Goal: Task Accomplishment & Management: Manage account settings

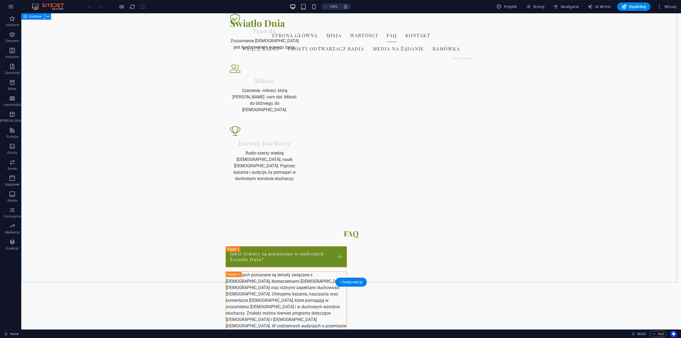
scroll to position [429, 0]
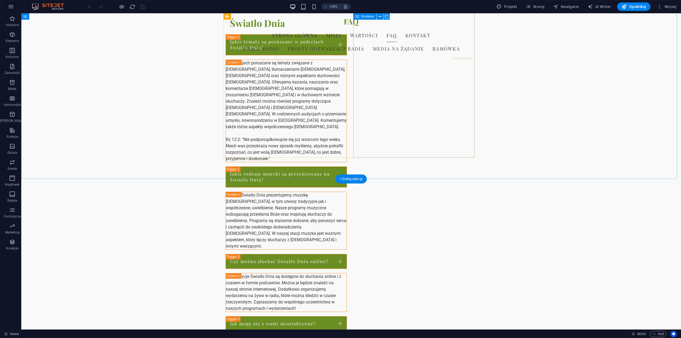
scroll to position [669, 0]
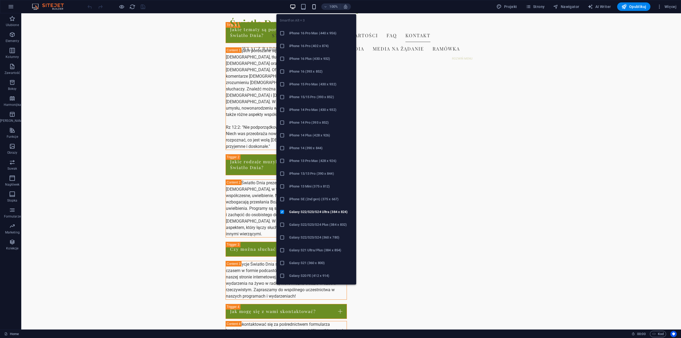
click at [315, 7] on icon "button" at bounding box center [314, 7] width 6 height 6
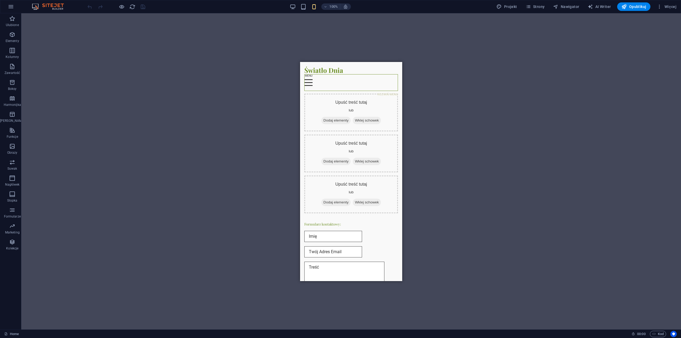
scroll to position [1254, 0]
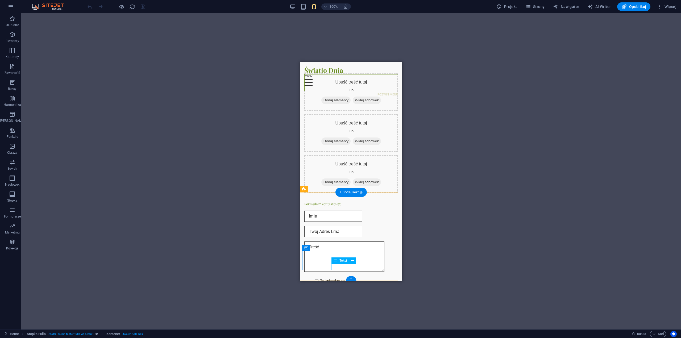
click at [353, 261] on icon at bounding box center [352, 261] width 3 height 6
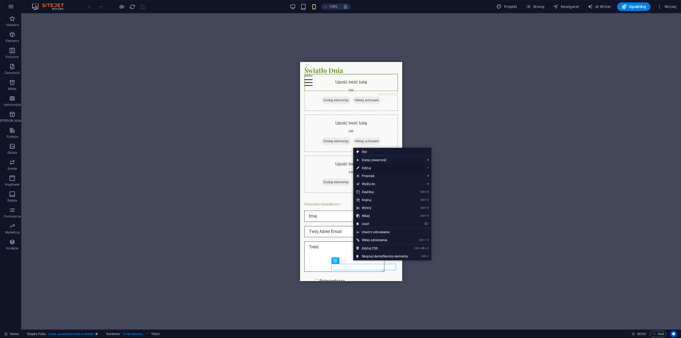
drag, startPoint x: 23, startPoint y: 105, endPoint x: 370, endPoint y: 167, distance: 352.1
click at [370, 167] on link "⏎ Edytuj" at bounding box center [382, 168] width 58 height 8
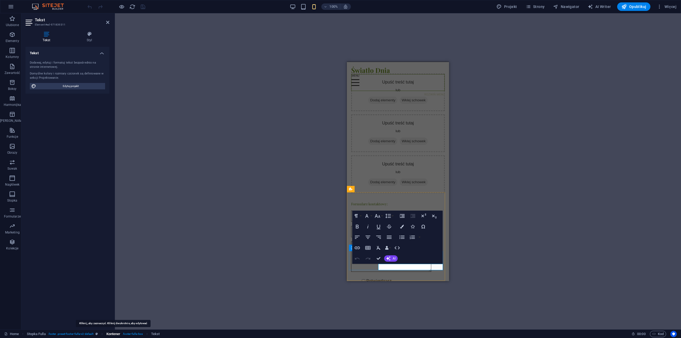
click at [119, 335] on span "Kontener" at bounding box center [113, 334] width 14 height 6
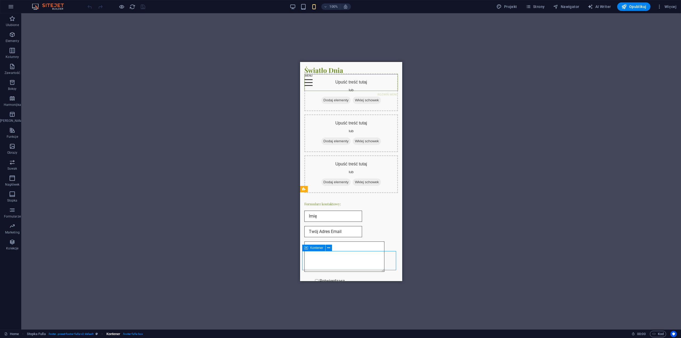
click at [130, 335] on span ". footer-fulla-box" at bounding box center [132, 334] width 20 height 6
click at [86, 333] on span ". footer .preset-footer-fulla-v2-default" at bounding box center [71, 334] width 46 height 6
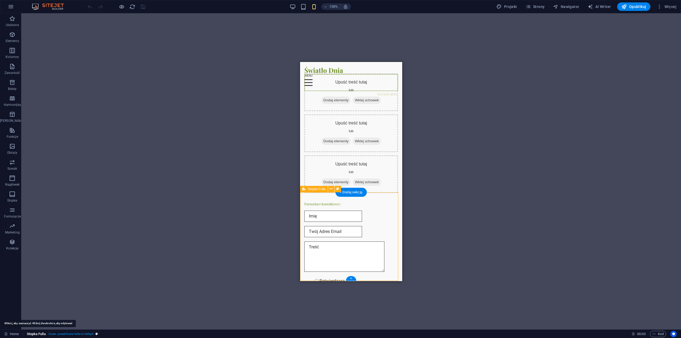
click at [39, 335] on span "Stopka Fulla" at bounding box center [36, 334] width 19 height 6
click at [93, 335] on span ". footer .preset-footer-fulla-v2-default" at bounding box center [71, 334] width 46 height 6
click at [97, 335] on icon "breadcrumb" at bounding box center [96, 333] width 2 height 3
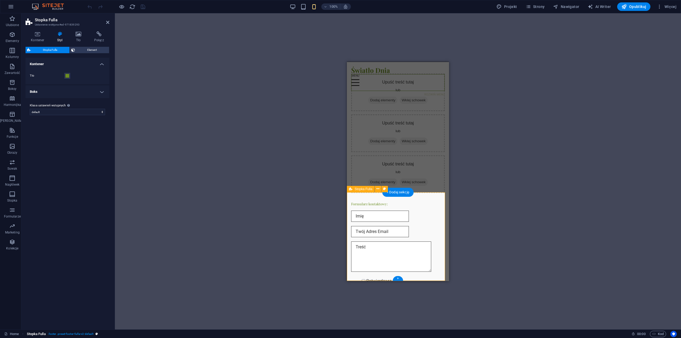
click at [81, 334] on span ". footer .preset-footer-fulla-v2-default" at bounding box center [71, 334] width 46 height 6
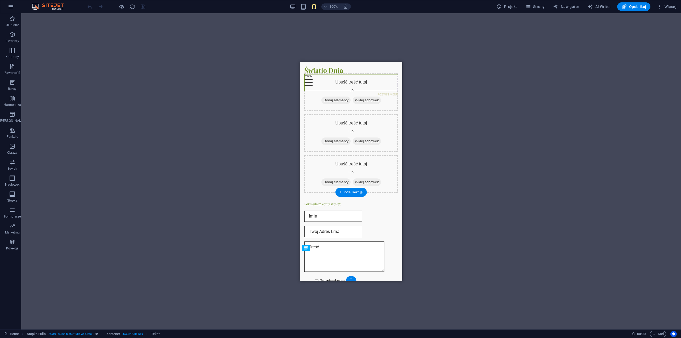
drag, startPoint x: 684, startPoint y: 324, endPoint x: 382, endPoint y: 262, distance: 308.2
click at [89, 7] on icon "undo" at bounding box center [90, 7] width 6 height 6
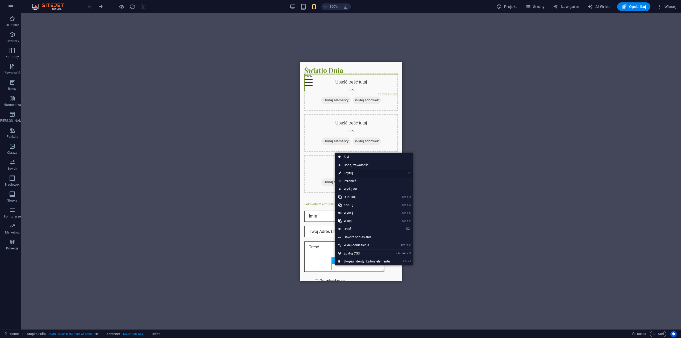
click at [351, 173] on link "⏎ Edytuj" at bounding box center [364, 173] width 58 height 8
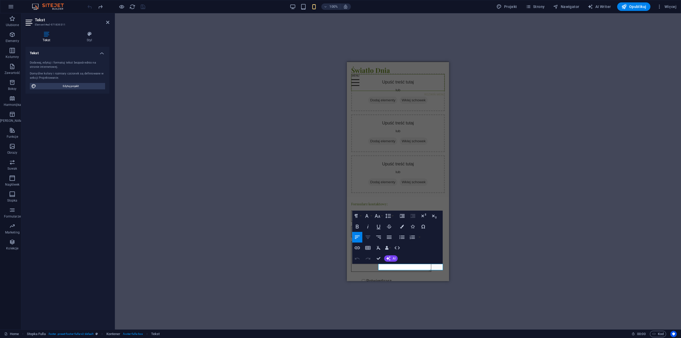
click at [367, 239] on icon "button" at bounding box center [368, 237] width 6 height 6
click at [380, 238] on icon "button" at bounding box center [378, 237] width 6 height 6
click at [389, 238] on icon "button" at bounding box center [389, 237] width 6 height 6
click at [402, 238] on icon "button" at bounding box center [402, 237] width 6 height 6
click at [410, 238] on icon "button" at bounding box center [412, 237] width 5 height 4
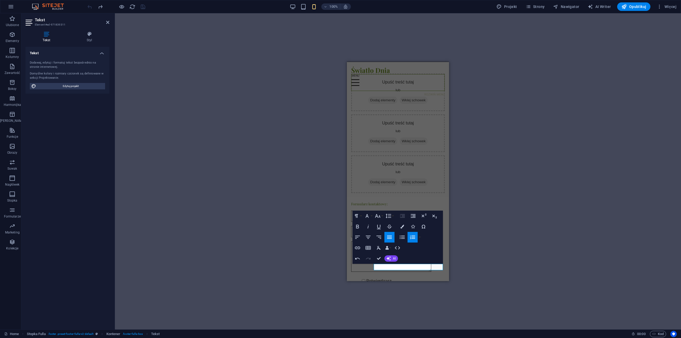
click at [409, 238] on button "Ordered List" at bounding box center [412, 237] width 10 height 11
click at [357, 237] on icon "button" at bounding box center [357, 237] width 6 height 6
click at [367, 248] on icon "button" at bounding box center [367, 248] width 5 height 4
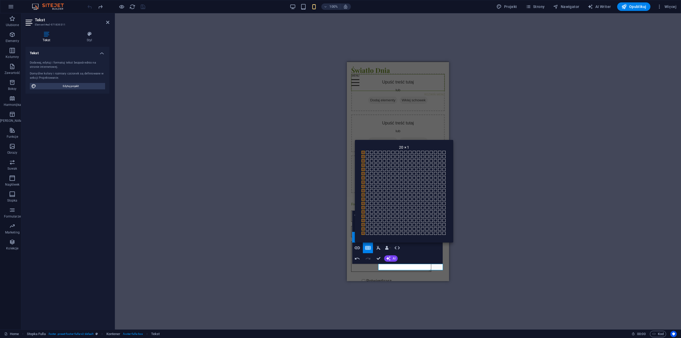
click at [591, 143] on div "H2 Kontener Kontener Tekst Pasek menu Tekst H2 Odstęp Tekst Kontener H2 Odstęp …" at bounding box center [398, 171] width 566 height 316
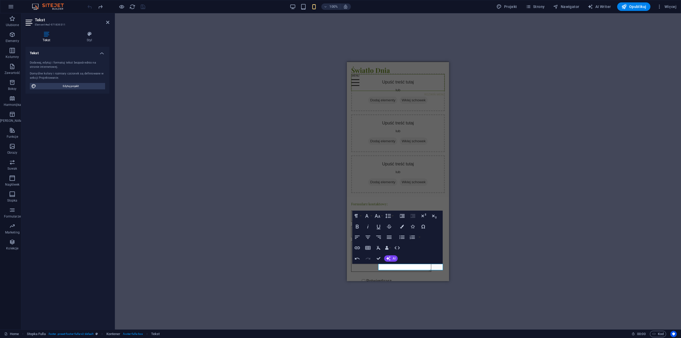
click at [604, 151] on div "H2 Kontener Kontener Tekst Pasek menu Tekst H2 Odstęp Tekst Kontener H2 Odstęp …" at bounding box center [398, 171] width 566 height 316
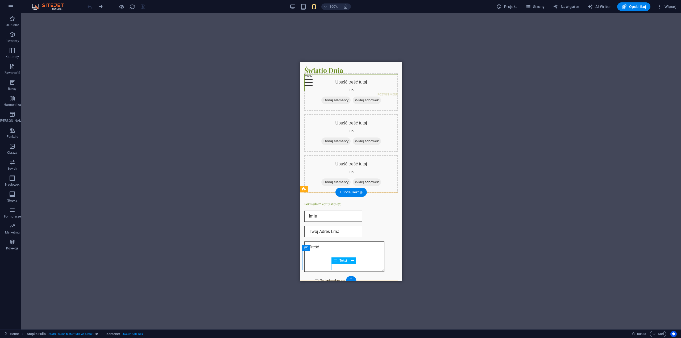
click at [155, 334] on span "Tekst" at bounding box center [155, 334] width 9 height 6
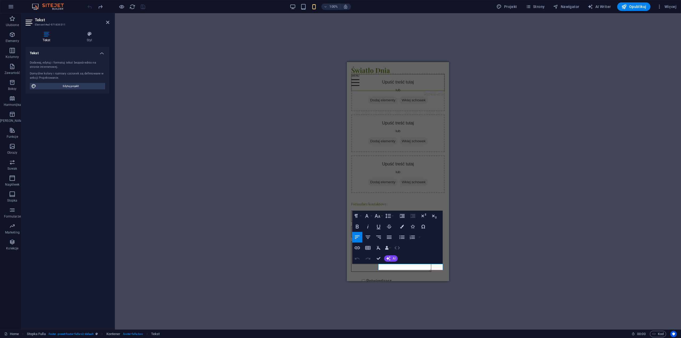
click at [396, 249] on icon "button" at bounding box center [397, 248] width 6 height 6
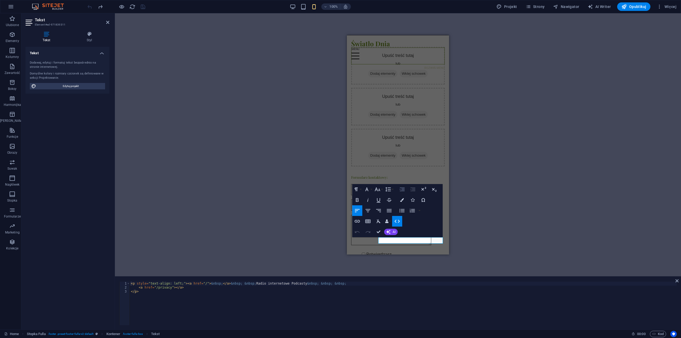
click at [402, 190] on icon "button" at bounding box center [402, 189] width 6 height 6
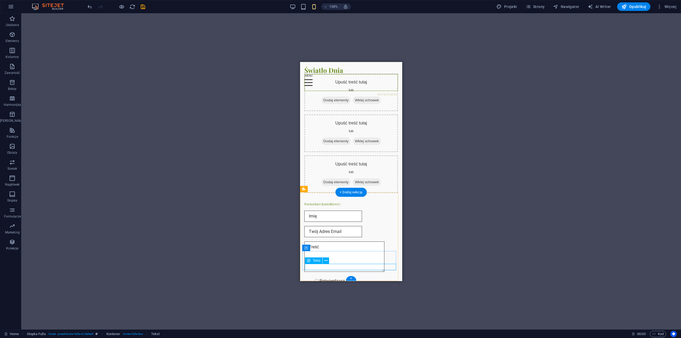
click at [317, 260] on span "Tekst" at bounding box center [316, 260] width 7 height 3
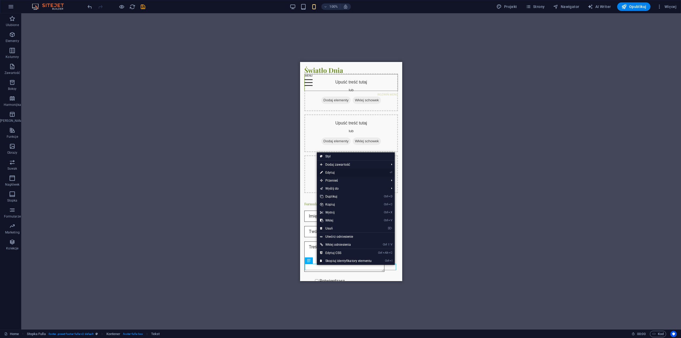
click at [335, 174] on link "⏎ Edytuj" at bounding box center [346, 173] width 58 height 8
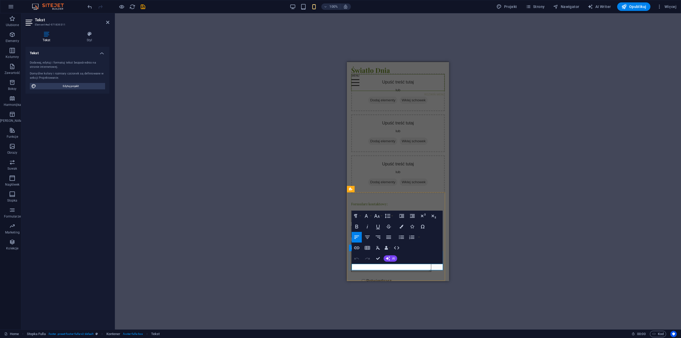
click at [400, 216] on icon "button" at bounding box center [401, 216] width 6 height 6
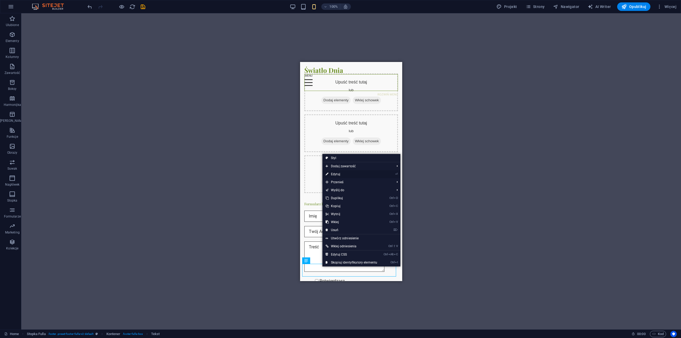
click at [338, 173] on link "⏎ Edytuj" at bounding box center [351, 174] width 58 height 8
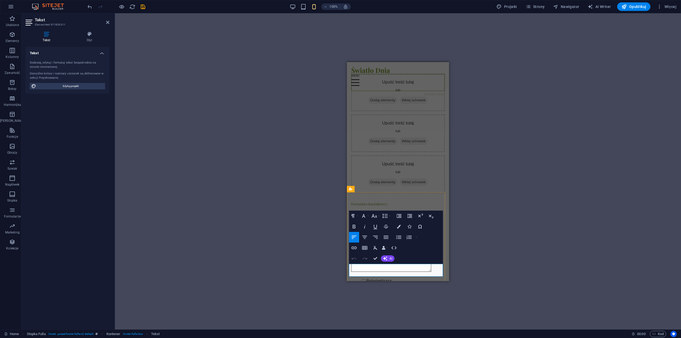
click at [478, 276] on div "H2 Kontener Kontener Tekst Pasek menu Tekst H2 Odstęp Tekst Kontener H2 Odstęp …" at bounding box center [398, 171] width 566 height 316
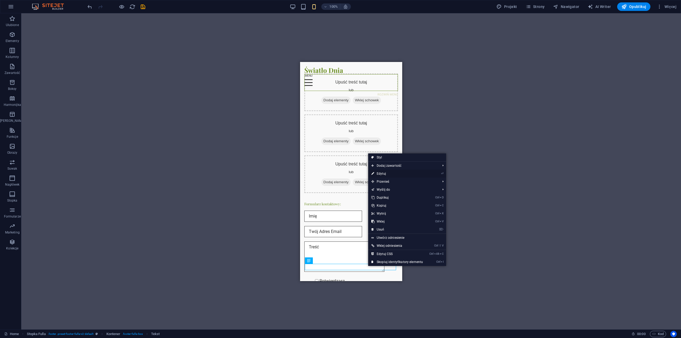
click at [383, 173] on link "⏎ Edytuj" at bounding box center [397, 174] width 58 height 8
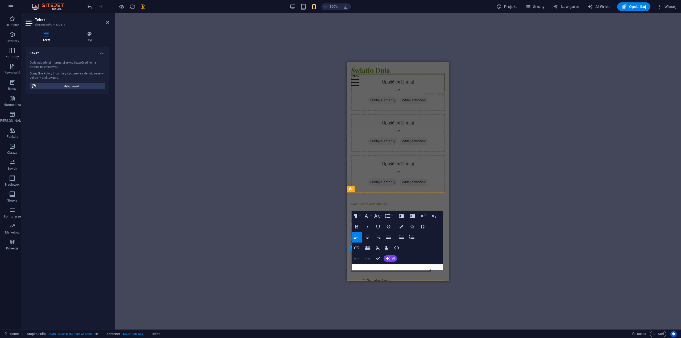
click at [369, 238] on icon "button" at bounding box center [368, 237] width 6 height 6
click at [499, 240] on div "H2 Kontener Kontener Tekst Pasek menu Tekst H2 Odstęp Tekst Kontener H2 Odstęp …" at bounding box center [398, 171] width 566 height 316
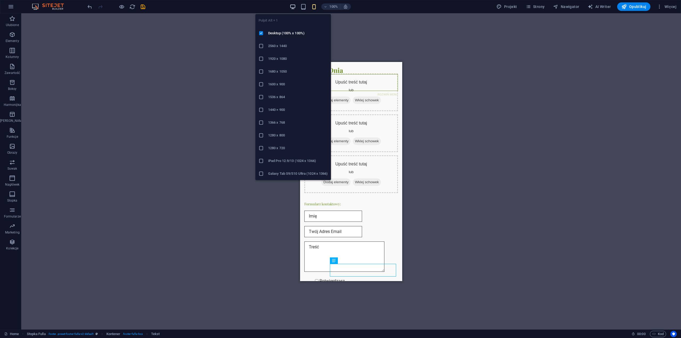
click at [293, 6] on icon "button" at bounding box center [293, 7] width 6 height 6
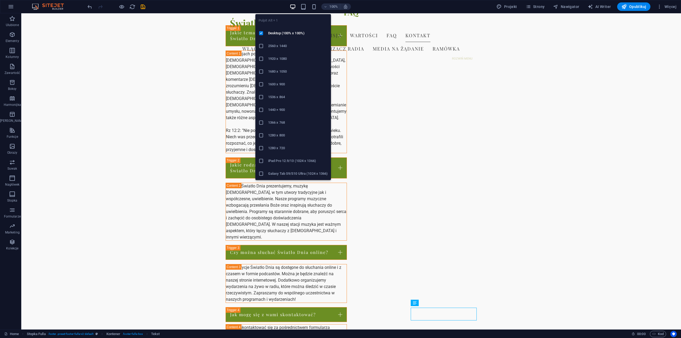
scroll to position [672, 0]
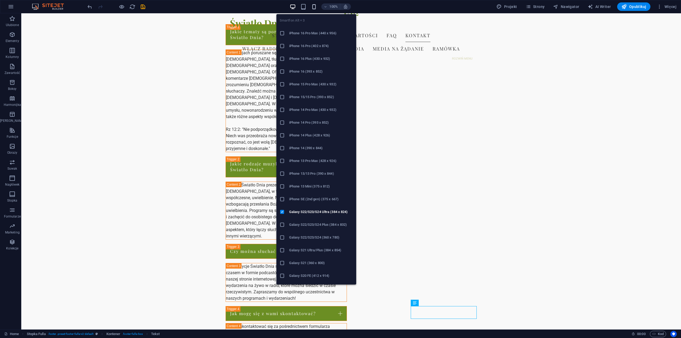
click at [313, 6] on icon "button" at bounding box center [314, 7] width 6 height 6
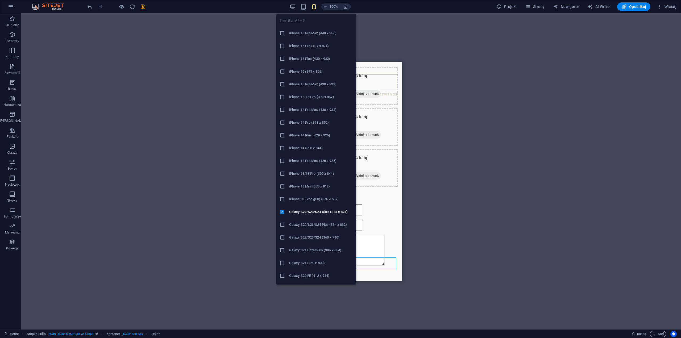
scroll to position [1260, 0]
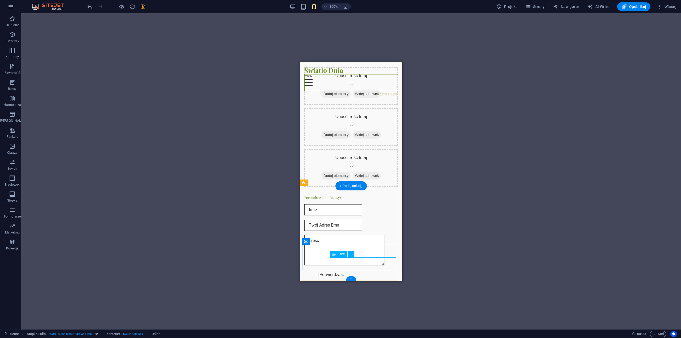
click at [342, 255] on span "Tekst" at bounding box center [341, 254] width 7 height 3
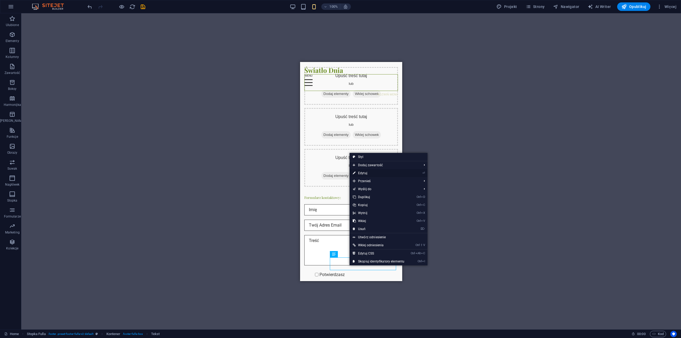
click at [371, 173] on link "⏎ Edytuj" at bounding box center [379, 173] width 58 height 8
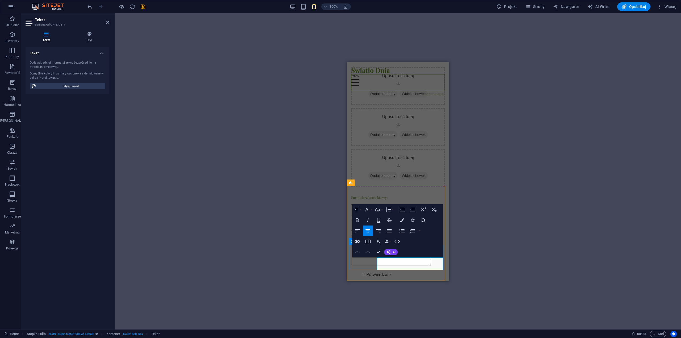
click at [357, 231] on icon "button" at bounding box center [357, 230] width 5 height 3
click at [367, 231] on icon "button" at bounding box center [368, 231] width 6 height 6
click at [402, 211] on icon "button" at bounding box center [402, 209] width 6 height 6
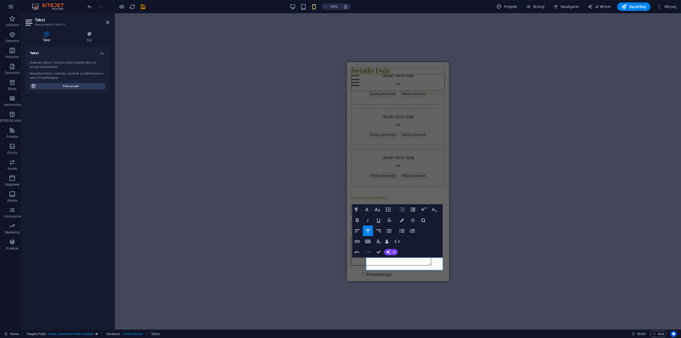
click at [402, 211] on icon "button" at bounding box center [402, 209] width 6 height 6
click at [402, 211] on icon "button" at bounding box center [400, 209] width 6 height 6
click at [89, 6] on icon "undo" at bounding box center [90, 7] width 6 height 6
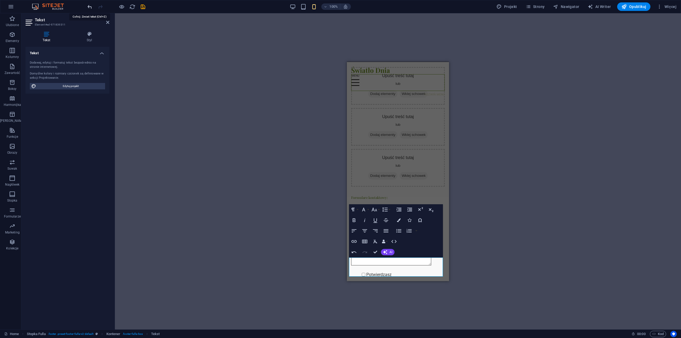
click at [89, 6] on icon "undo" at bounding box center [90, 7] width 6 height 6
click at [89, 8] on icon "undo" at bounding box center [90, 7] width 6 height 6
click at [315, 180] on div "H2 Kontener Kontener Tekst Pasek menu Tekst H2 Odstęp Tekst Kontener H2 Odstęp …" at bounding box center [398, 171] width 566 height 316
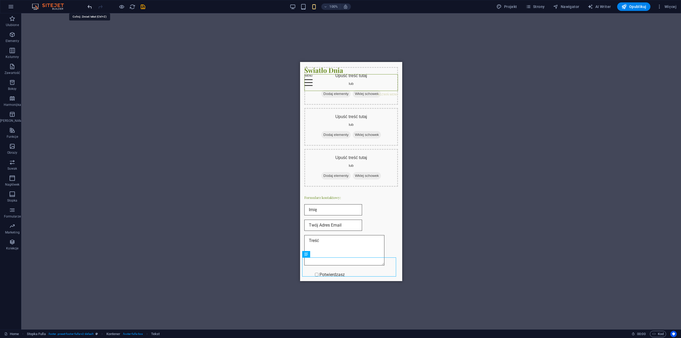
click at [90, 8] on icon "undo" at bounding box center [90, 7] width 6 height 6
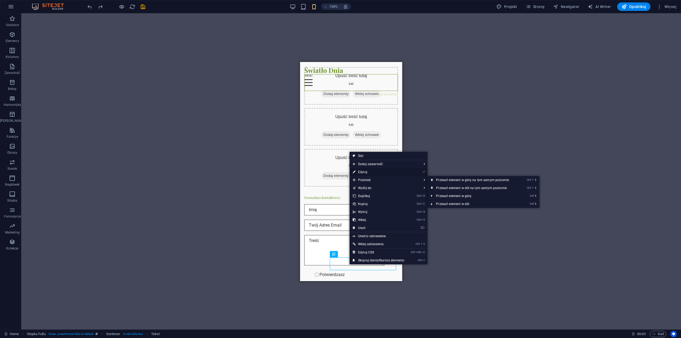
click at [367, 173] on link "⏎ Edytuj" at bounding box center [379, 172] width 58 height 8
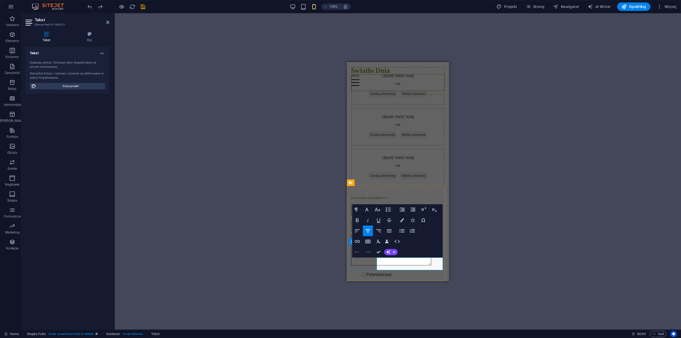
click at [401, 210] on icon "button" at bounding box center [402, 209] width 6 height 6
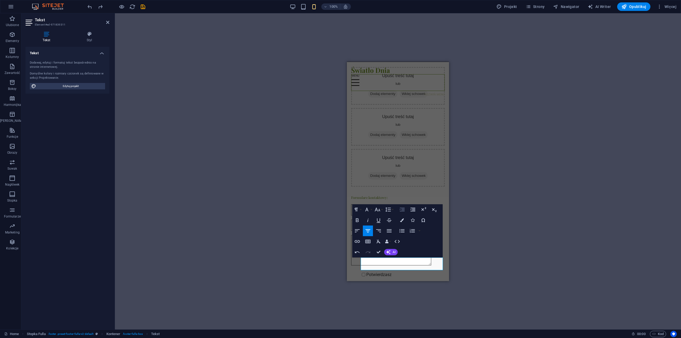
click at [401, 210] on icon "button" at bounding box center [402, 209] width 6 height 6
click at [306, 266] on div "H2 Kontener Kontener Tekst Pasek menu Tekst H2 Odstęp Tekst Kontener H2 Odstęp …" at bounding box center [398, 171] width 566 height 316
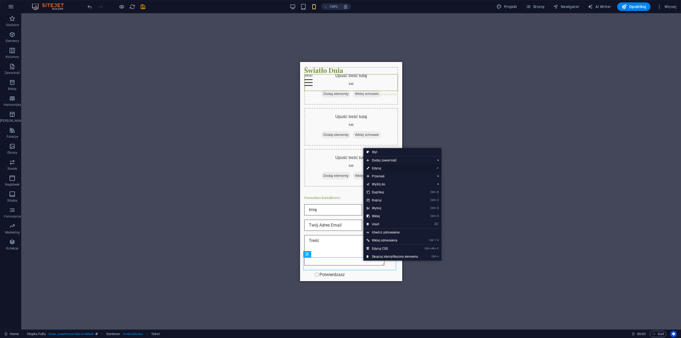
click at [378, 169] on link "⏎ Edytuj" at bounding box center [392, 168] width 58 height 8
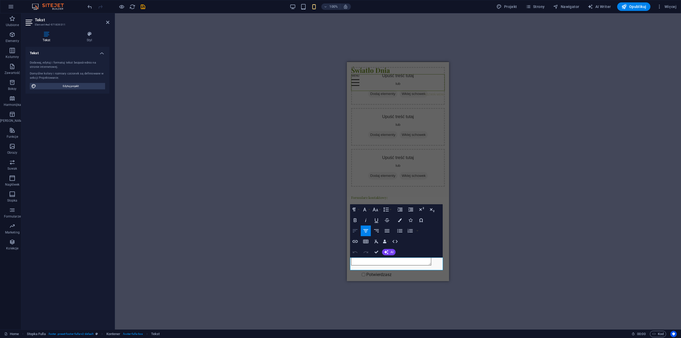
click at [356, 231] on icon "button" at bounding box center [355, 231] width 6 height 6
click at [355, 231] on icon "button" at bounding box center [355, 230] width 5 height 3
drag, startPoint x: 358, startPoint y: 261, endPoint x: 432, endPoint y: 272, distance: 75.2
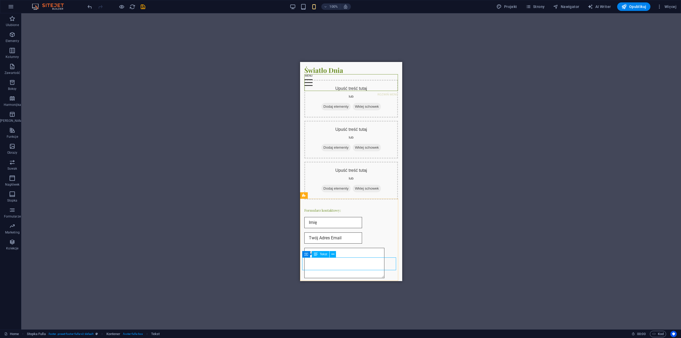
click at [323, 255] on span "Tekst" at bounding box center [323, 254] width 7 height 3
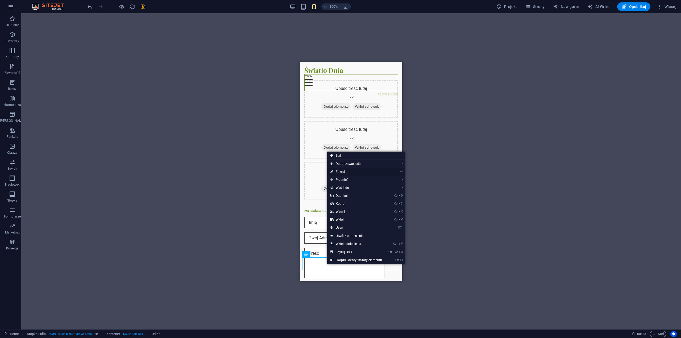
click at [346, 172] on link "⏎ Edytuj" at bounding box center [356, 172] width 58 height 8
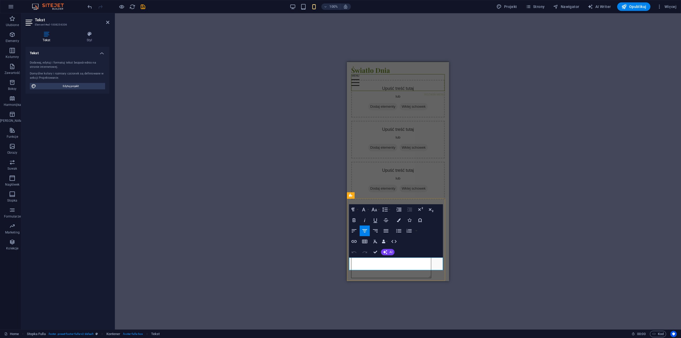
click at [354, 242] on icon "button" at bounding box center [353, 241] width 5 height 3
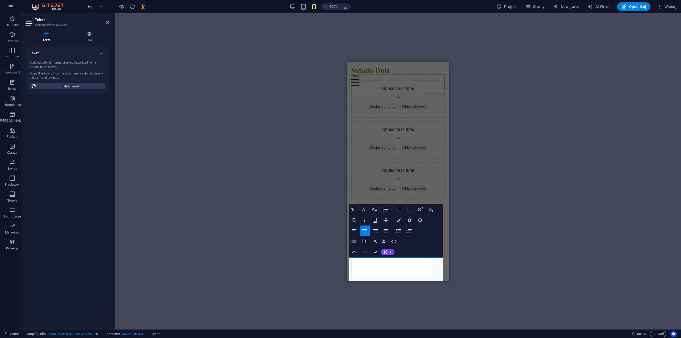
type input "https://www.facebook.com/profile.php?id=61581357406940"
type input "Facebook"
type input "Światło Dnia"
checkbox input "true"
click at [353, 242] on icon "button" at bounding box center [353, 241] width 5 height 3
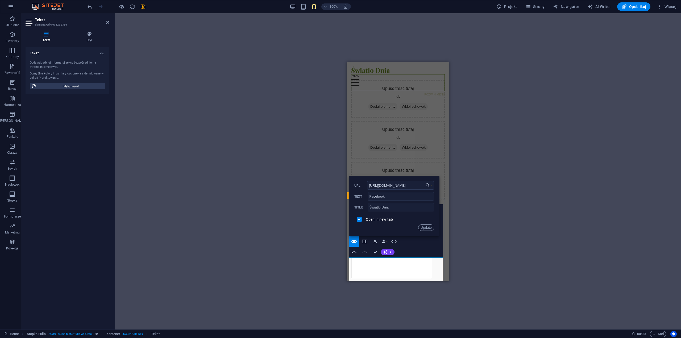
scroll to position [0, 0]
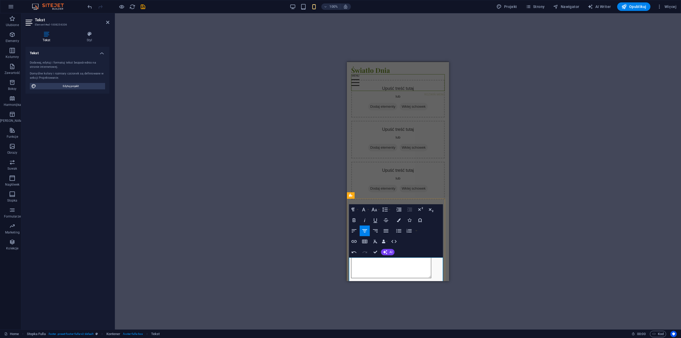
drag, startPoint x: 390, startPoint y: 274, endPoint x: 392, endPoint y: 275, distance: 2.7
click at [501, 239] on div "Przeciągnij tutaj, aby zastąpić istniejącą zawartość. Naciśnij „Ctrl”, jeśli ch…" at bounding box center [398, 171] width 566 height 316
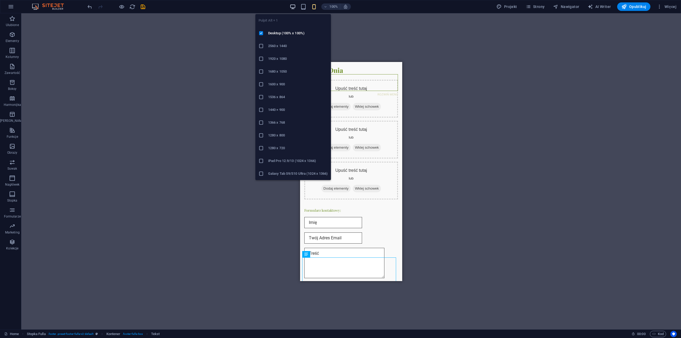
click at [293, 7] on icon "button" at bounding box center [293, 7] width 6 height 6
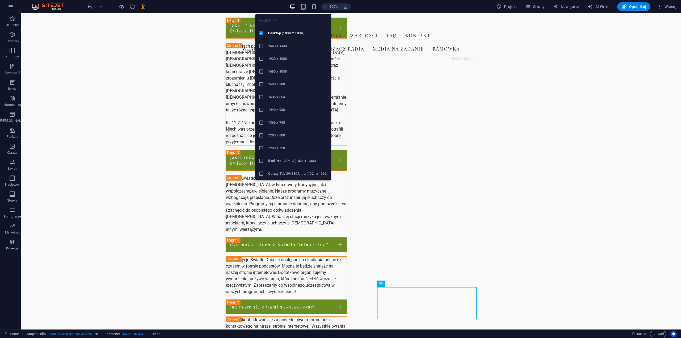
scroll to position [678, 0]
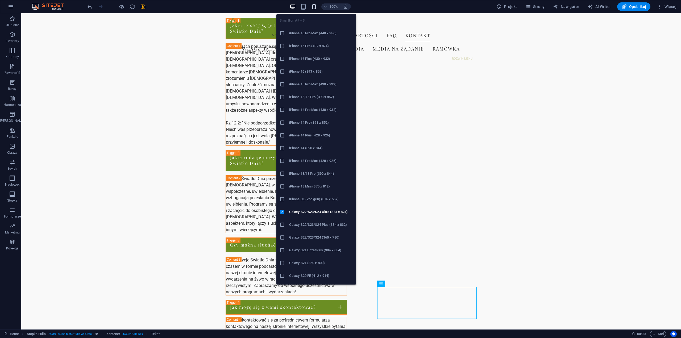
click at [315, 7] on icon "button" at bounding box center [314, 7] width 6 height 6
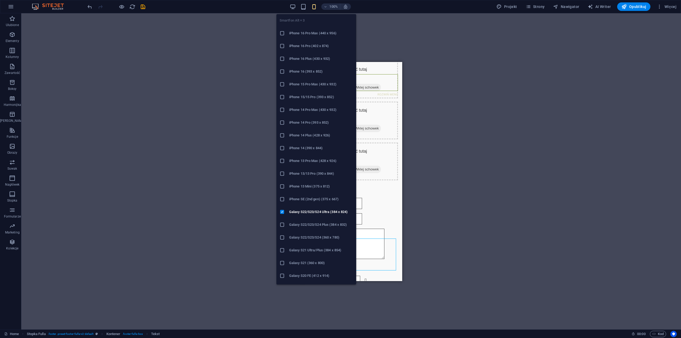
scroll to position [1267, 0]
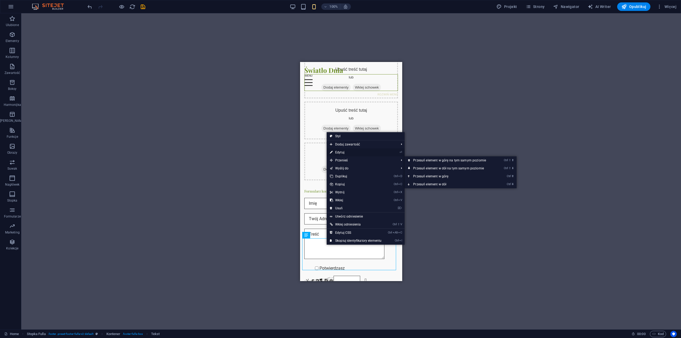
click at [351, 153] on link "⏎ Edytuj" at bounding box center [356, 152] width 58 height 8
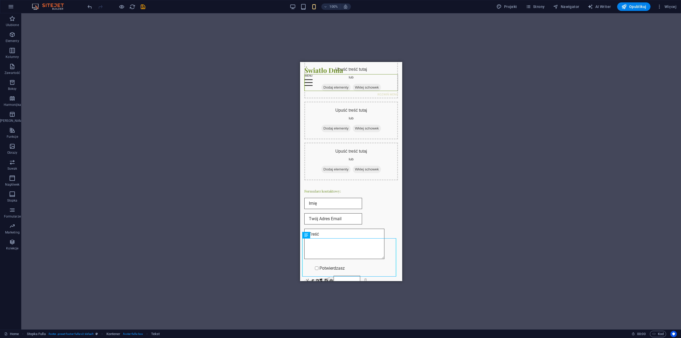
click at [427, 209] on div "Przeciągnij tutaj, aby zastąpić istniejącą zawartość. Naciśnij „Ctrl”, jeśli ch…" at bounding box center [351, 171] width 660 height 316
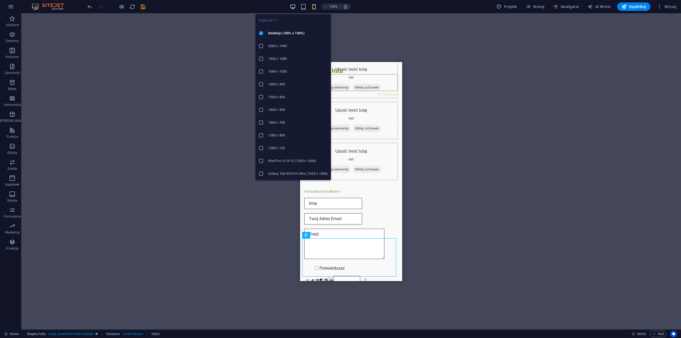
click at [293, 7] on icon "button" at bounding box center [293, 7] width 6 height 6
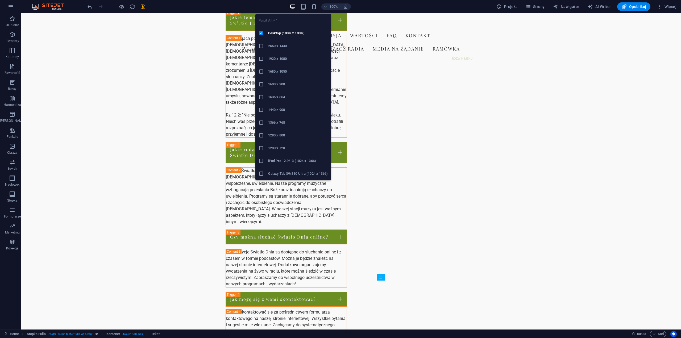
scroll to position [684, 0]
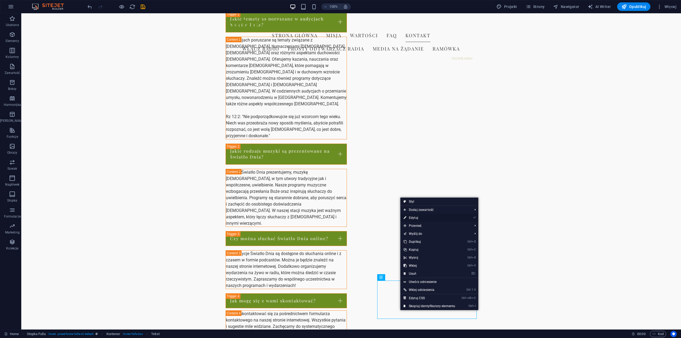
click at [415, 217] on link "⏎ Edytuj" at bounding box center [429, 218] width 58 height 8
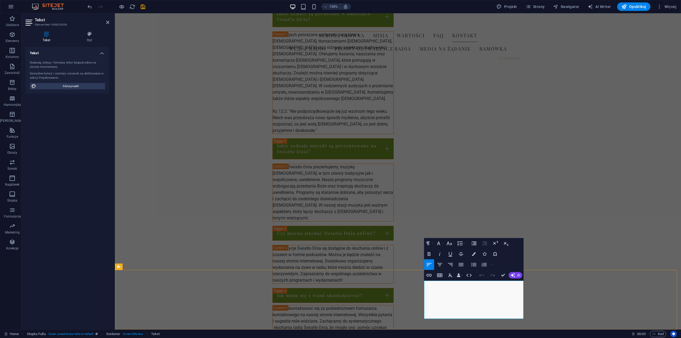
click at [440, 265] on icon "button" at bounding box center [439, 264] width 6 height 6
click at [428, 264] on icon "button" at bounding box center [429, 264] width 6 height 6
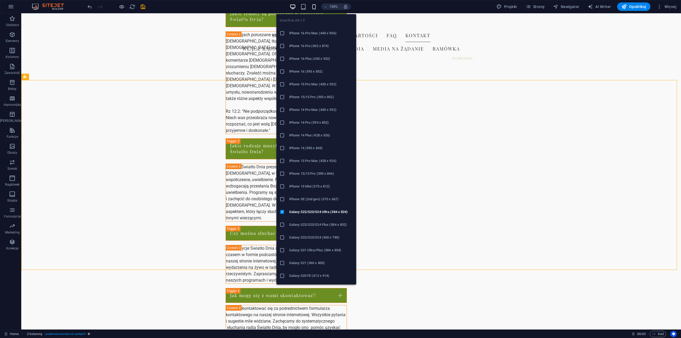
click at [315, 7] on icon "button" at bounding box center [314, 7] width 6 height 6
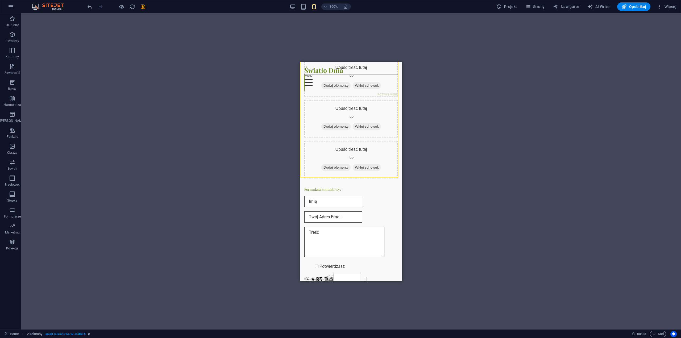
scroll to position [1273, 0]
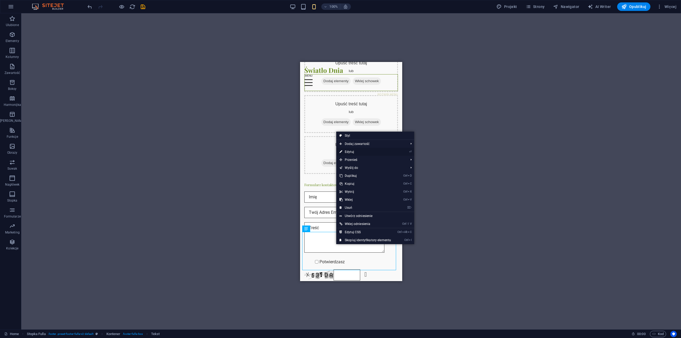
click at [352, 152] on link "⏎ Edytuj" at bounding box center [365, 152] width 58 height 8
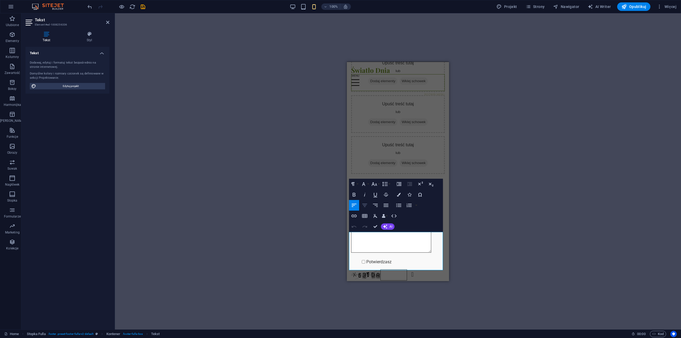
click at [366, 206] on icon "button" at bounding box center [364, 205] width 6 height 6
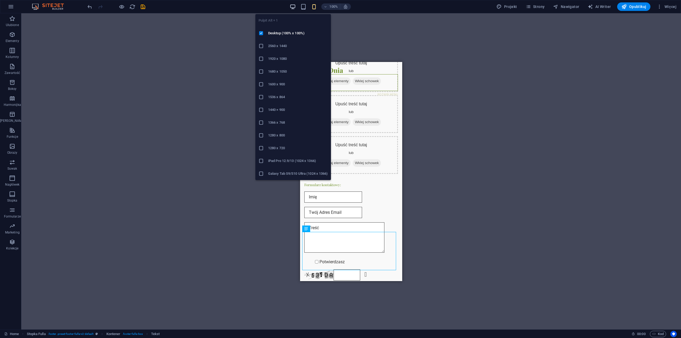
click at [295, 5] on icon "button" at bounding box center [293, 7] width 6 height 6
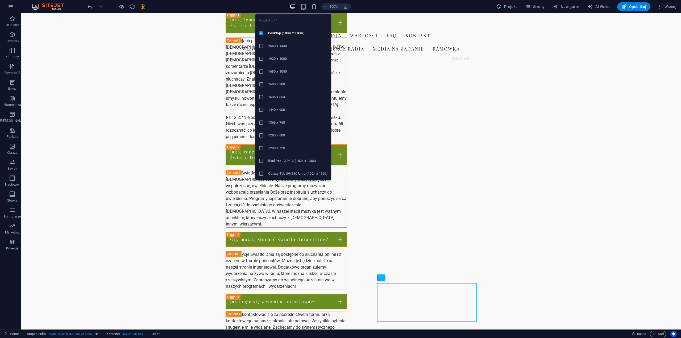
scroll to position [684, 0]
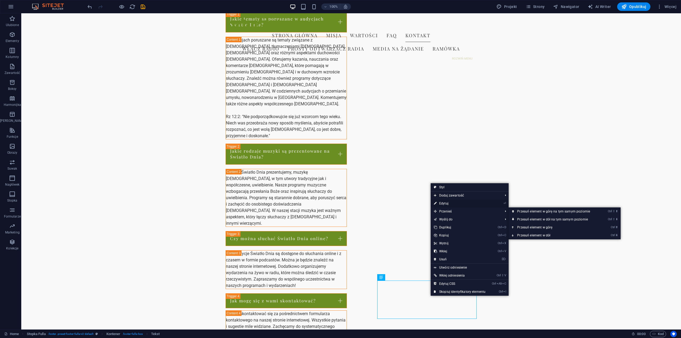
click at [448, 205] on link "⏎ Edytuj" at bounding box center [460, 203] width 58 height 8
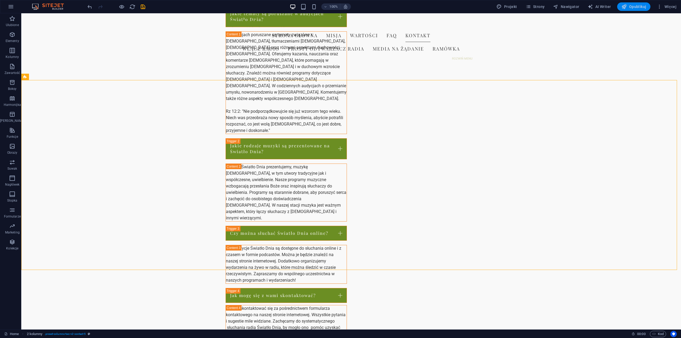
click at [640, 6] on span "Opublikuj" at bounding box center [633, 6] width 25 height 5
checkbox input "false"
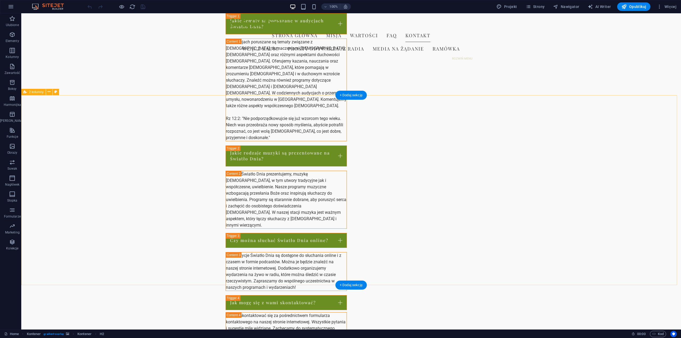
scroll to position [684, 0]
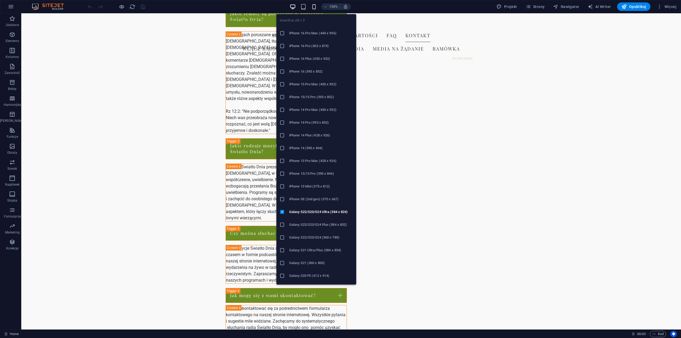
click at [315, 7] on icon "button" at bounding box center [314, 7] width 6 height 6
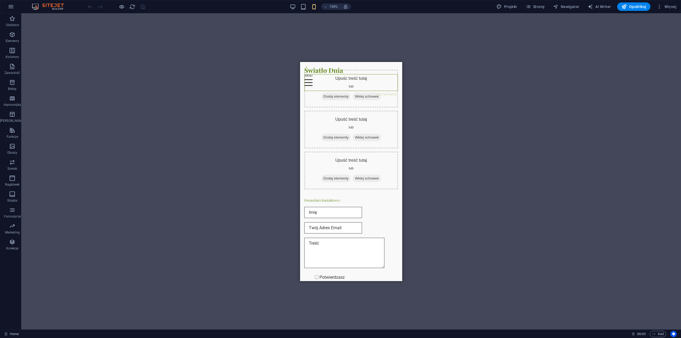
scroll to position [1273, 0]
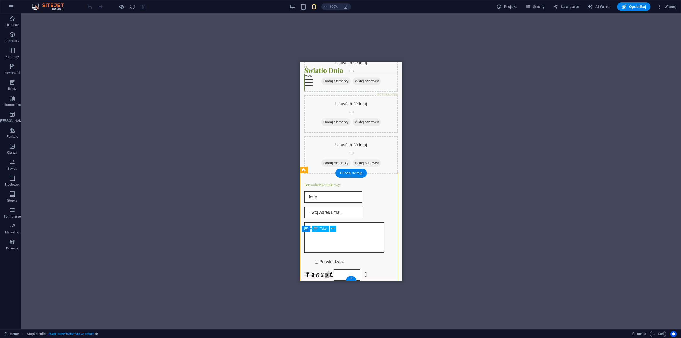
drag, startPoint x: 358, startPoint y: 241, endPoint x: 345, endPoint y: 241, distance: 13.0
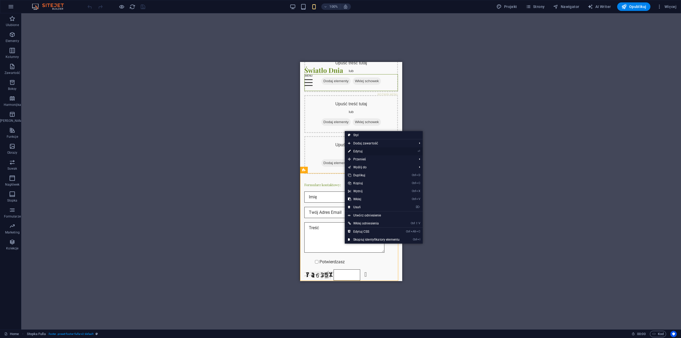
click at [361, 150] on link "⏎ Edytuj" at bounding box center [374, 151] width 58 height 8
select select "footer"
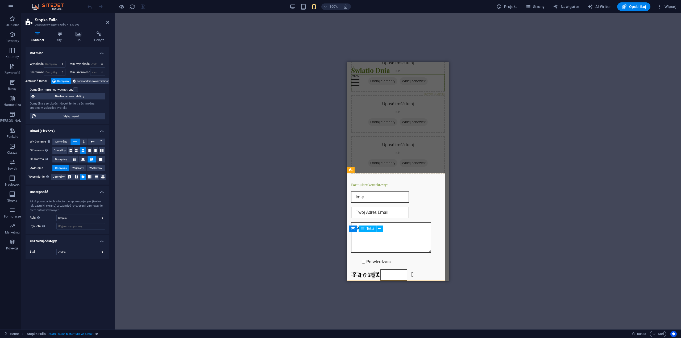
click at [370, 230] on span "Tekst" at bounding box center [370, 228] width 7 height 3
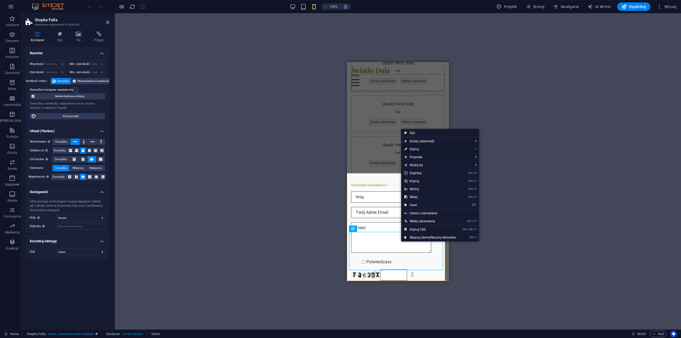
click at [424, 149] on link "⏎ Edytuj" at bounding box center [430, 149] width 58 height 8
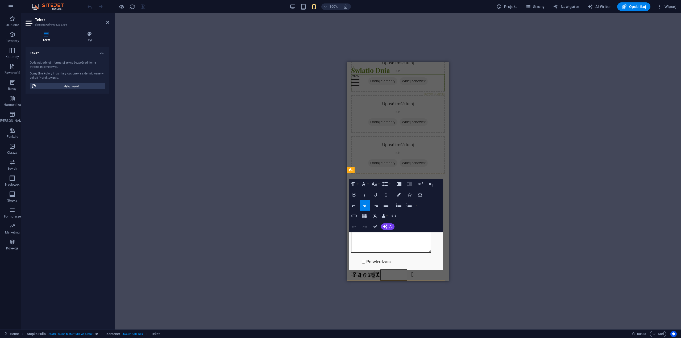
drag, startPoint x: 405, startPoint y: 242, endPoint x: 387, endPoint y: 242, distance: 17.8
click at [375, 184] on icon "button" at bounding box center [374, 184] width 6 height 6
click at [429, 215] on div "Paragraph Format Normal Heading 1 Heading 2 Heading 3 Heading 4 Heading 5 Headi…" at bounding box center [396, 205] width 94 height 53
click at [432, 214] on div "Paragraph Format Normal Heading 1 Heading 2 Heading 3 Heading 4 Heading 5 Headi…" at bounding box center [396, 205] width 94 height 53
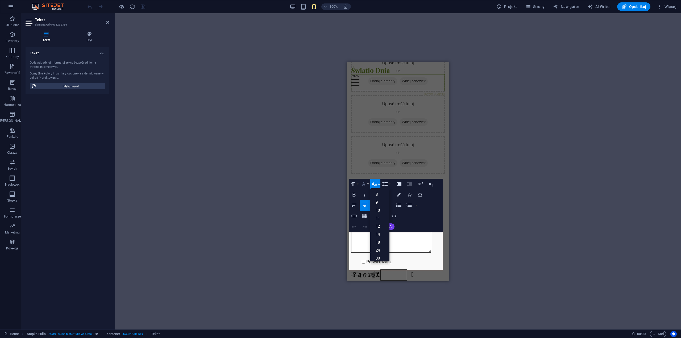
click at [366, 184] on icon "button" at bounding box center [363, 184] width 6 height 6
click at [366, 182] on icon "button" at bounding box center [363, 184] width 6 height 6
click at [355, 195] on icon "button" at bounding box center [354, 195] width 6 height 6
click at [426, 216] on div "Paragraph Format Normal Heading 1 Heading 2 Heading 3 Heading 4 Heading 5 Headi…" at bounding box center [396, 205] width 94 height 53
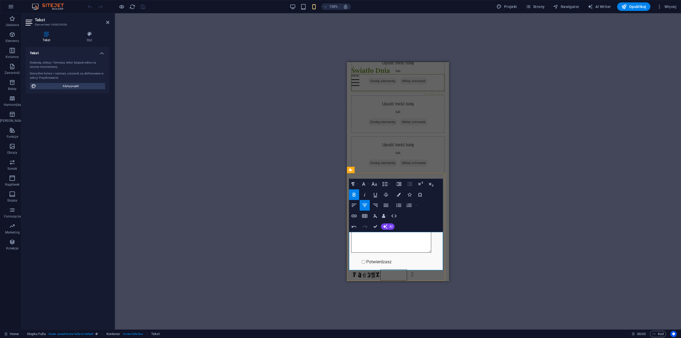
drag, startPoint x: 406, startPoint y: 242, endPoint x: 385, endPoint y: 241, distance: 21.3
click at [432, 166] on div "Upuść treść tutaj lub Dodaj elementy Wklej schowek Upuść treść tutaj lub Dodaj …" at bounding box center [398, 165] width 102 height 294
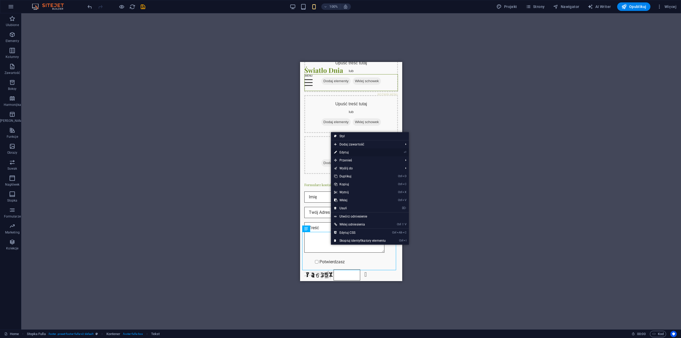
click at [369, 152] on link "⏎ Edytuj" at bounding box center [360, 152] width 58 height 8
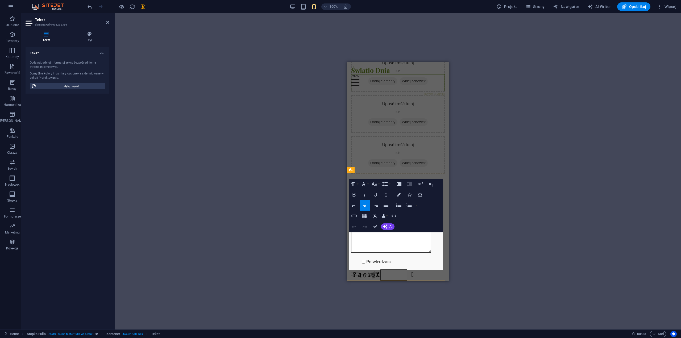
drag, startPoint x: 405, startPoint y: 241, endPoint x: 386, endPoint y: 241, distance: 18.9
click at [388, 184] on button "Line Height" at bounding box center [386, 184] width 10 height 11
click at [388, 184] on icon "button" at bounding box center [385, 184] width 6 height 6
click at [386, 184] on icon "button" at bounding box center [385, 184] width 6 height 6
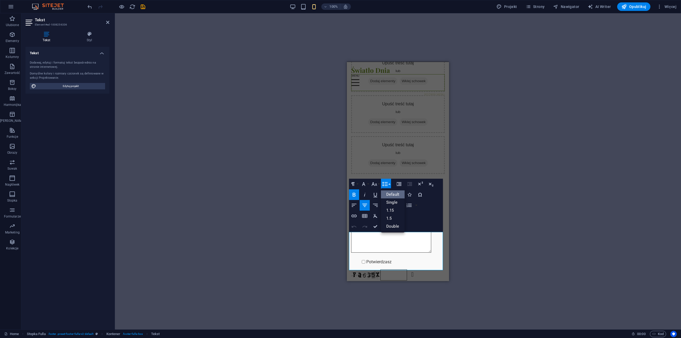
click at [389, 194] on link "Default" at bounding box center [393, 194] width 24 height 8
click at [388, 184] on button "Line Height" at bounding box center [386, 184] width 10 height 11
click at [392, 202] on link "Single" at bounding box center [393, 202] width 24 height 8
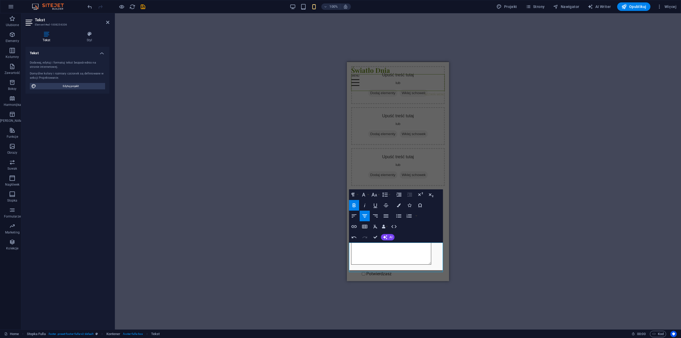
scroll to position [1260, 0]
click at [389, 197] on button "Line Height" at bounding box center [386, 197] width 10 height 11
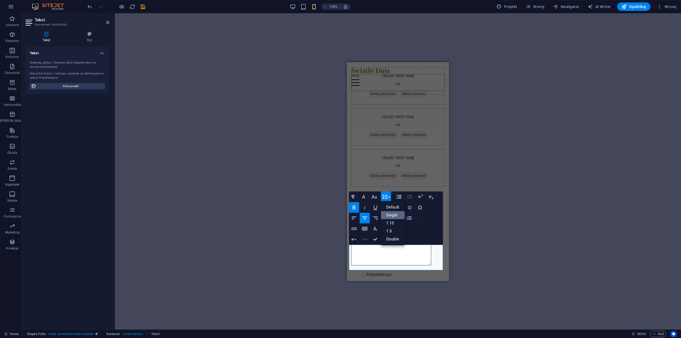
scroll to position [0, 0]
click at [389, 207] on link "Default" at bounding box center [393, 207] width 24 height 8
click at [388, 196] on icon "button" at bounding box center [385, 197] width 6 height 6
click at [395, 214] on link "Single" at bounding box center [393, 215] width 24 height 8
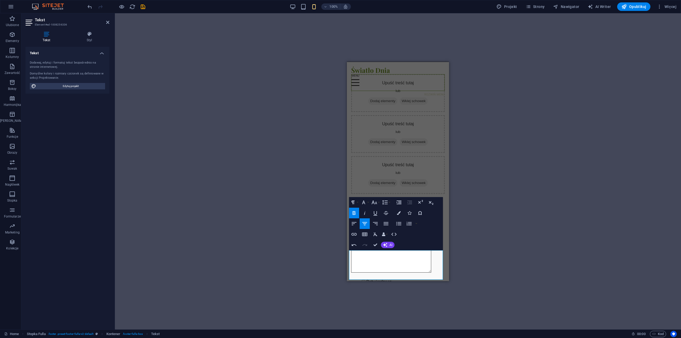
scroll to position [1253, 0]
click at [489, 249] on div "H2 Kontener Kontener Kontener H2 Odstęp Kontener Boksy Kontener Odstęp Kontener…" at bounding box center [398, 171] width 566 height 316
click at [502, 246] on div "H2 Kontener Kontener Kontener H2 Odstęp Kontener Boksy Kontener Odstęp Kontener…" at bounding box center [398, 171] width 566 height 316
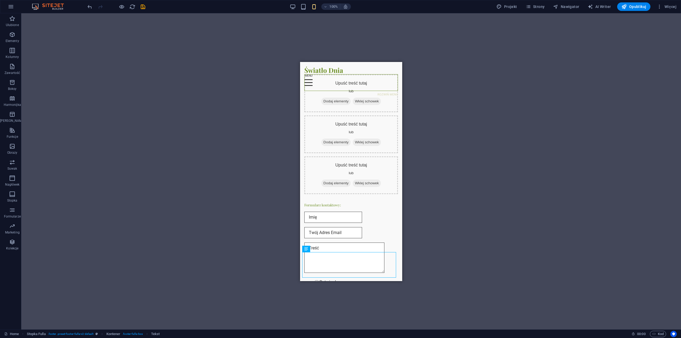
click at [489, 238] on div "H2 Kontener Kontener Kontener H2 Odstęp Kontener Boksy Kontener Odstęp Kontener…" at bounding box center [351, 171] width 660 height 316
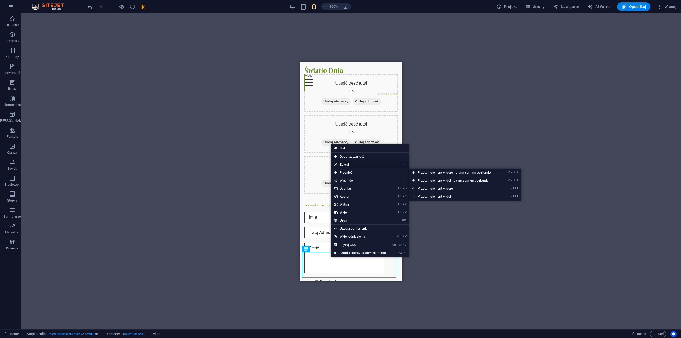
click at [346, 163] on link "⏎ Edytuj" at bounding box center [360, 165] width 58 height 8
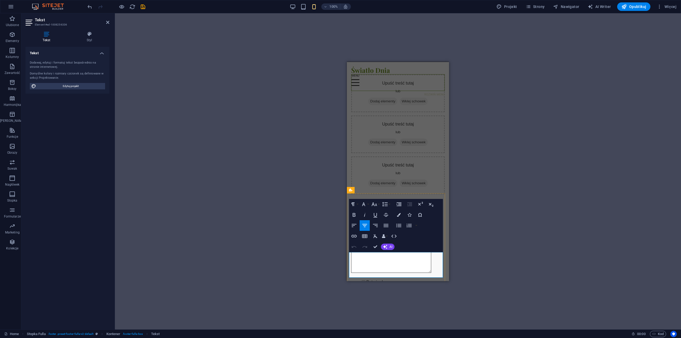
drag, startPoint x: 422, startPoint y: 267, endPoint x: 367, endPoint y: 266, distance: 55.9
drag, startPoint x: 407, startPoint y: 258, endPoint x: 386, endPoint y: 258, distance: 20.5
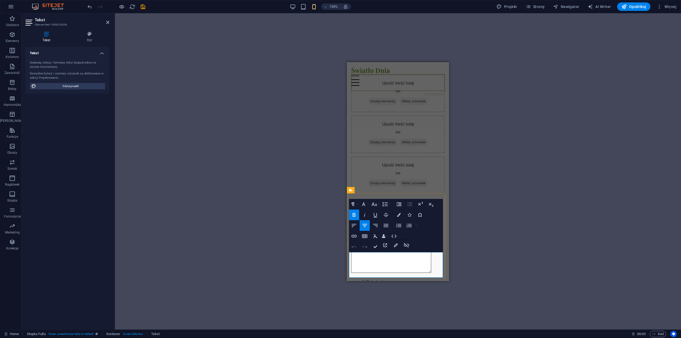
click at [411, 215] on icon "button" at bounding box center [409, 215] width 4 height 4
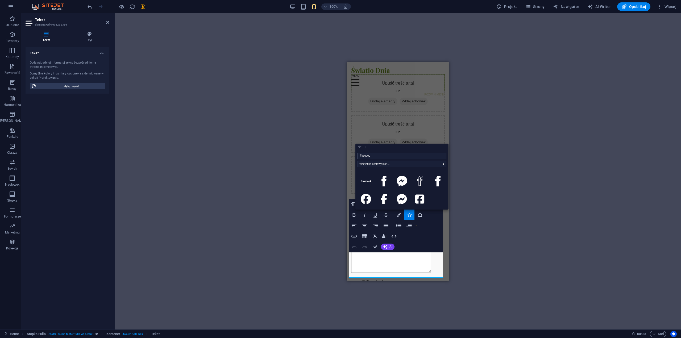
type input "Facebook"
click at [367, 199] on icon at bounding box center [366, 199] width 11 height 11
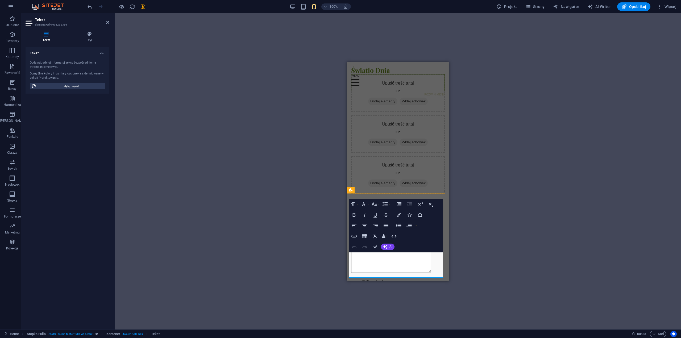
click at [352, 236] on icon "button" at bounding box center [354, 236] width 6 height 6
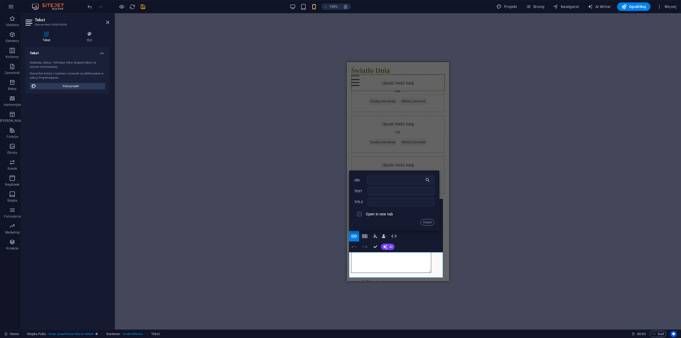
click at [489, 251] on div "H2 Kontener Kontener Kontener H2 Odstęp Kontener Boksy Kontener Odstęp Kontener…" at bounding box center [398, 171] width 566 height 316
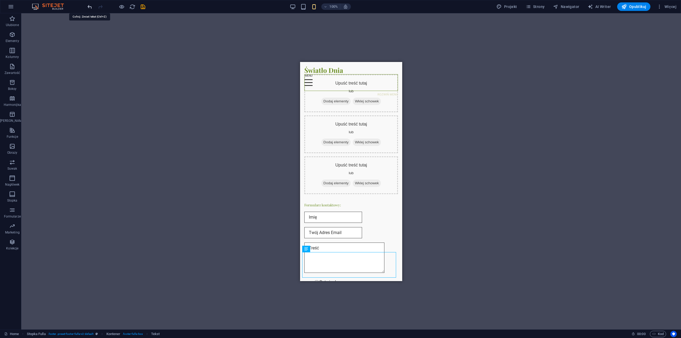
click at [89, 7] on icon "undo" at bounding box center [90, 7] width 6 height 6
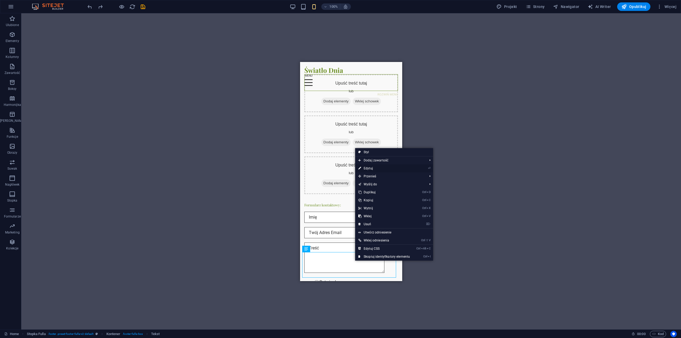
click at [369, 168] on link "⏎ Edytuj" at bounding box center [384, 168] width 58 height 8
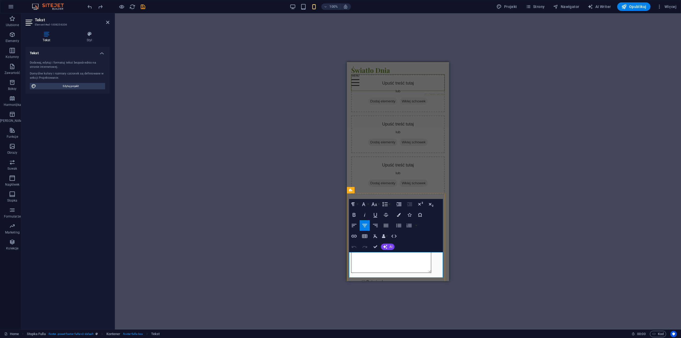
click at [408, 215] on icon "button" at bounding box center [409, 215] width 4 height 4
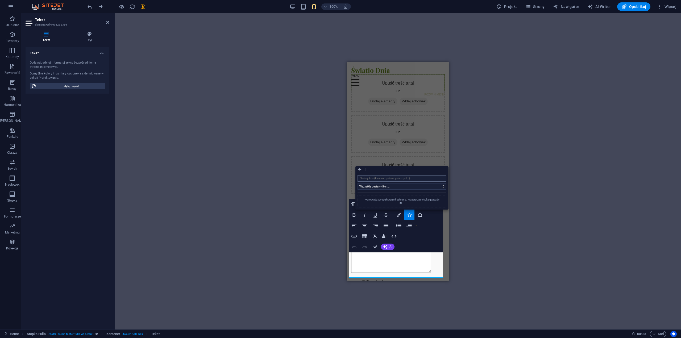
click at [371, 178] on input "search" at bounding box center [401, 178] width 89 height 6
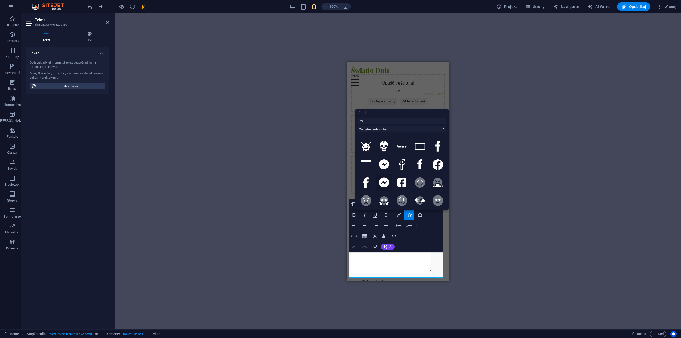
type input "face"
click at [400, 181] on icon at bounding box center [401, 182] width 9 height 11
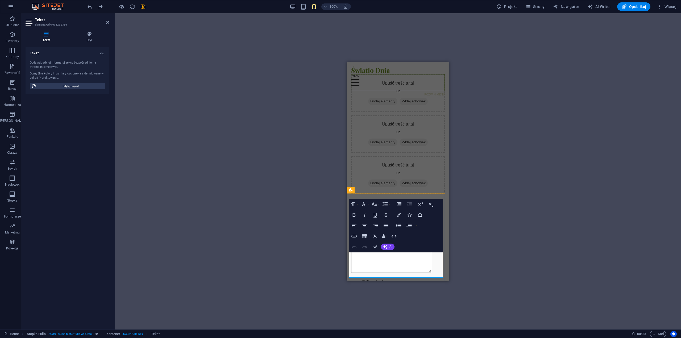
click at [495, 205] on div "H2 Kontener Kontener Kontener H2 Odstęp Kontener Boksy Kontener Odstęp Kontener…" at bounding box center [398, 171] width 566 height 316
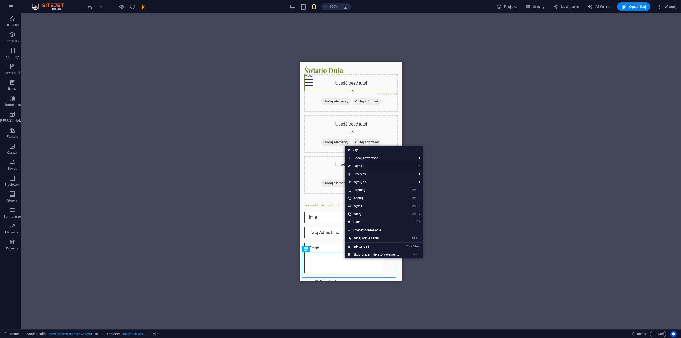
click at [358, 168] on link "⏎ Edytuj" at bounding box center [374, 166] width 58 height 8
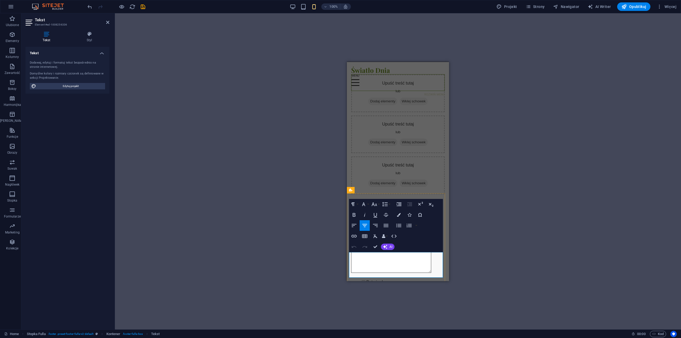
drag, startPoint x: 406, startPoint y: 258, endPoint x: 389, endPoint y: 259, distance: 17.1
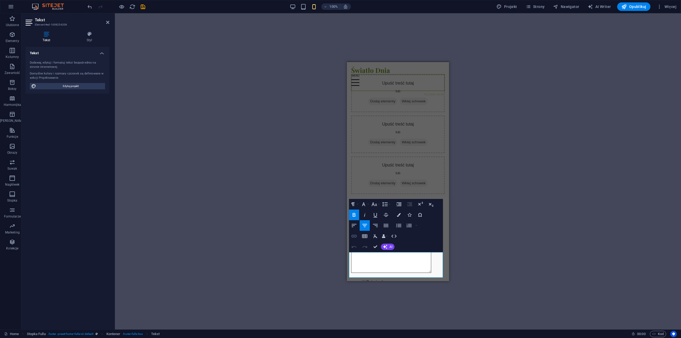
click at [355, 236] on icon "button" at bounding box center [354, 236] width 6 height 6
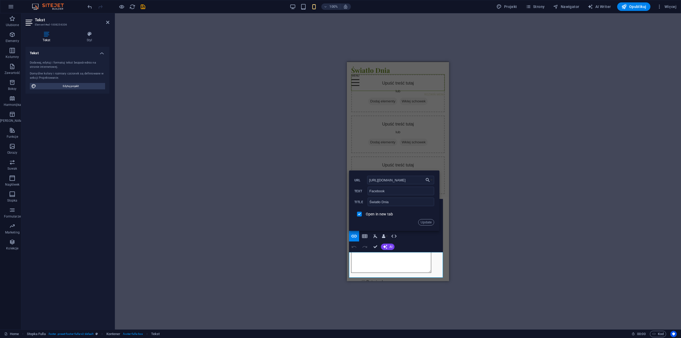
scroll to position [0, 0]
drag, startPoint x: 422, startPoint y: 179, endPoint x: 358, endPoint y: 180, distance: 64.6
click at [358, 180] on div "https://www.facebook.com/profile.php?id=61581357406940 URL" at bounding box center [394, 180] width 80 height 9
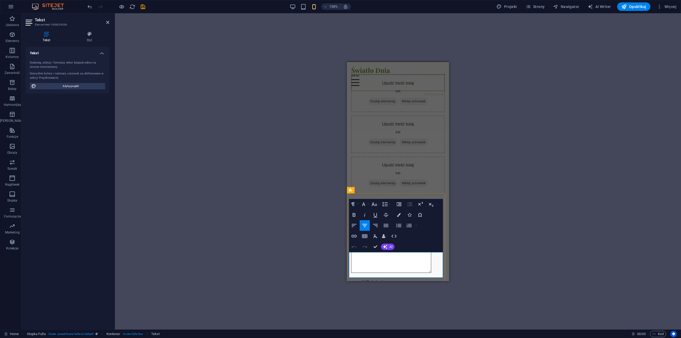
drag, startPoint x: 388, startPoint y: 259, endPoint x: 385, endPoint y: 259, distance: 2.7
drag, startPoint x: 388, startPoint y: 259, endPoint x: 385, endPoint y: 258, distance: 2.7
click at [354, 236] on icon "button" at bounding box center [354, 236] width 6 height 6
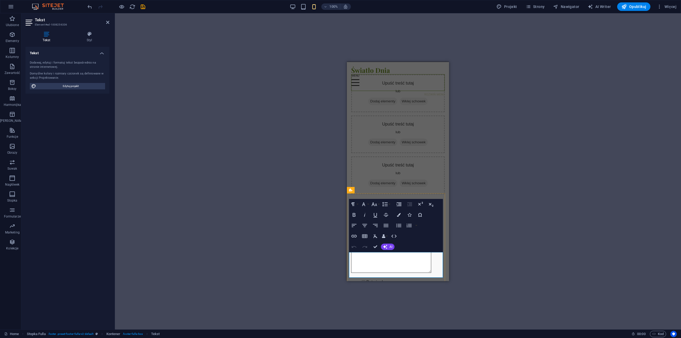
drag, startPoint x: 388, startPoint y: 259, endPoint x: 385, endPoint y: 258, distance: 3.0
click at [354, 236] on icon "button" at bounding box center [353, 236] width 5 height 3
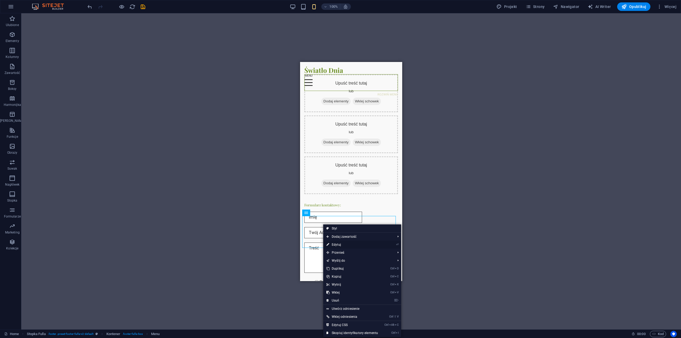
click at [337, 244] on link "⏎ Edytuj" at bounding box center [352, 245] width 58 height 8
select select
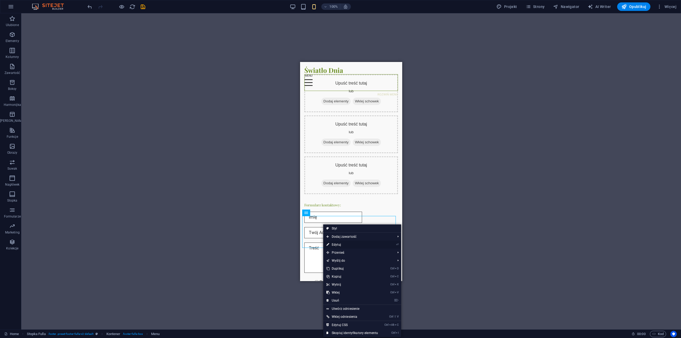
select select
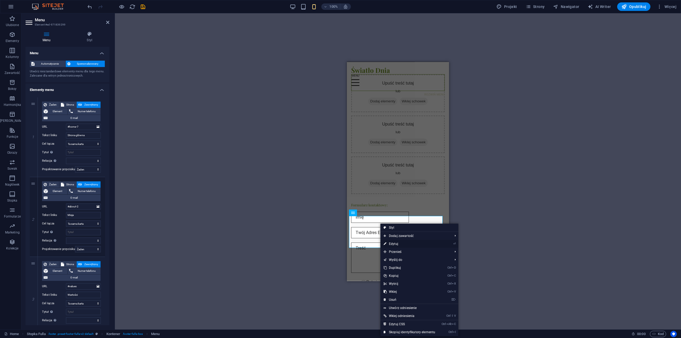
click at [398, 245] on link "⏎ Edytuj" at bounding box center [409, 244] width 58 height 8
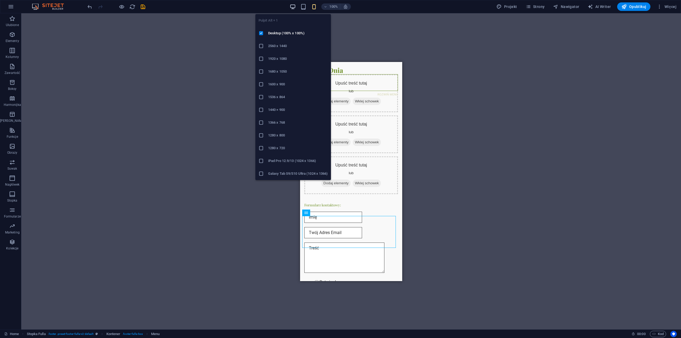
click at [295, 7] on icon "button" at bounding box center [293, 7] width 6 height 6
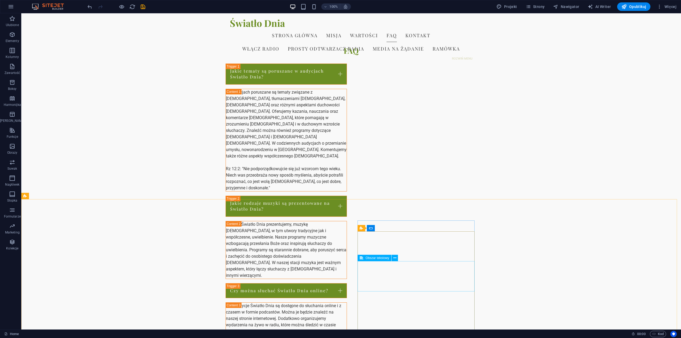
scroll to position [672, 0]
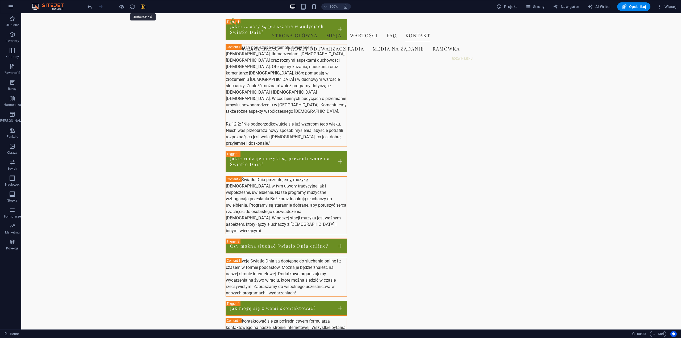
click at [142, 7] on icon "save" at bounding box center [143, 7] width 6 height 6
checkbox input "false"
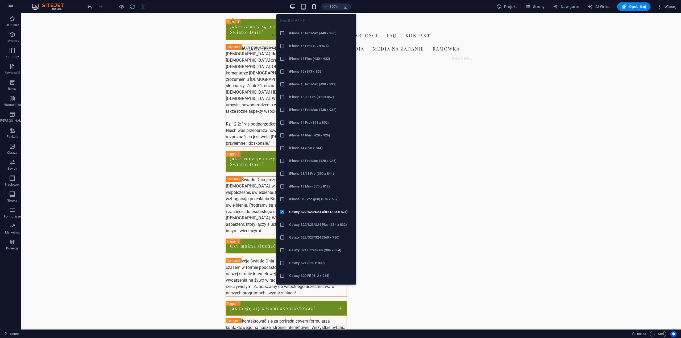
click at [314, 7] on icon "button" at bounding box center [314, 7] width 6 height 6
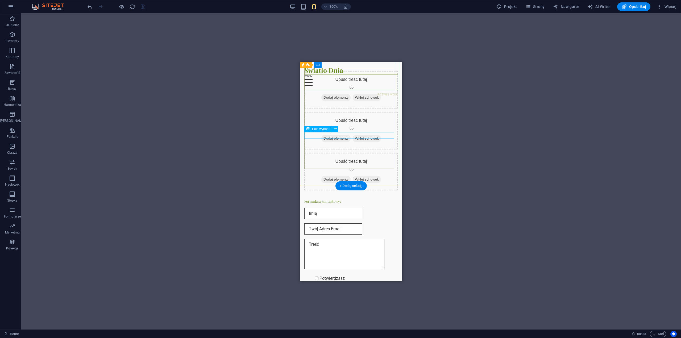
scroll to position [1260, 0]
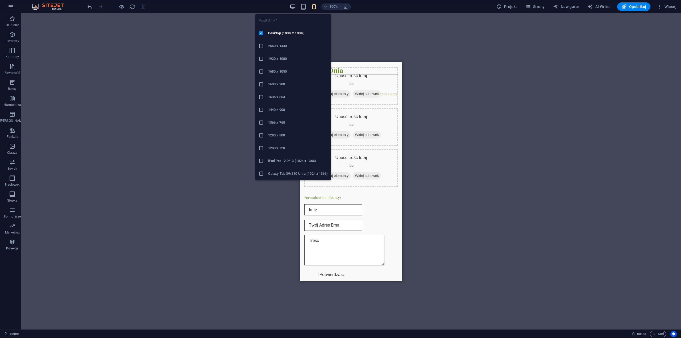
click at [293, 8] on icon "button" at bounding box center [293, 7] width 6 height 6
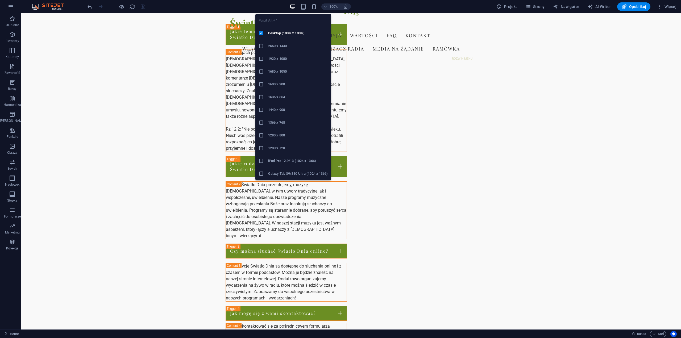
scroll to position [672, 0]
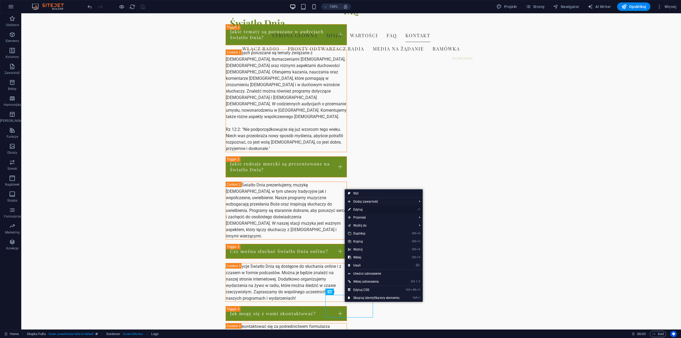
click at [363, 210] on link "⏎ Edytuj" at bounding box center [374, 210] width 58 height 8
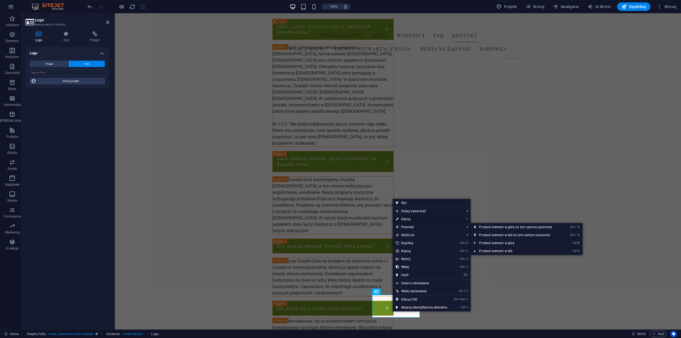
click at [411, 219] on link "⏎ Edytuj" at bounding box center [422, 219] width 58 height 8
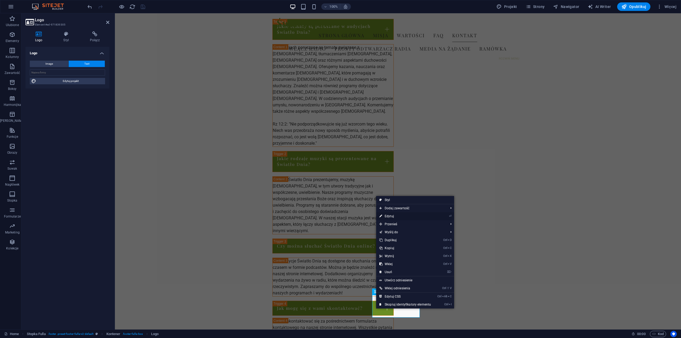
click at [393, 216] on link "⏎ Edytuj" at bounding box center [405, 216] width 58 height 8
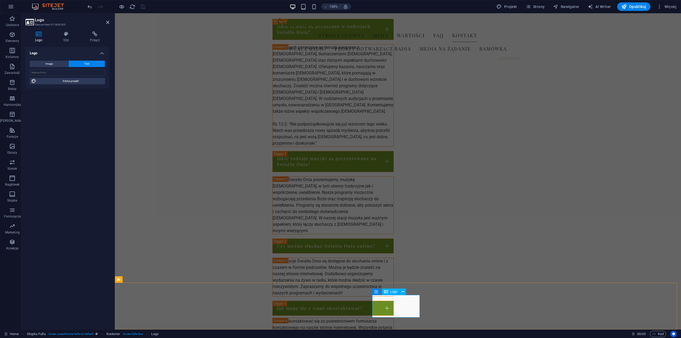
click at [85, 63] on span "Text" at bounding box center [86, 64] width 5 height 6
click at [57, 62] on button "Image" at bounding box center [49, 64] width 39 height 6
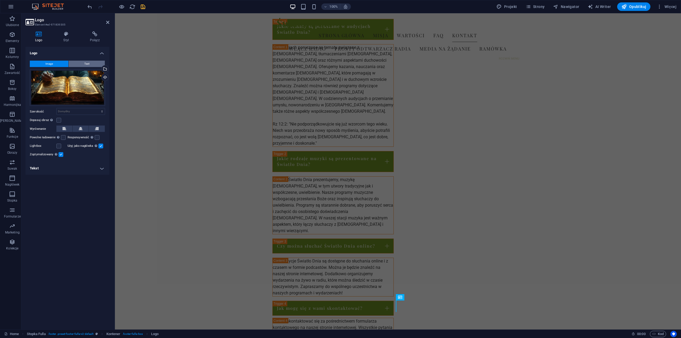
click at [80, 63] on button "Text" at bounding box center [87, 64] width 36 height 6
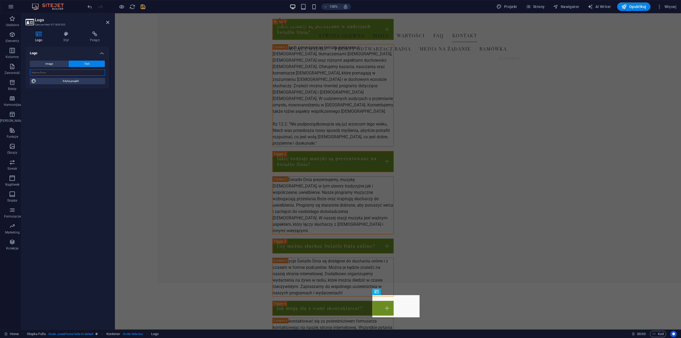
click at [65, 73] on input "text" at bounding box center [67, 72] width 75 height 6
click at [78, 81] on span "Edytuj projekt" at bounding box center [71, 81] width 66 height 6
select select "px"
select select "200"
select select "px"
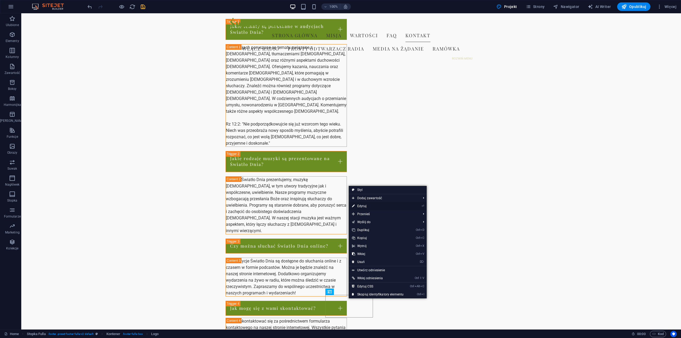
click at [365, 206] on link "⏎ Edytuj" at bounding box center [378, 206] width 58 height 8
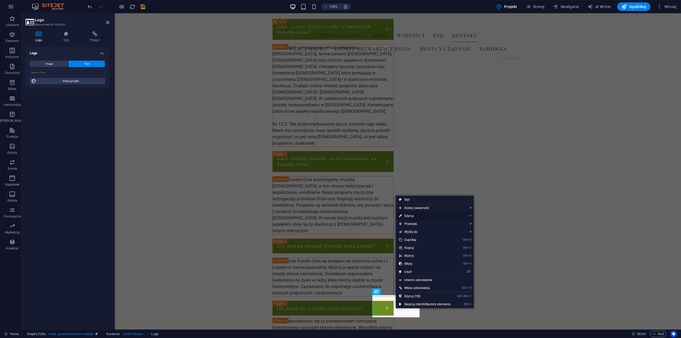
click at [413, 216] on link "⏎ Edytuj" at bounding box center [425, 216] width 58 height 8
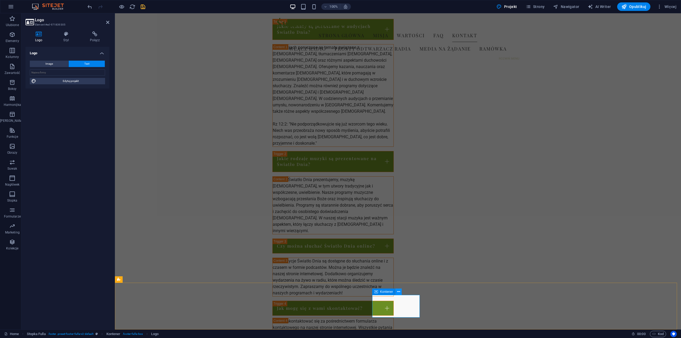
click at [399, 292] on icon at bounding box center [398, 292] width 3 height 6
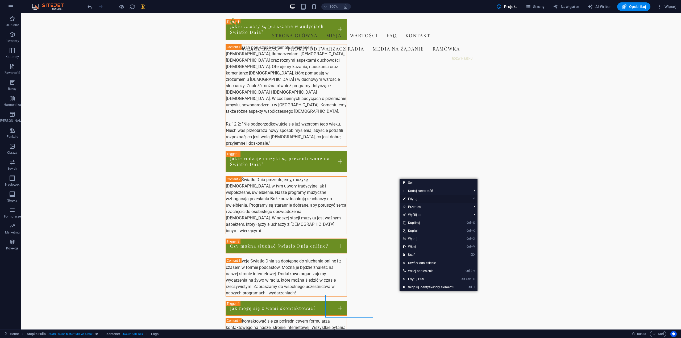
click at [417, 200] on link "⏎ Edytuj" at bounding box center [429, 199] width 58 height 8
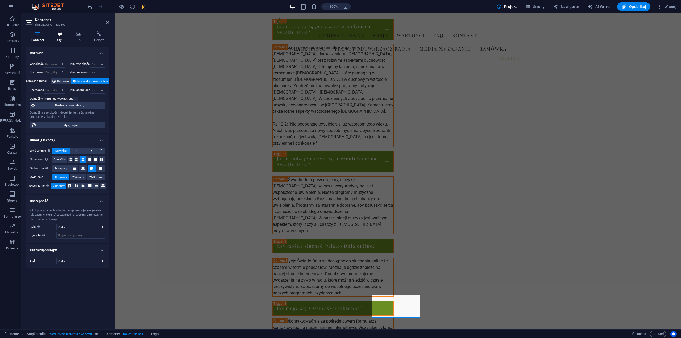
click at [61, 36] on icon at bounding box center [60, 33] width 16 height 5
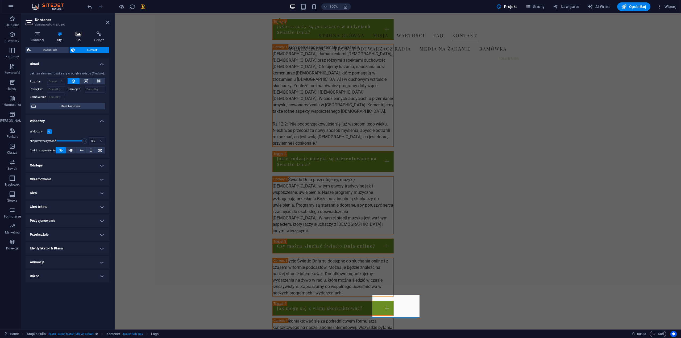
click at [76, 35] on icon at bounding box center [78, 33] width 16 height 5
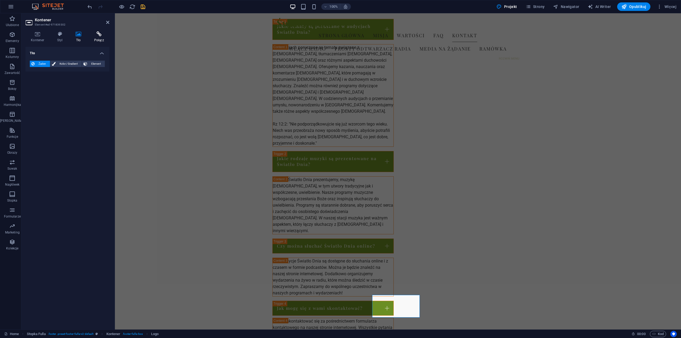
click at [101, 35] on icon at bounding box center [99, 33] width 21 height 5
click at [80, 35] on icon at bounding box center [78, 33] width 16 height 5
click at [61, 33] on icon at bounding box center [60, 33] width 16 height 5
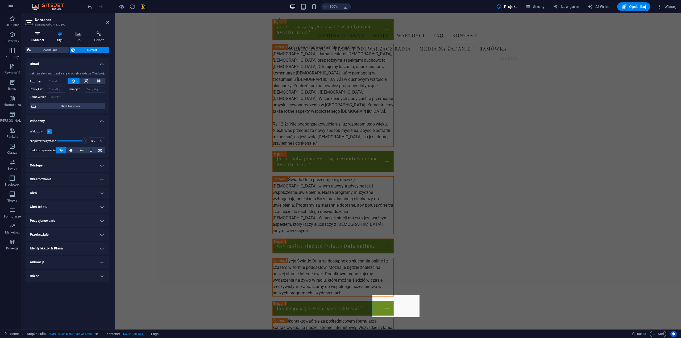
click at [35, 35] on icon at bounding box center [38, 33] width 24 height 5
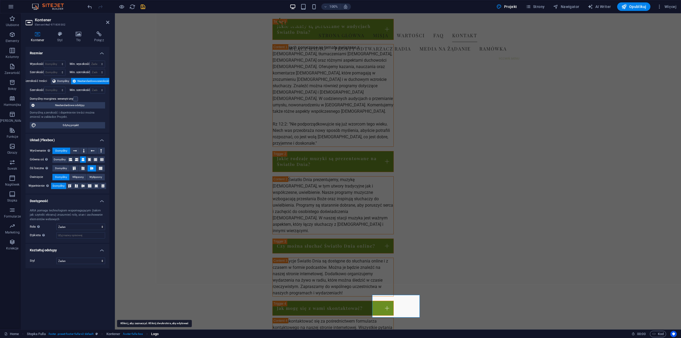
click at [156, 334] on span "Logo" at bounding box center [154, 334] width 7 height 6
click at [155, 334] on span "Logo" at bounding box center [154, 334] width 7 height 6
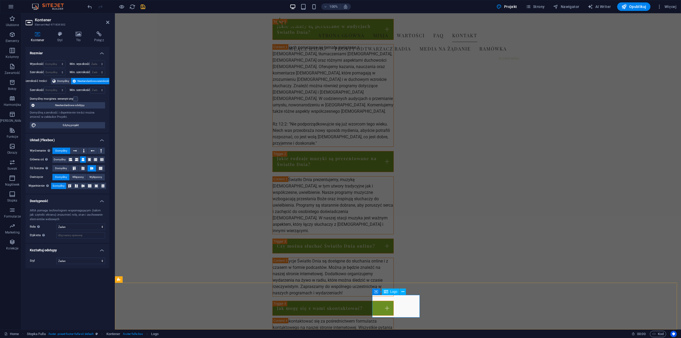
click at [153, 334] on span "Logo" at bounding box center [154, 334] width 7 height 6
click at [152, 334] on span "Logo" at bounding box center [154, 334] width 7 height 6
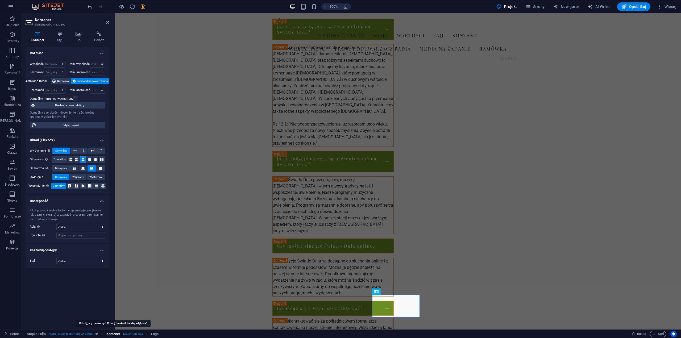
click at [115, 334] on span "Kontener" at bounding box center [113, 334] width 14 height 6
click at [114, 334] on span "Kontener" at bounding box center [113, 334] width 14 height 6
click at [114, 335] on span "Kontener" at bounding box center [113, 334] width 14 height 6
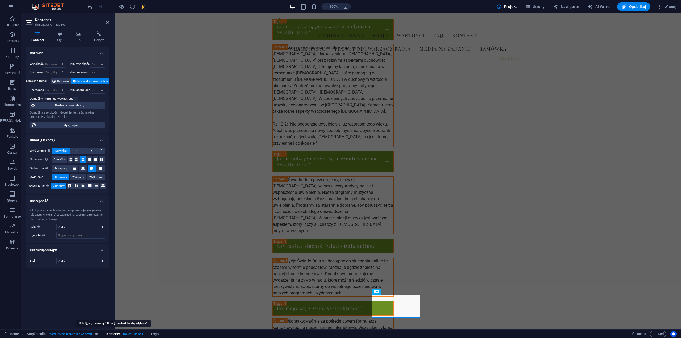
click at [114, 335] on span "Kontener" at bounding box center [113, 334] width 14 height 6
click at [61, 36] on icon at bounding box center [60, 33] width 16 height 5
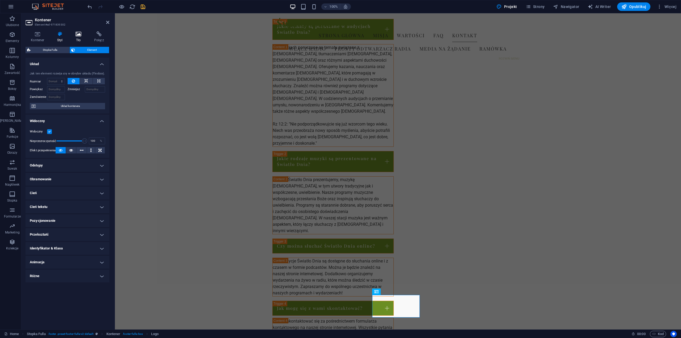
click at [79, 36] on icon at bounding box center [78, 33] width 16 height 5
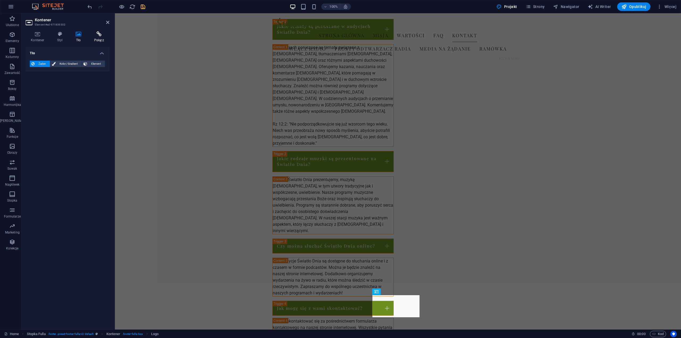
click at [99, 36] on icon at bounding box center [99, 33] width 21 height 5
click at [79, 36] on icon at bounding box center [78, 33] width 16 height 5
click at [60, 35] on icon at bounding box center [60, 33] width 16 height 5
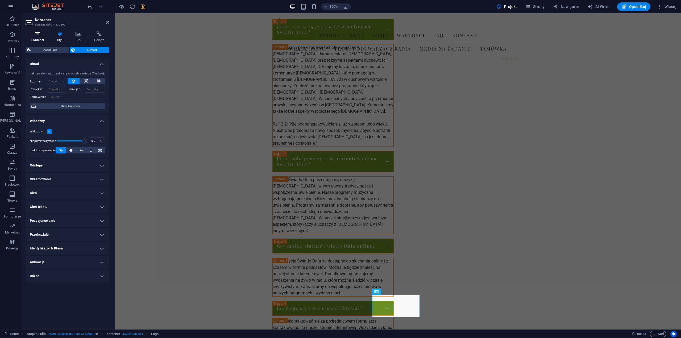
click at [40, 36] on icon at bounding box center [38, 33] width 24 height 5
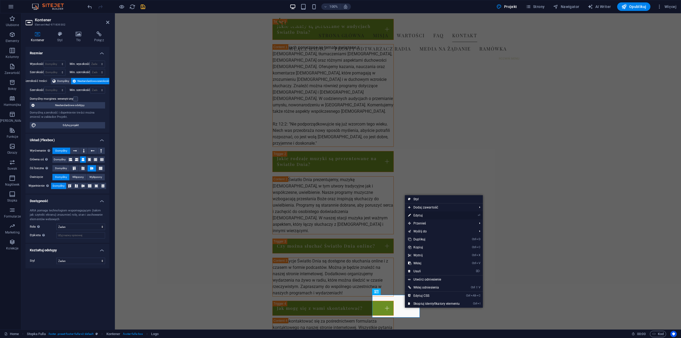
click at [423, 215] on link "⏎ Edytuj" at bounding box center [434, 215] width 58 height 8
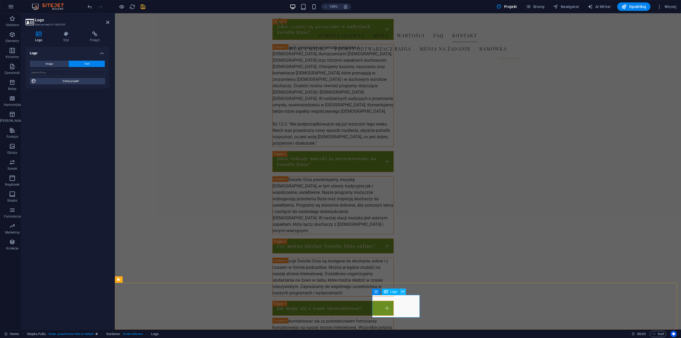
click at [402, 292] on icon at bounding box center [402, 292] width 3 height 6
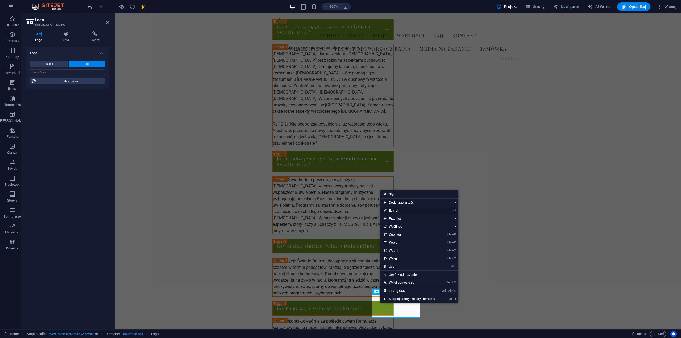
click at [402, 209] on link "⏎ Edytuj" at bounding box center [409, 211] width 58 height 8
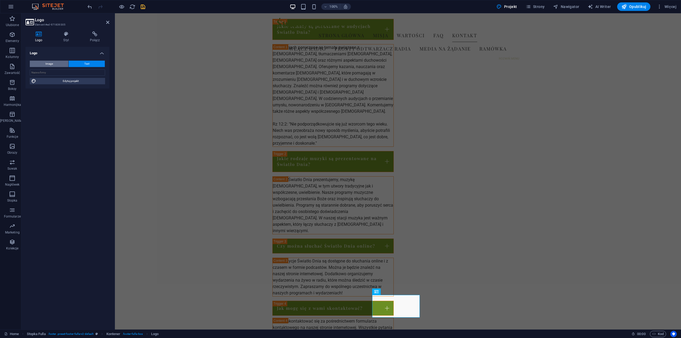
click at [44, 63] on button "Image" at bounding box center [49, 64] width 39 height 6
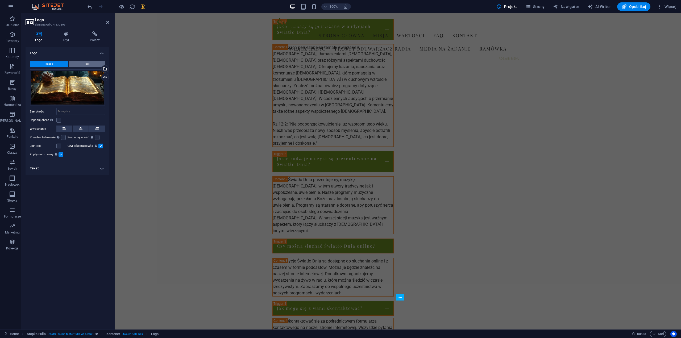
click at [87, 63] on span "Text" at bounding box center [86, 64] width 5 height 6
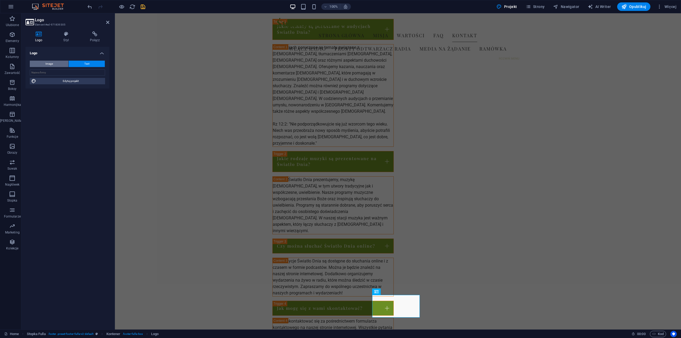
click at [49, 63] on span "Image" at bounding box center [48, 64] width 7 height 6
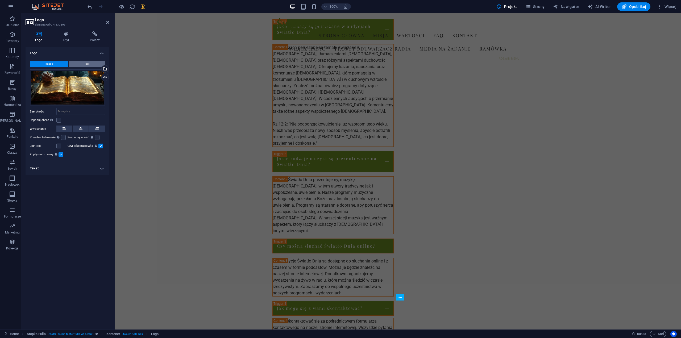
click at [83, 64] on button "Text" at bounding box center [87, 64] width 36 height 6
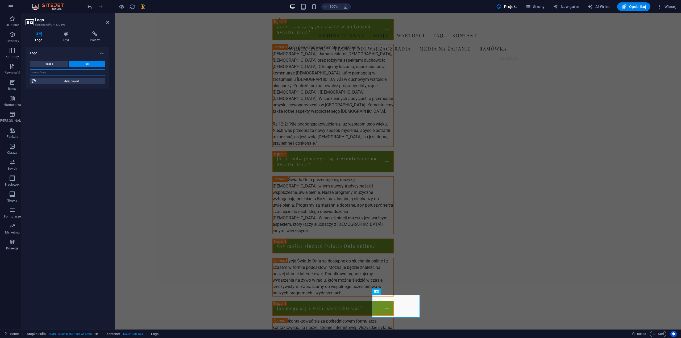
click at [57, 71] on input "text" at bounding box center [67, 72] width 75 height 6
click at [73, 81] on span "Edytuj projekt" at bounding box center [71, 81] width 66 height 6
select select "px"
select select "200"
select select "px"
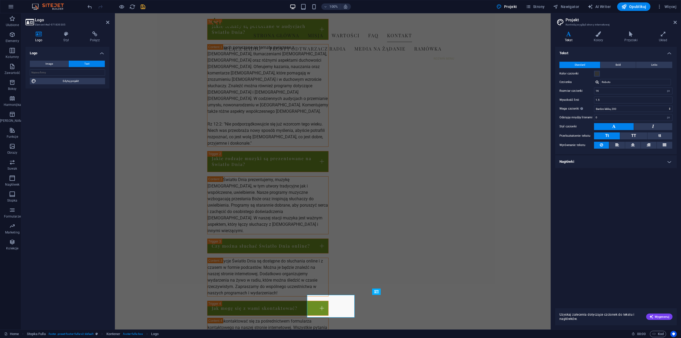
click at [569, 39] on h4 "Tekst" at bounding box center [569, 36] width 29 height 11
click at [670, 161] on h4 "Nagłówki" at bounding box center [616, 161] width 122 height 13
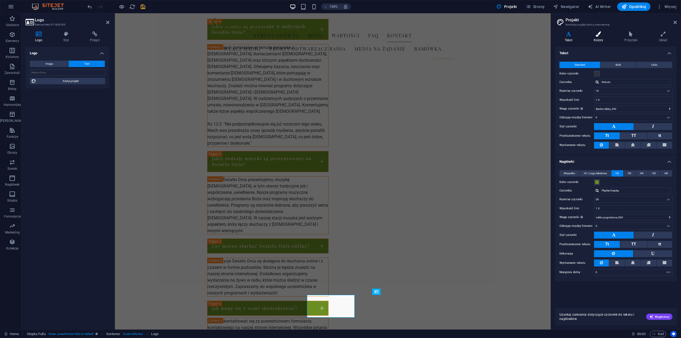
click at [594, 35] on icon at bounding box center [598, 33] width 29 height 5
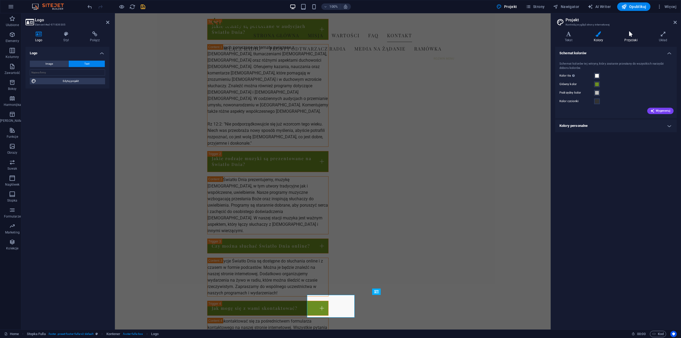
click at [633, 36] on icon at bounding box center [631, 33] width 32 height 5
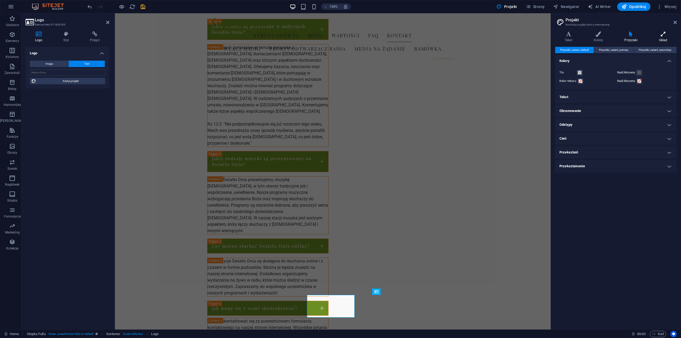
click at [664, 36] on icon at bounding box center [662, 33] width 27 height 5
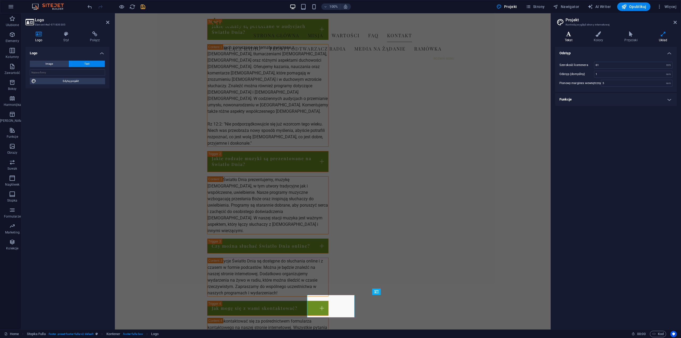
click at [568, 34] on icon at bounding box center [568, 33] width 27 height 5
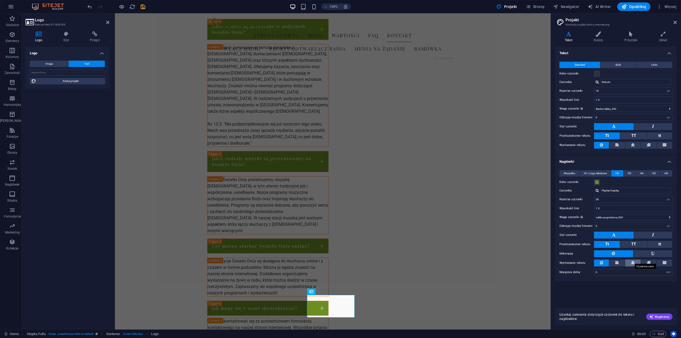
click at [633, 260] on icon at bounding box center [633, 263] width 4 height 6
click at [602, 260] on icon at bounding box center [601, 263] width 3 height 6
click at [634, 143] on icon at bounding box center [633, 145] width 4 height 6
click at [602, 143] on icon at bounding box center [601, 145] width 3 height 6
click at [635, 143] on button at bounding box center [632, 145] width 15 height 7
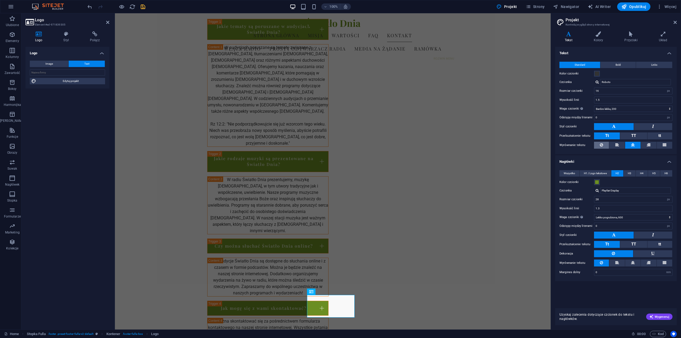
click at [604, 143] on button at bounding box center [601, 145] width 15 height 7
click at [673, 22] on icon at bounding box center [674, 22] width 3 height 4
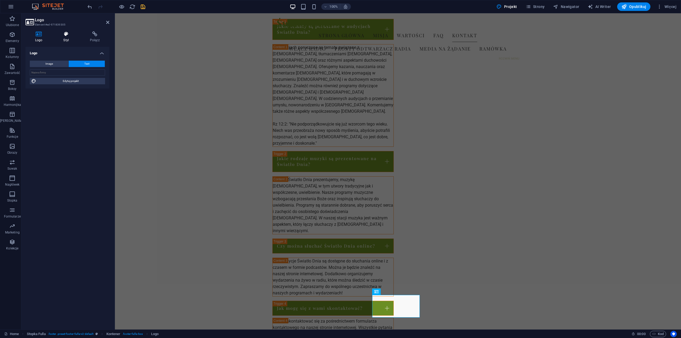
click at [65, 37] on h4 "Styl" at bounding box center [67, 36] width 27 height 11
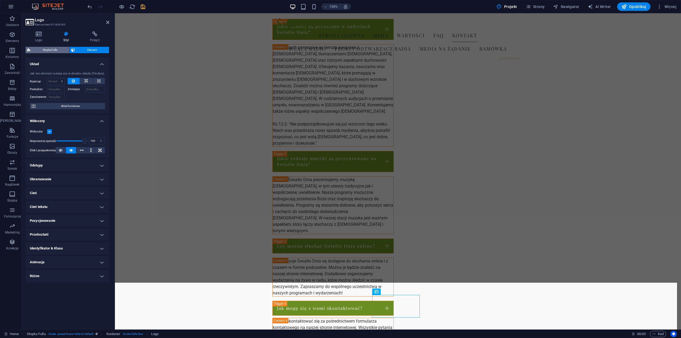
click at [53, 49] on span "Stopka Fulla" at bounding box center [50, 50] width 36 height 6
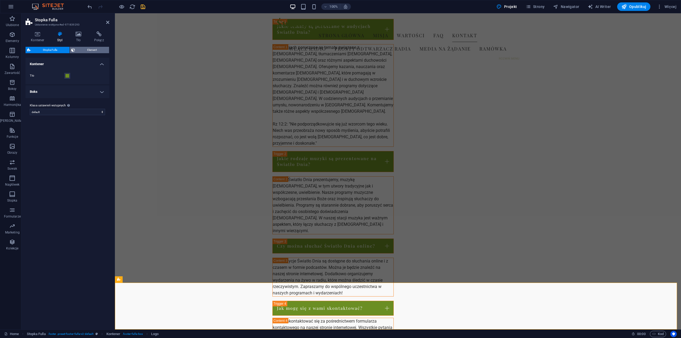
click at [86, 49] on span "Element" at bounding box center [92, 50] width 31 height 6
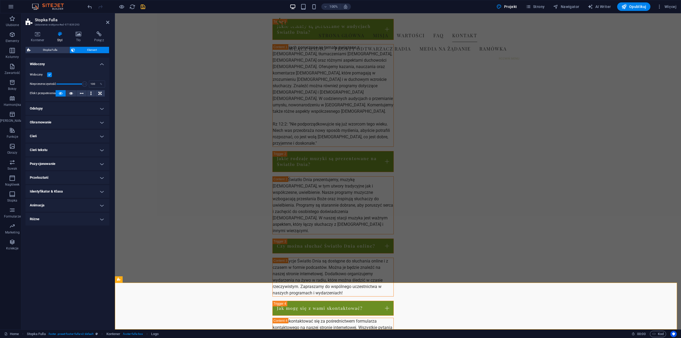
click at [102, 149] on h4 "Cień tekstu" at bounding box center [68, 150] width 84 height 13
click at [87, 161] on span "Na zewnątrz" at bounding box center [91, 160] width 15 height 6
type input "2"
type input "4"
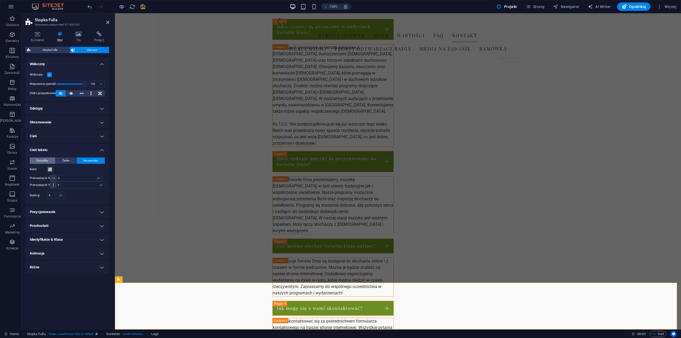
click at [36, 160] on button "Domyślny" at bounding box center [43, 160] width 26 height 6
click at [102, 175] on h4 "Pozycjonowanie" at bounding box center [68, 175] width 84 height 13
click at [102, 175] on h4 "Pozycjonowanie" at bounding box center [68, 174] width 84 height 10
click at [97, 218] on h4 "Animacja" at bounding box center [68, 217] width 84 height 13
click at [102, 234] on select "Nie animuj Pokaż / Ukryj Przesuń w górę/w dół Powiększ/oddal Przesuń od lewej d…" at bounding box center [67, 233] width 75 height 6
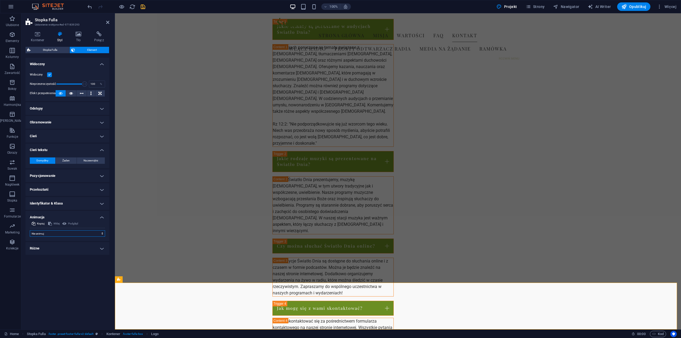
click at [101, 234] on select "Nie animuj Pokaż / Ukryj Przesuń w górę/w dół Powiększ/oddal Przesuń od lewej d…" at bounding box center [67, 233] width 75 height 6
click at [53, 248] on h4 "Różne" at bounding box center [68, 248] width 84 height 13
click at [53, 248] on h4 "Różne" at bounding box center [68, 247] width 84 height 10
click at [81, 35] on icon at bounding box center [78, 33] width 16 height 5
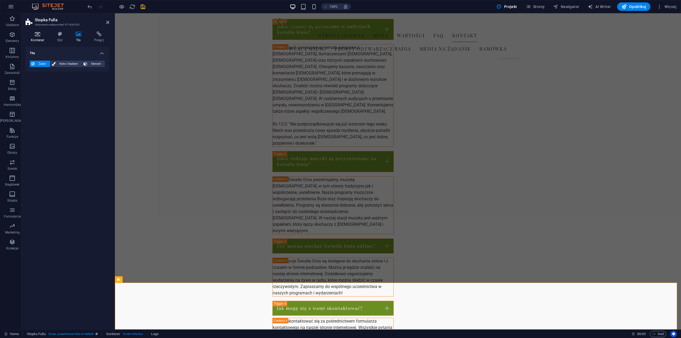
click at [38, 34] on icon at bounding box center [38, 33] width 24 height 5
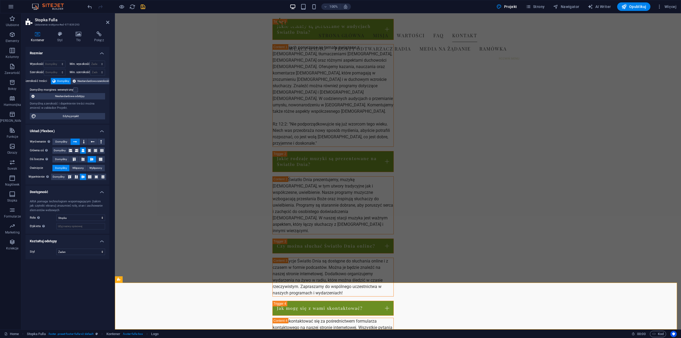
click at [38, 34] on icon at bounding box center [38, 33] width 24 height 5
click at [109, 21] on icon at bounding box center [107, 22] width 3 height 4
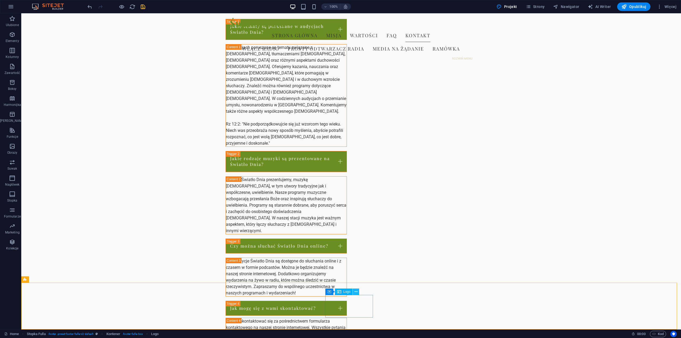
click at [356, 290] on icon at bounding box center [356, 292] width 3 height 6
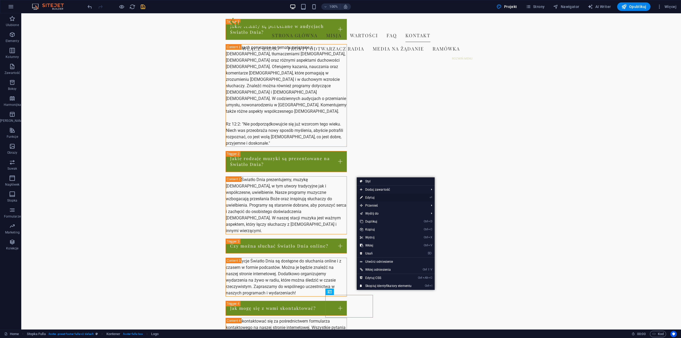
click at [376, 198] on link "⏎ Edytuj" at bounding box center [386, 198] width 58 height 8
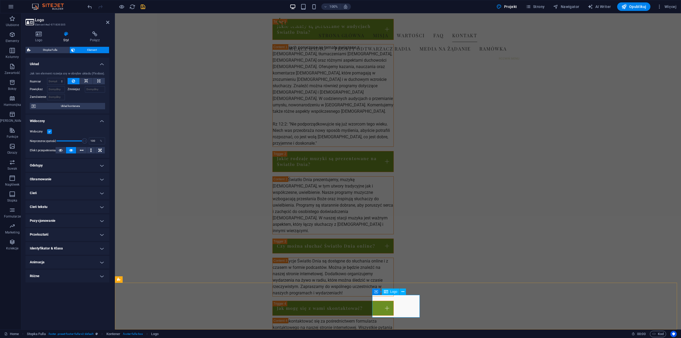
click at [392, 292] on span "Logo" at bounding box center [393, 291] width 7 height 3
click at [384, 290] on icon at bounding box center [386, 292] width 4 height 6
click at [155, 334] on span "Logo" at bounding box center [154, 334] width 7 height 6
click at [154, 334] on span "Logo" at bounding box center [154, 334] width 7 height 6
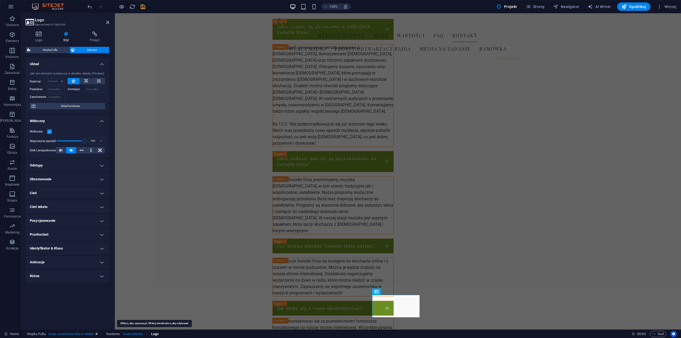
click at [154, 334] on span "Logo" at bounding box center [154, 334] width 7 height 6
click at [81, 104] on span "Układ kontenera" at bounding box center [70, 106] width 66 height 6
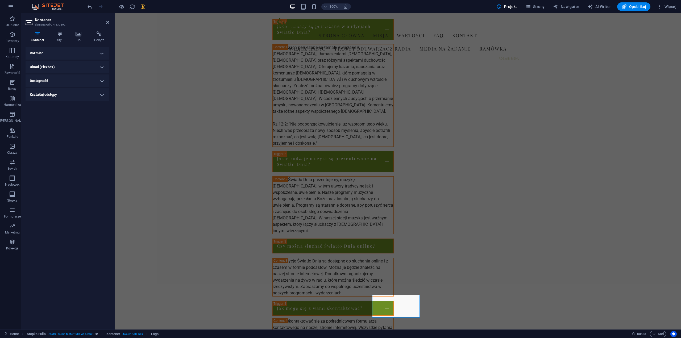
click at [39, 36] on icon at bounding box center [38, 33] width 24 height 5
click at [97, 55] on h4 "Rozmiar" at bounding box center [68, 53] width 84 height 13
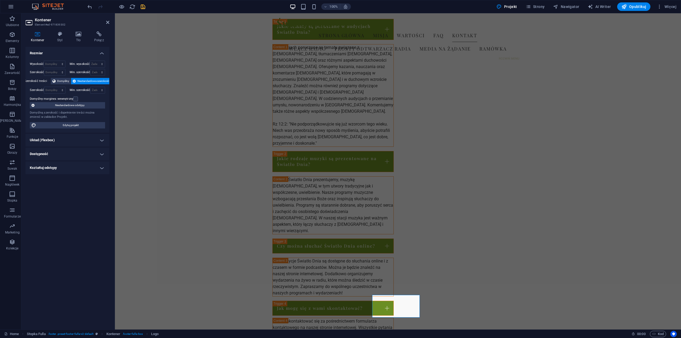
click at [100, 140] on h4 "Układ (Flexbox)" at bounding box center [68, 140] width 84 height 13
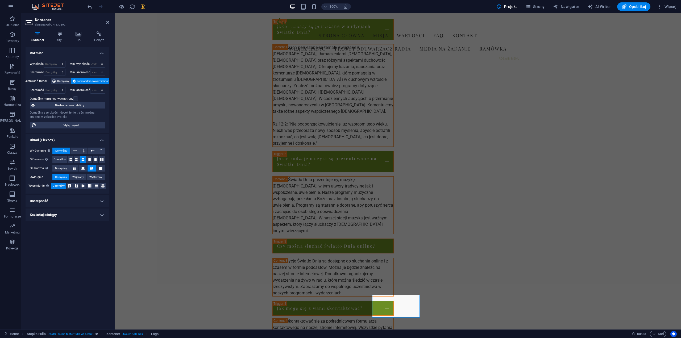
click at [102, 199] on h4 "Dostępność" at bounding box center [68, 201] width 84 height 13
click at [99, 249] on h4 "Kształtuj odstępy" at bounding box center [68, 250] width 84 height 13
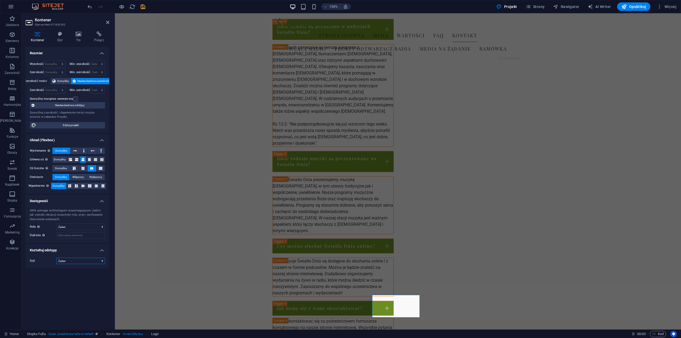
click at [95, 260] on select "Żaden Trójkąt Kwadrat Przekątna Wielokąt 1 Wielokąt 2 Zygzag Wiele zygzagów Fal…" at bounding box center [80, 261] width 49 height 6
select select "triangle"
click at [56, 258] on select "Żaden Trójkąt Kwadrat Przekątna Wielokąt 1 Wielokąt 2 Zygzag Wiele zygzagów Fal…" at bounding box center [80, 261] width 49 height 6
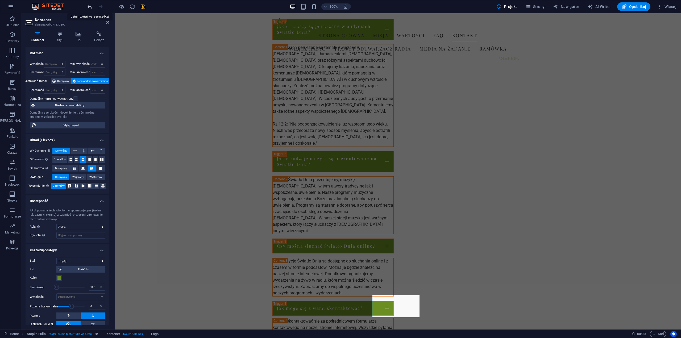
click at [89, 6] on icon "undo" at bounding box center [90, 7] width 6 height 6
drag, startPoint x: 20, startPoint y: 1, endPoint x: 107, endPoint y: 23, distance: 89.5
click at [107, 23] on icon at bounding box center [107, 22] width 3 height 4
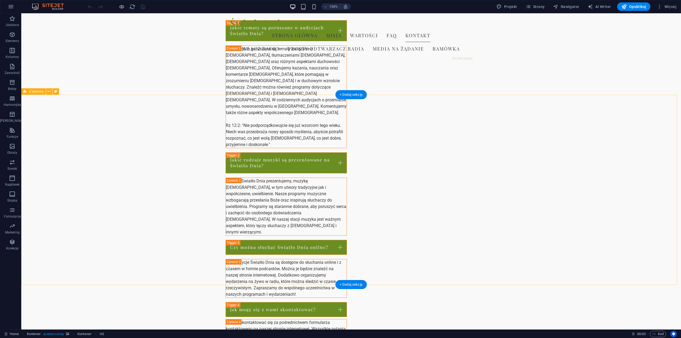
scroll to position [672, 0]
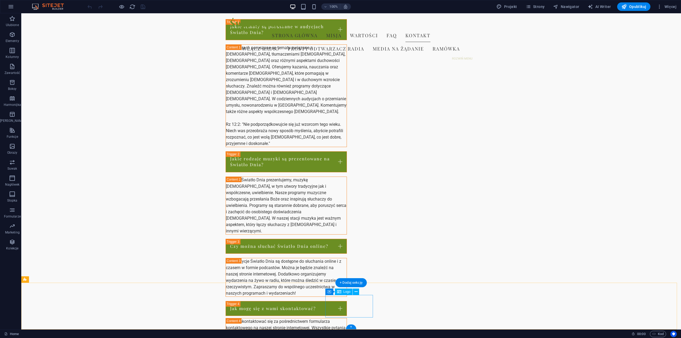
click at [357, 292] on icon at bounding box center [356, 292] width 3 height 6
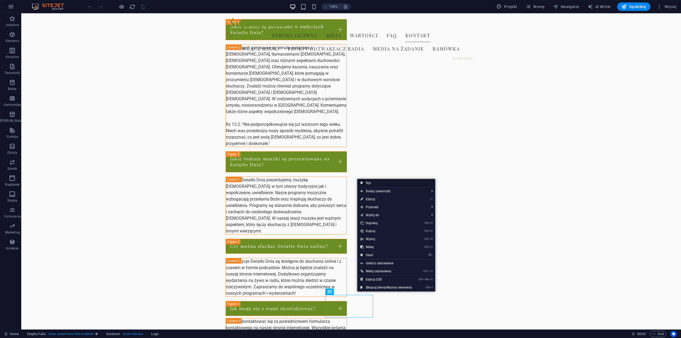
click at [376, 183] on link "Styl" at bounding box center [396, 183] width 78 height 8
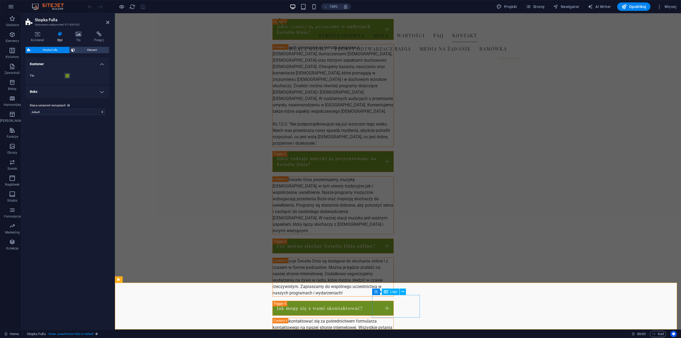
click at [108, 22] on icon at bounding box center [107, 22] width 3 height 4
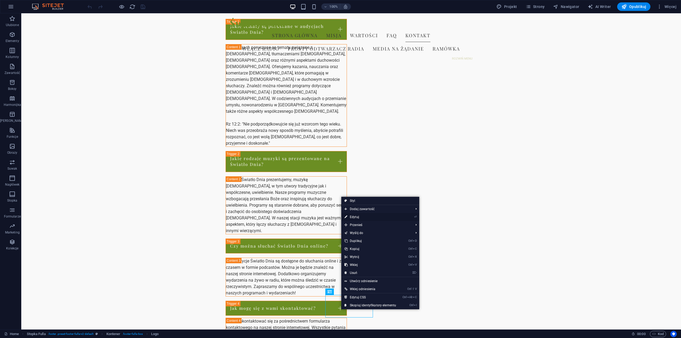
click at [358, 215] on link "⏎ Edytuj" at bounding box center [370, 217] width 58 height 8
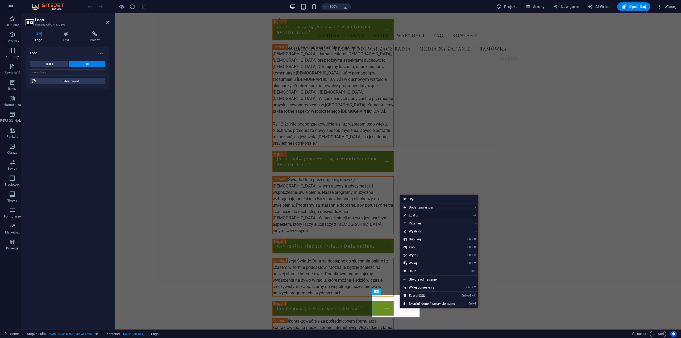
click at [419, 215] on link "⏎ Edytuj" at bounding box center [429, 215] width 58 height 8
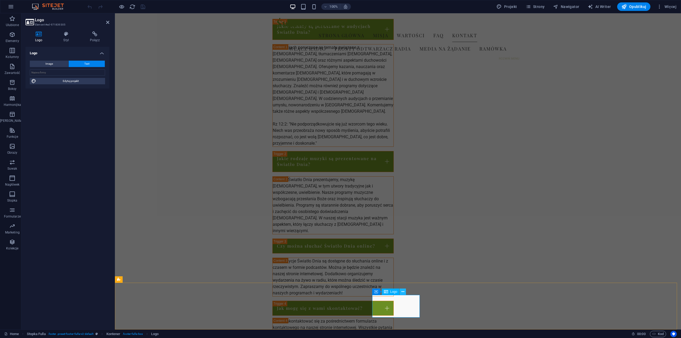
click at [403, 293] on icon at bounding box center [402, 292] width 3 height 6
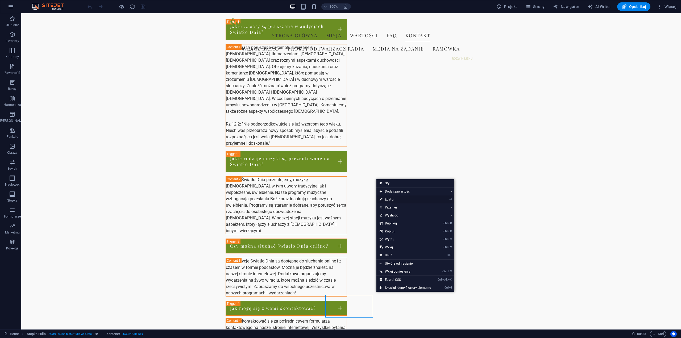
click at [395, 199] on link "⏎ Edytuj" at bounding box center [405, 199] width 58 height 8
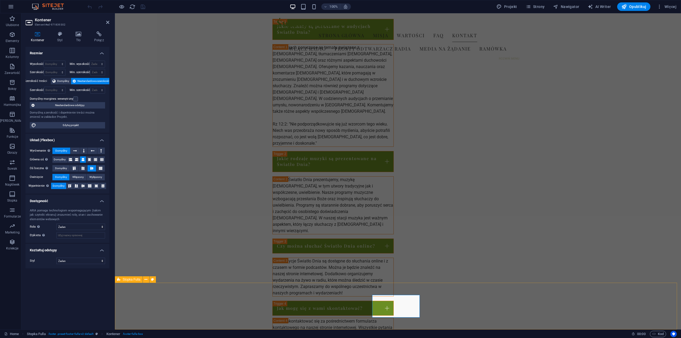
drag, startPoint x: 421, startPoint y: 290, endPoint x: 515, endPoint y: 289, distance: 95.0
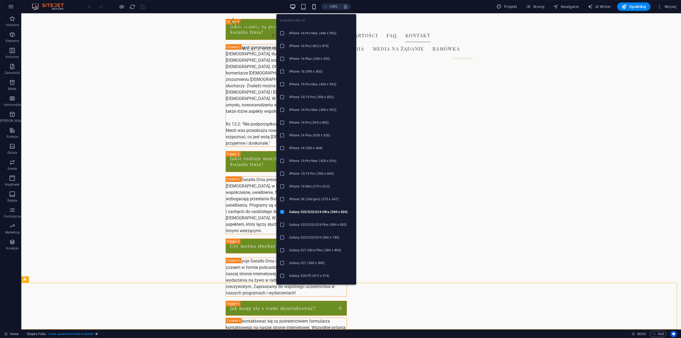
click at [315, 6] on icon "button" at bounding box center [314, 7] width 6 height 6
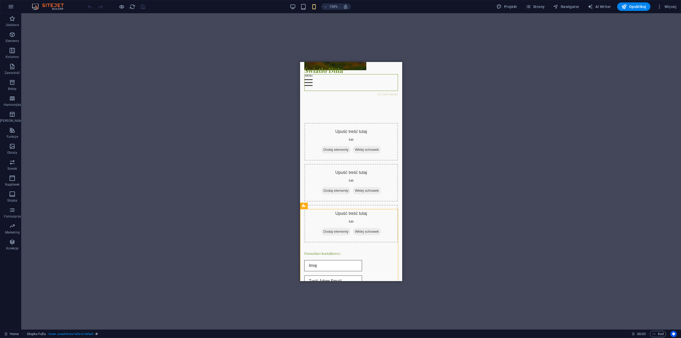
scroll to position [1074, 0]
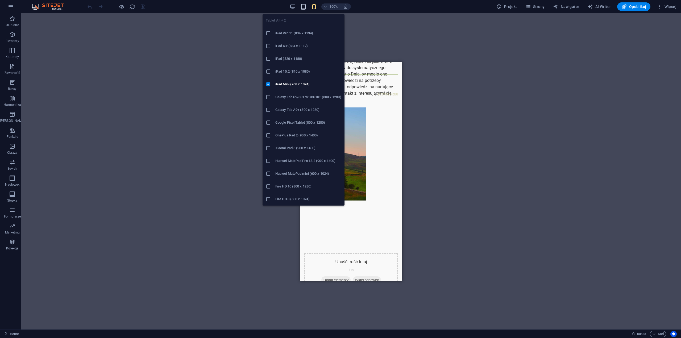
click at [304, 5] on icon "button" at bounding box center [303, 7] width 6 height 6
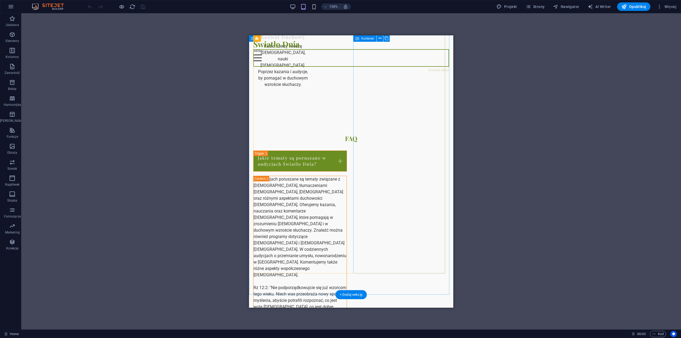
scroll to position [546, 0]
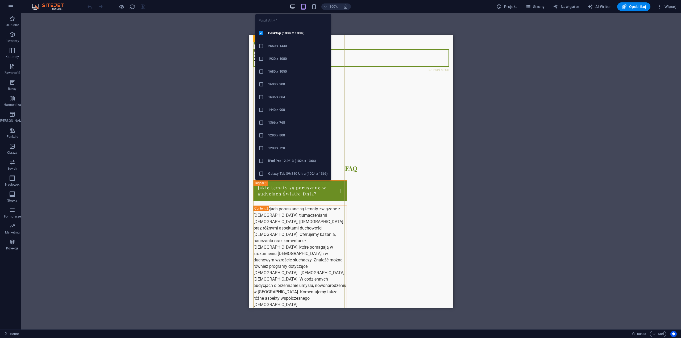
click at [294, 6] on icon "button" at bounding box center [293, 7] width 6 height 6
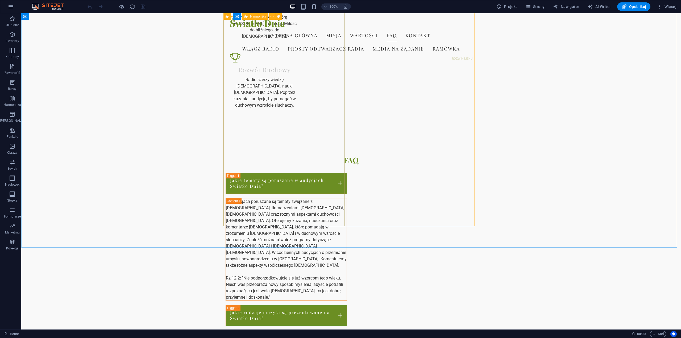
scroll to position [519, 0]
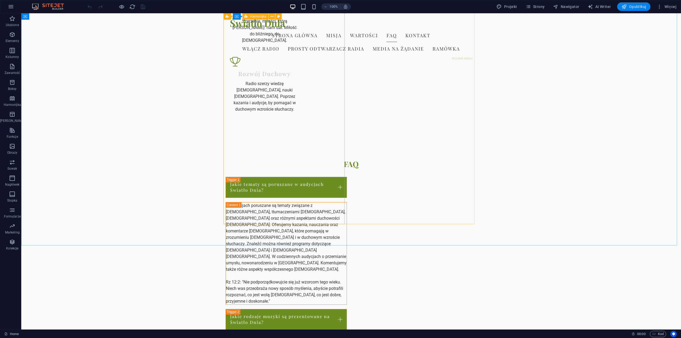
click at [638, 5] on span "Opublikuj" at bounding box center [633, 6] width 25 height 5
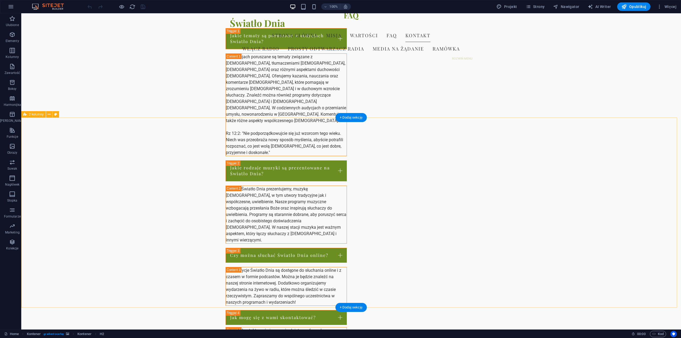
scroll to position [672, 0]
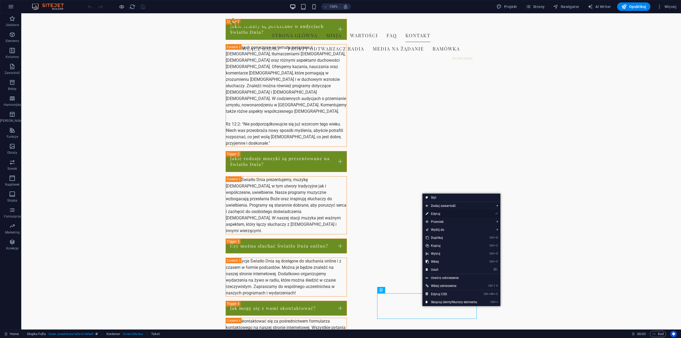
click at [439, 214] on link "⏎ Edytuj" at bounding box center [451, 214] width 58 height 8
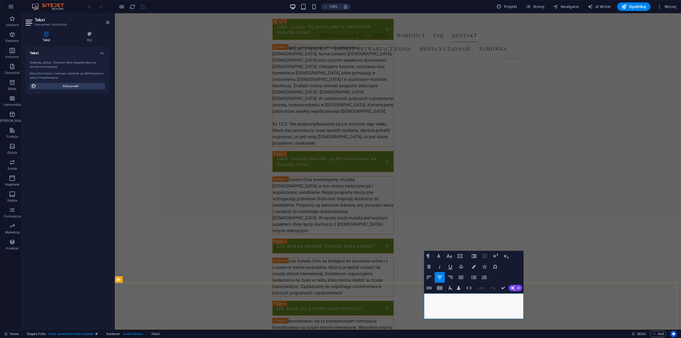
drag, startPoint x: 481, startPoint y: 309, endPoint x: 447, endPoint y: 307, distance: 34.1
click at [429, 288] on icon "button" at bounding box center [428, 288] width 5 height 3
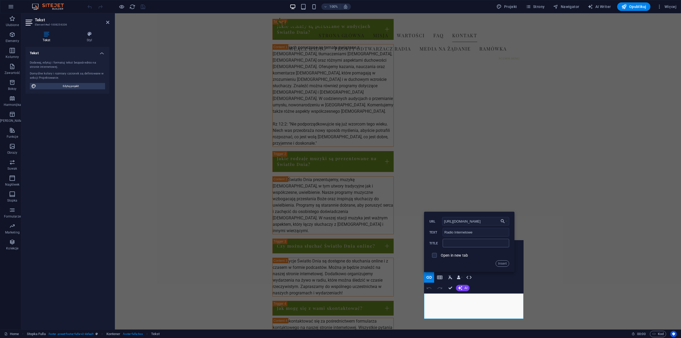
type input "[URL][DOMAIN_NAME]"
click at [463, 243] on input "text" at bounding box center [476, 243] width 66 height 9
click at [455, 242] on input "Odtwarzacz" at bounding box center [476, 243] width 66 height 9
click at [465, 243] on input "Odtwazacz" at bounding box center [476, 243] width 66 height 9
type input "Odtwarzacz"
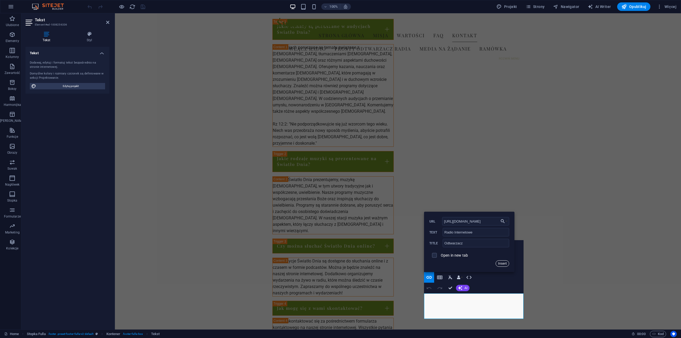
click at [501, 263] on button "Insert" at bounding box center [503, 263] width 14 height 6
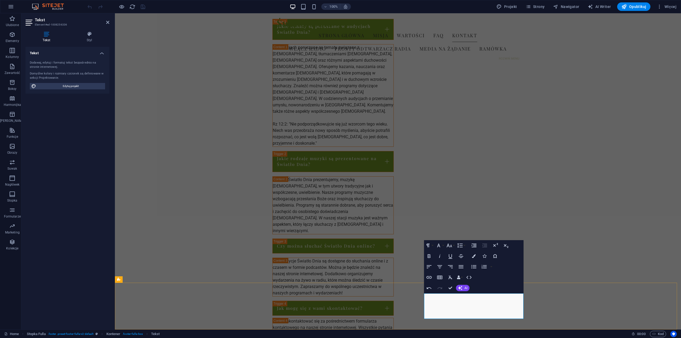
click at [487, 256] on button "Icons" at bounding box center [484, 256] width 10 height 11
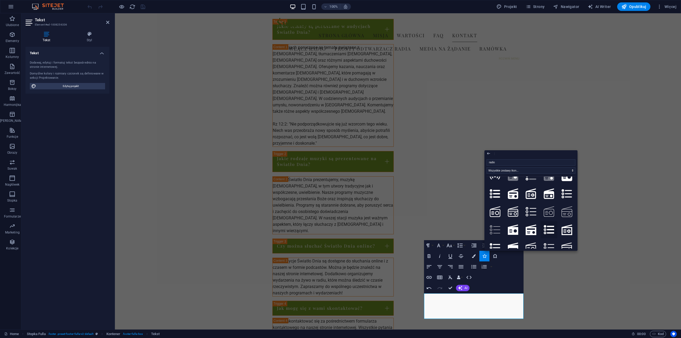
scroll to position [27, 0]
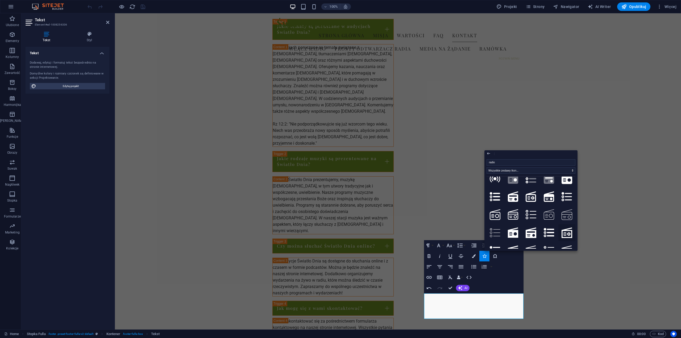
click at [568, 232] on icon at bounding box center [566, 232] width 11 height 11
type input "radio"
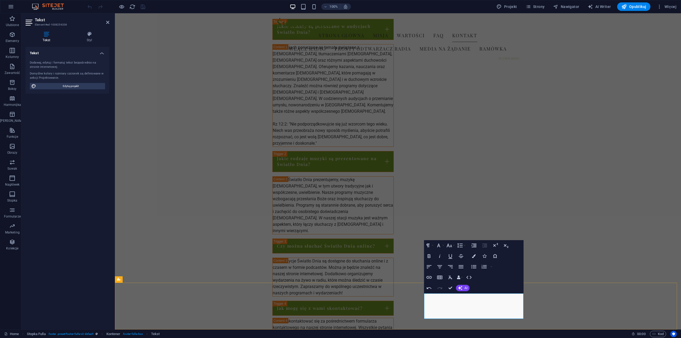
click at [485, 256] on icon "button" at bounding box center [484, 256] width 4 height 4
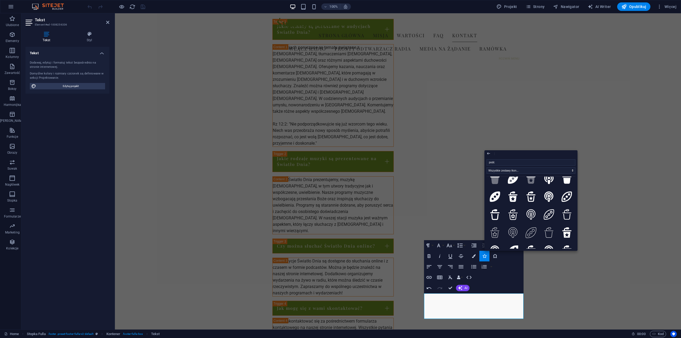
scroll to position [0, 0]
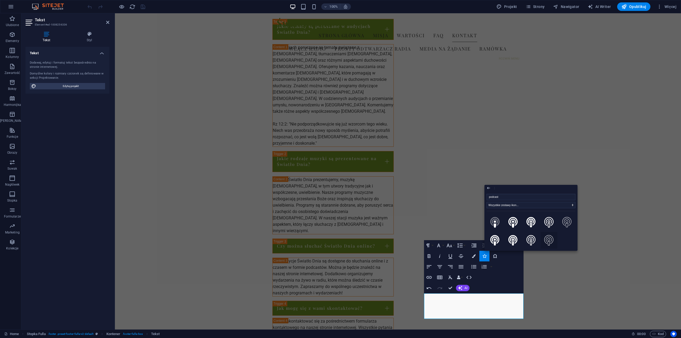
click at [551, 241] on icon at bounding box center [548, 240] width 9 height 11
type input "podcast"
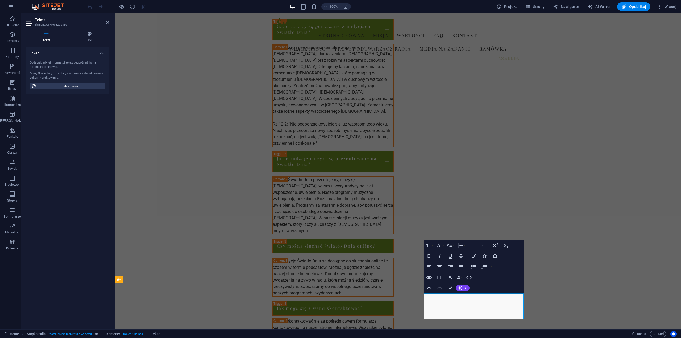
click at [486, 258] on icon "button" at bounding box center [484, 256] width 4 height 4
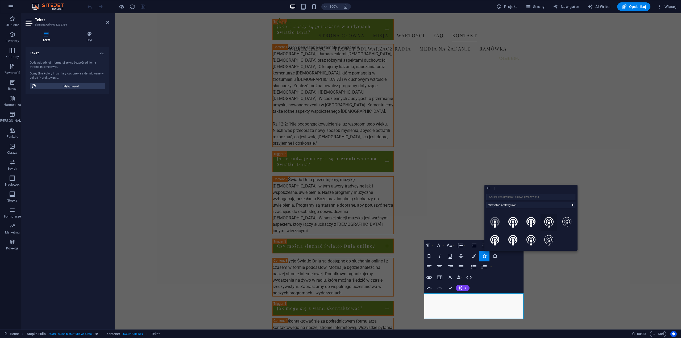
click at [550, 222] on icon at bounding box center [548, 222] width 9 height 11
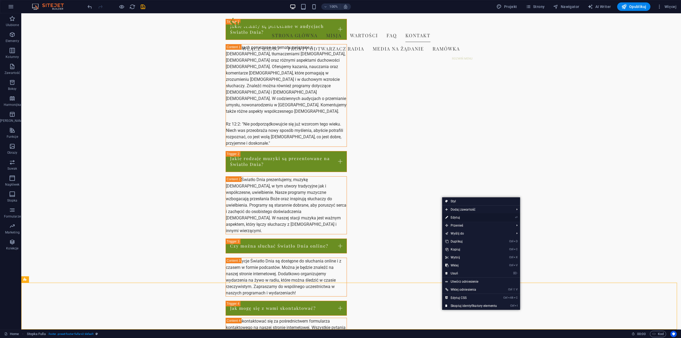
click at [458, 217] on link "⏎ Edytuj" at bounding box center [471, 218] width 58 height 8
select select "footer"
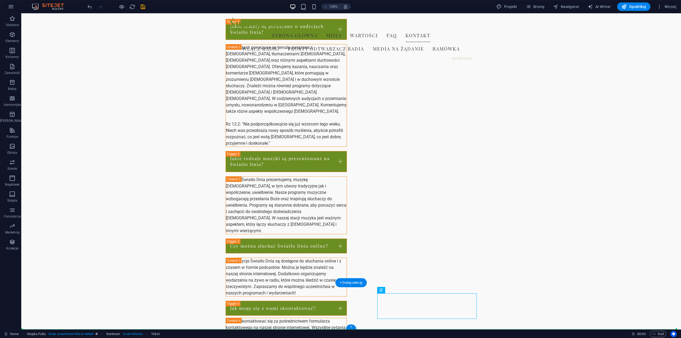
drag, startPoint x: 409, startPoint y: 307, endPoint x: 498, endPoint y: 307, distance: 88.8
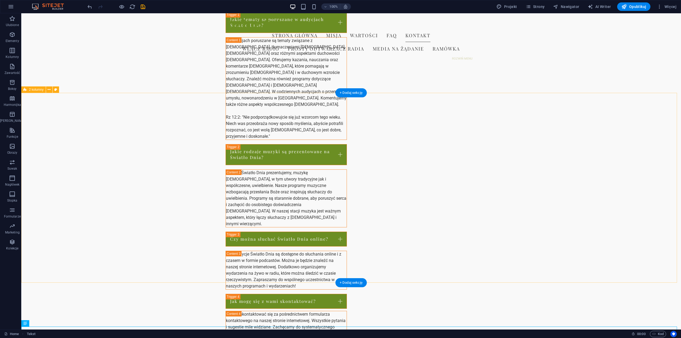
scroll to position [694, 0]
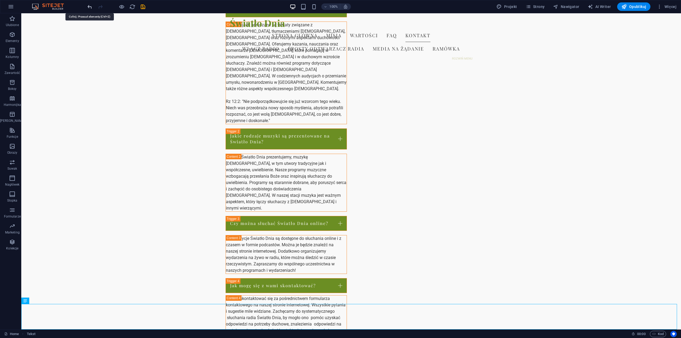
click at [90, 7] on icon "undo" at bounding box center [90, 7] width 6 height 6
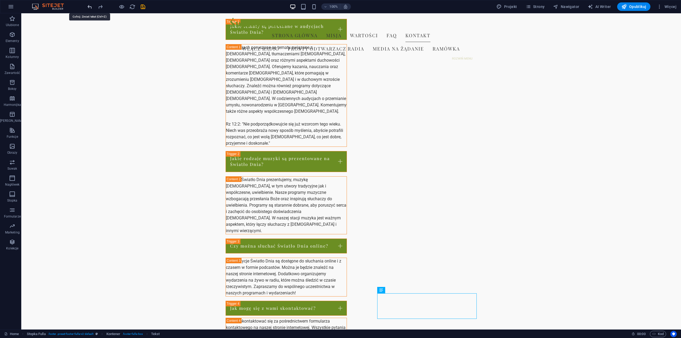
click at [90, 9] on icon "undo" at bounding box center [90, 7] width 6 height 6
click at [101, 7] on icon "redo" at bounding box center [100, 7] width 6 height 6
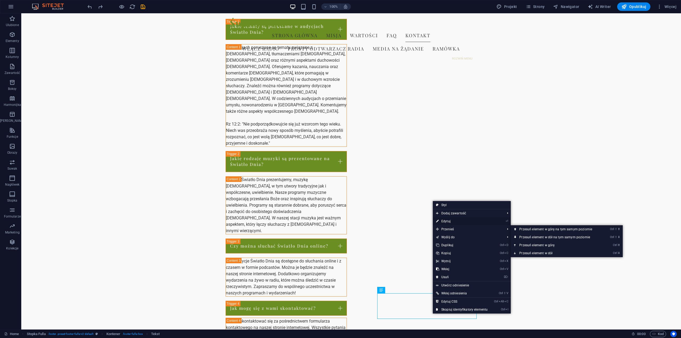
click at [453, 222] on link "⏎ Edytuj" at bounding box center [462, 221] width 58 height 8
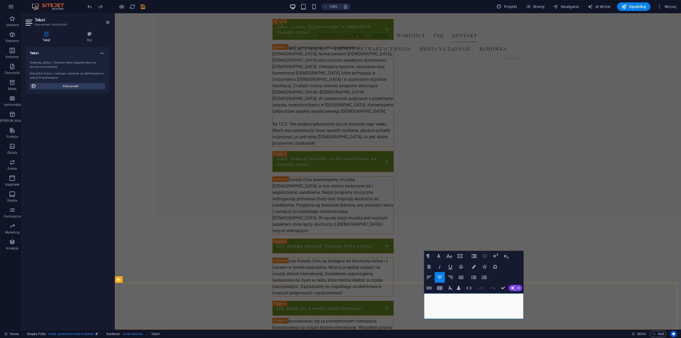
drag, startPoint x: 504, startPoint y: 309, endPoint x: 486, endPoint y: 309, distance: 17.6
click at [429, 288] on icon "button" at bounding box center [428, 288] width 5 height 3
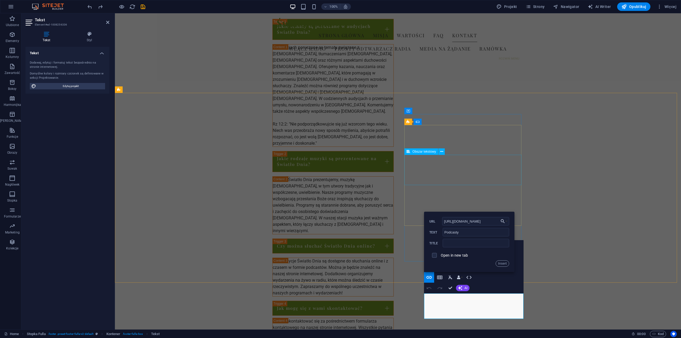
scroll to position [0, 1]
type input "[URL][DOMAIN_NAME]"
click at [460, 243] on input "text" at bounding box center [476, 243] width 66 height 9
drag, startPoint x: 458, startPoint y: 243, endPoint x: 425, endPoint y: 243, distance: 33.2
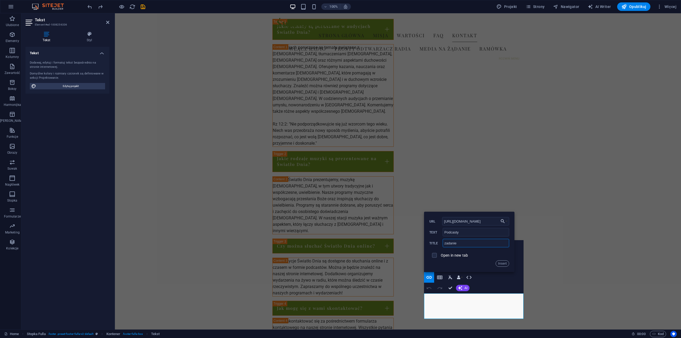
click at [425, 243] on div "Back Choose Link Home Subpage Legal Notice Privacy kontak form form Wybierz pli…" at bounding box center [469, 242] width 90 height 60
type input "podcast"
click at [434, 255] on input "checkbox" at bounding box center [433, 254] width 5 height 5
checkbox input "true"
click at [505, 264] on button "Insert" at bounding box center [503, 263] width 14 height 6
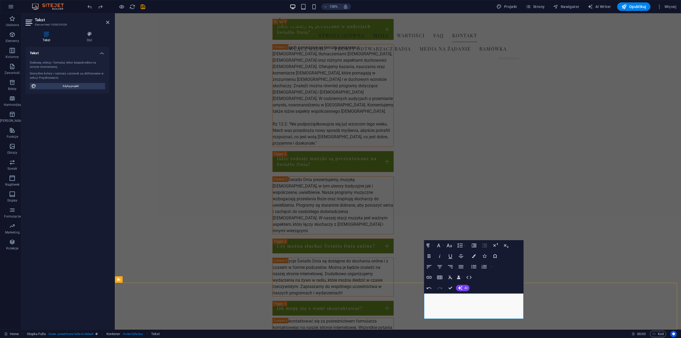
drag, startPoint x: 482, startPoint y: 308, endPoint x: 447, endPoint y: 308, distance: 35.1
type input "https://radio.swiatlo.uk/index.html"
type input "Radio Internetowe"
type input "Odtwarzacz"
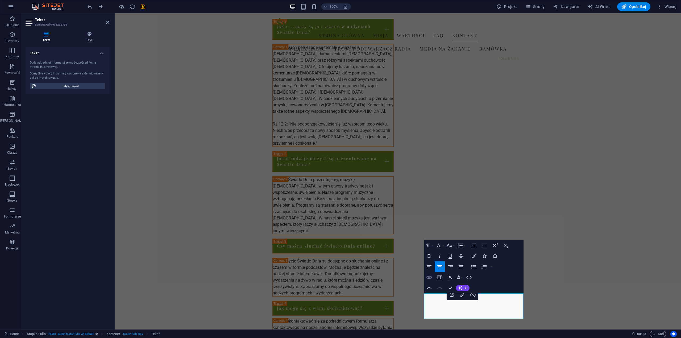
click at [430, 278] on icon "button" at bounding box center [429, 277] width 6 height 6
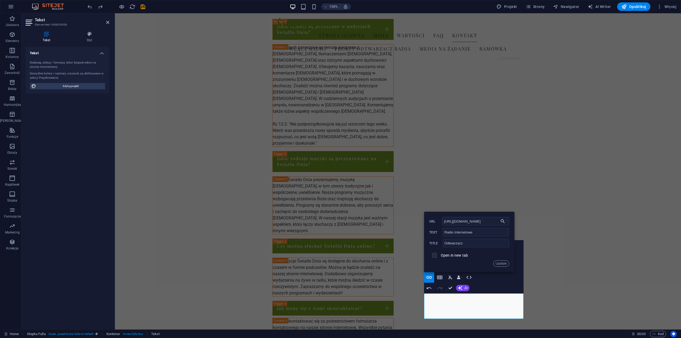
click at [436, 255] on input "checkbox" at bounding box center [433, 254] width 5 height 5
checkbox input "true"
click at [503, 264] on button "Update" at bounding box center [501, 263] width 16 height 6
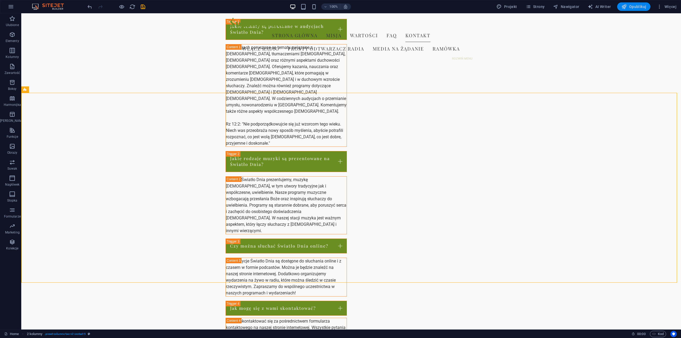
click at [639, 6] on span "Opublikuj" at bounding box center [633, 6] width 25 height 5
checkbox input "false"
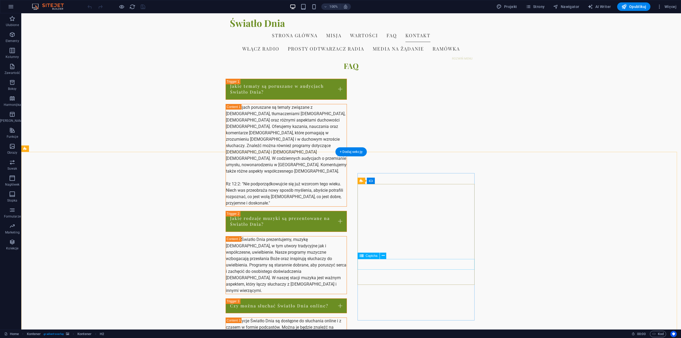
scroll to position [672, 0]
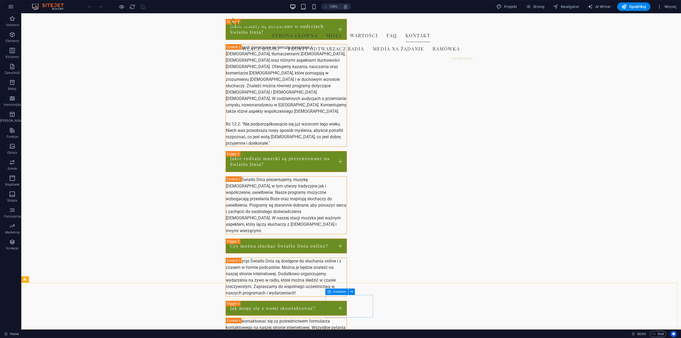
click at [329, 292] on icon at bounding box center [329, 292] width 4 height 6
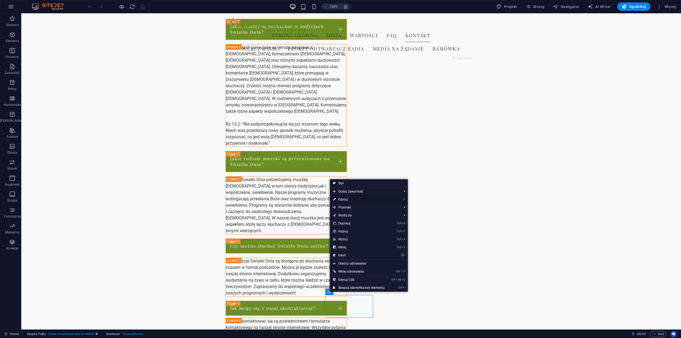
click at [352, 198] on link "⏎ Edytuj" at bounding box center [359, 199] width 58 height 8
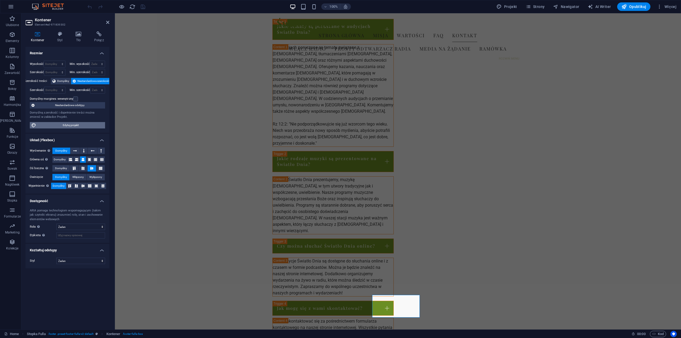
click at [82, 124] on span "Edytuj projekt" at bounding box center [71, 125] width 66 height 6
select select "px"
select select "200"
select select "px"
select select "rem"
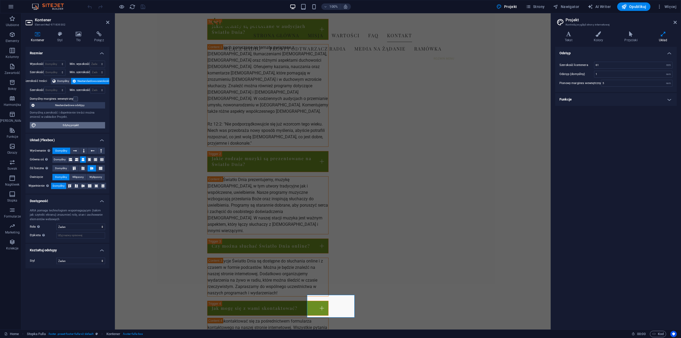
click at [82, 124] on span "Edytuj projekt" at bounding box center [71, 125] width 66 height 6
click at [675, 22] on icon at bounding box center [674, 22] width 3 height 4
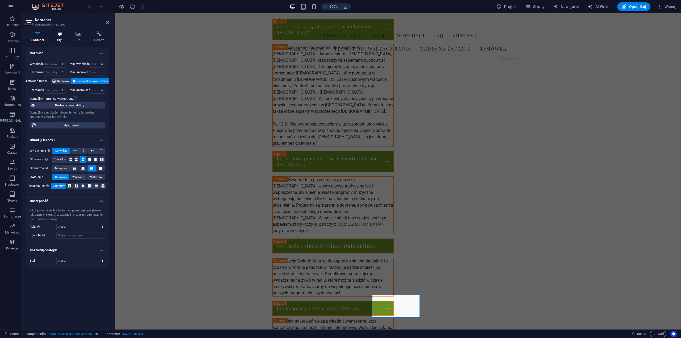
click at [59, 38] on h4 "Styl" at bounding box center [61, 36] width 18 height 11
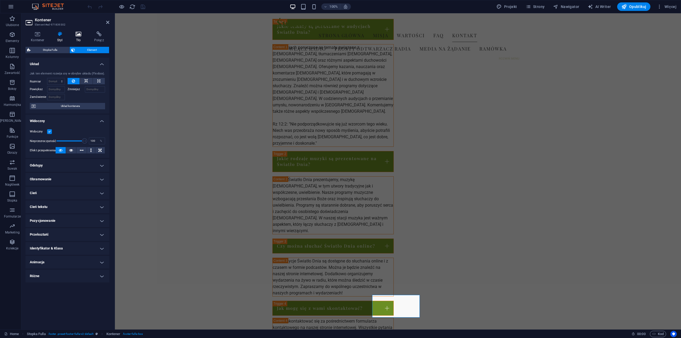
click at [78, 35] on icon at bounding box center [78, 33] width 16 height 5
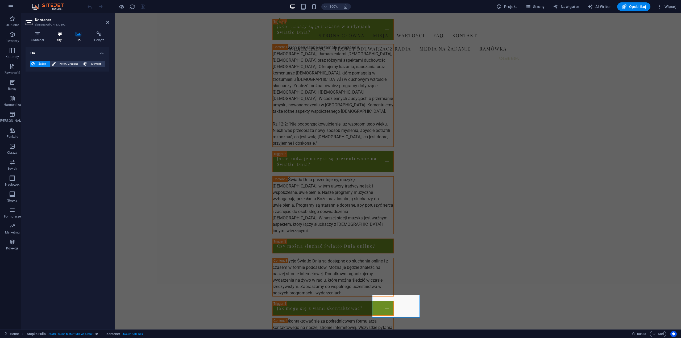
click at [60, 34] on icon at bounding box center [60, 33] width 16 height 5
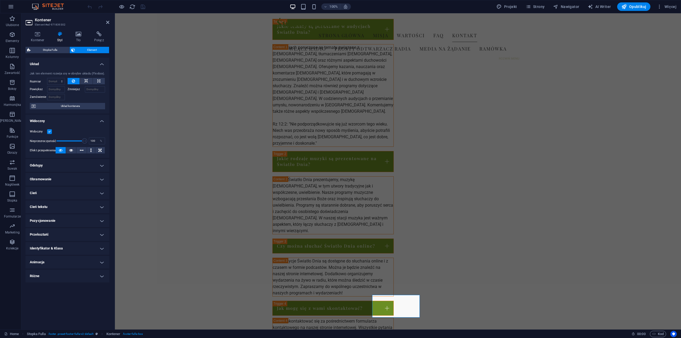
click at [86, 49] on span "Element" at bounding box center [92, 50] width 31 height 6
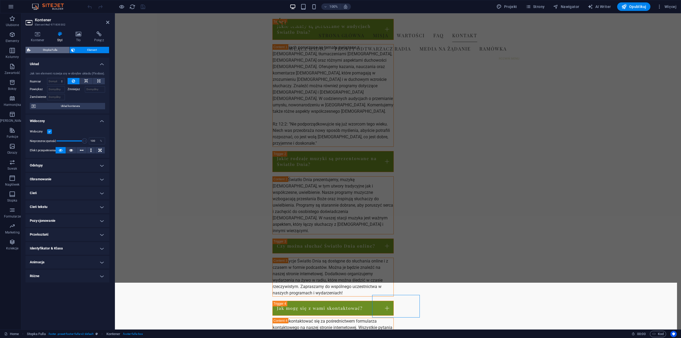
click at [57, 49] on span "Stopka Fulla" at bounding box center [50, 50] width 36 height 6
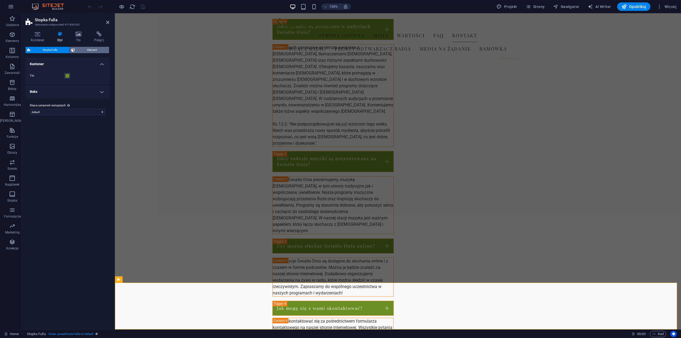
click at [79, 50] on span "Element" at bounding box center [92, 50] width 31 height 6
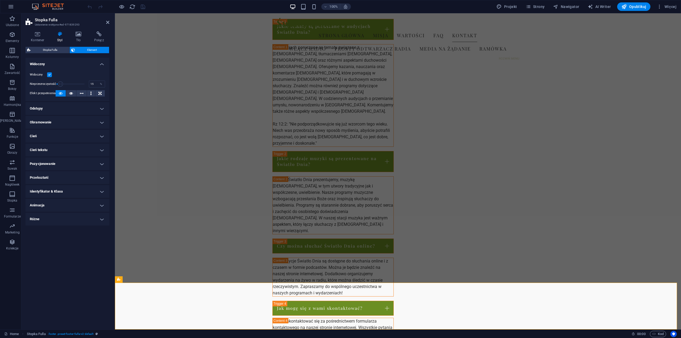
drag, startPoint x: 83, startPoint y: 84, endPoint x: 60, endPoint y: 85, distance: 23.1
click at [60, 85] on span at bounding box center [60, 83] width 5 height 5
type input "100"
drag, startPoint x: 64, startPoint y: 83, endPoint x: 100, endPoint y: 82, distance: 36.2
click at [100, 82] on div "Nieprzezroczystość 100 %" at bounding box center [67, 84] width 75 height 8
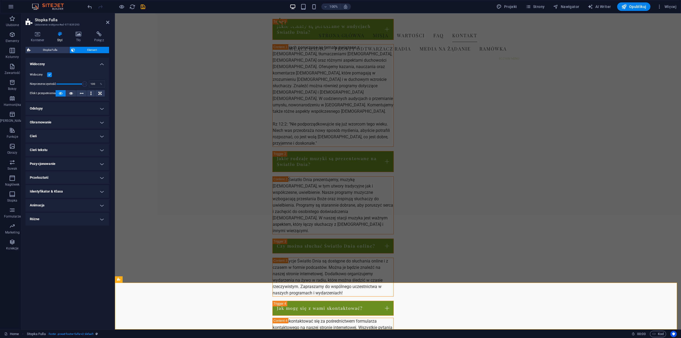
click at [99, 108] on h4 "Odstępy" at bounding box center [68, 108] width 84 height 13
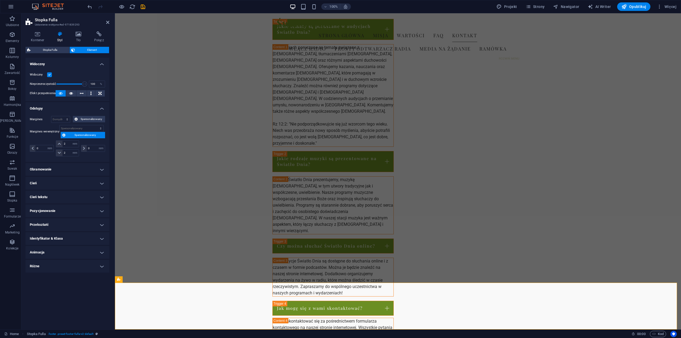
click at [103, 170] on h4 "Obramowanie" at bounding box center [68, 169] width 84 height 13
click at [70, 180] on span at bounding box center [70, 180] width 4 height 4
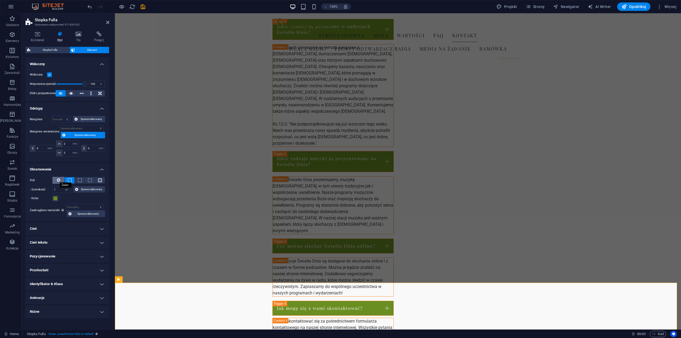
click at [58, 179] on icon at bounding box center [58, 180] width 3 height 6
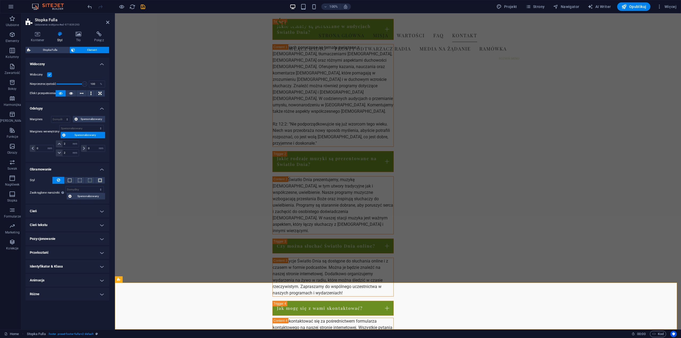
click at [103, 223] on h4 "Cień tekstu" at bounding box center [68, 225] width 84 height 13
click at [88, 235] on span "Na zewnątrz" at bounding box center [91, 235] width 15 height 6
type input "2"
type input "4"
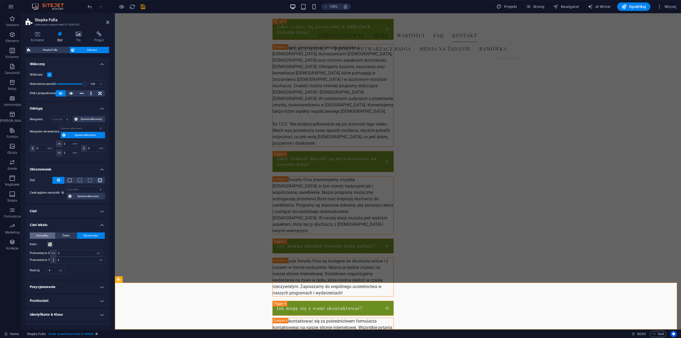
click at [41, 234] on span "Domyślny" at bounding box center [42, 235] width 12 height 6
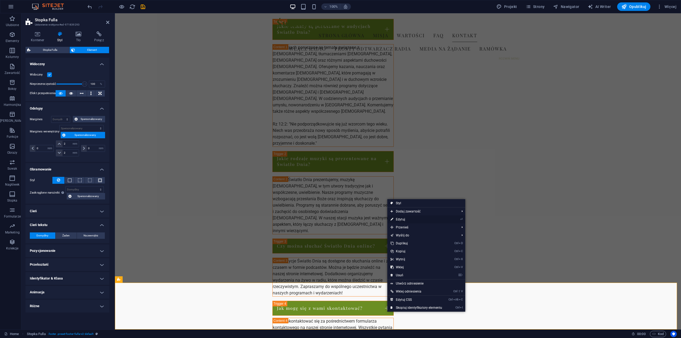
click at [407, 220] on link "⏎ Edytuj" at bounding box center [416, 219] width 58 height 8
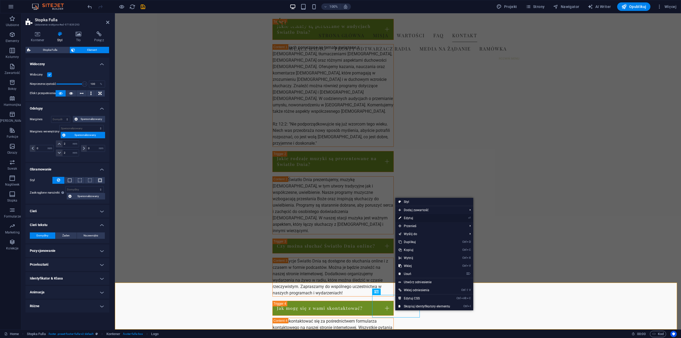
click at [411, 219] on link "⏎ Edytuj" at bounding box center [424, 218] width 58 height 8
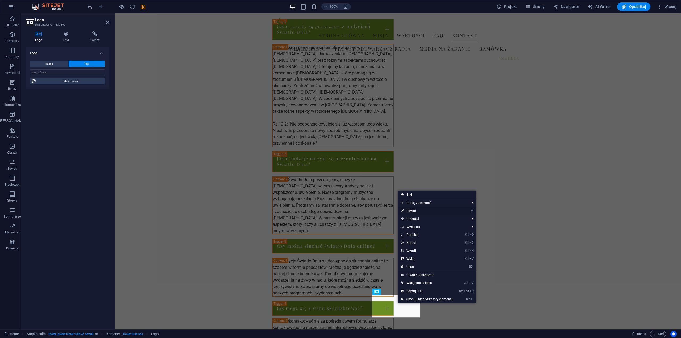
click at [420, 210] on link "⏎ Edytuj" at bounding box center [427, 211] width 58 height 8
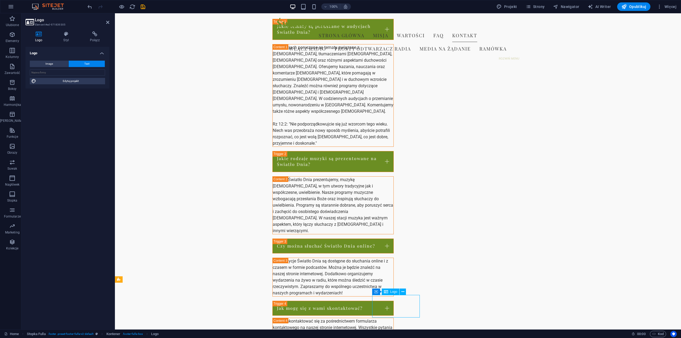
click at [398, 292] on icon at bounding box center [398, 292] width 3 height 6
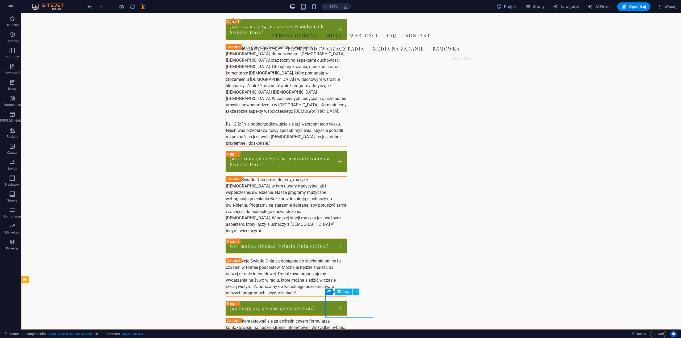
click at [344, 291] on span "Logo" at bounding box center [346, 291] width 7 height 3
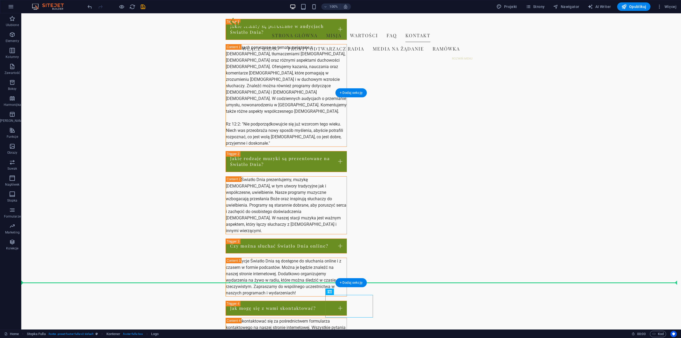
drag, startPoint x: 343, startPoint y: 306, endPoint x: 381, endPoint y: 265, distance: 56.1
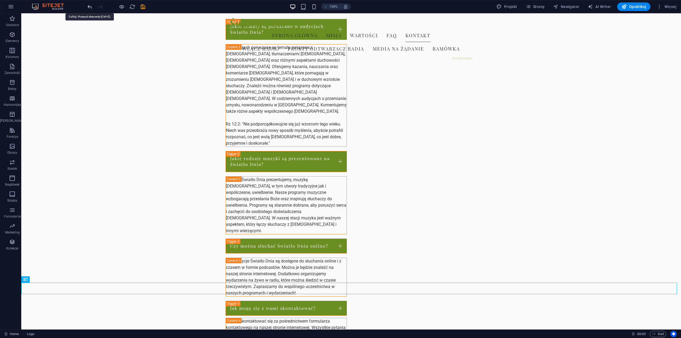
click at [90, 7] on icon "undo" at bounding box center [90, 7] width 6 height 6
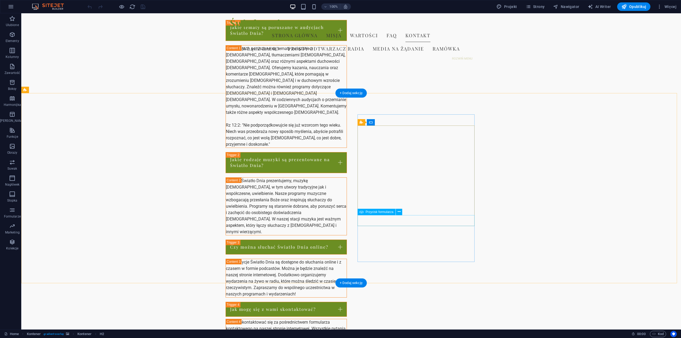
scroll to position [672, 0]
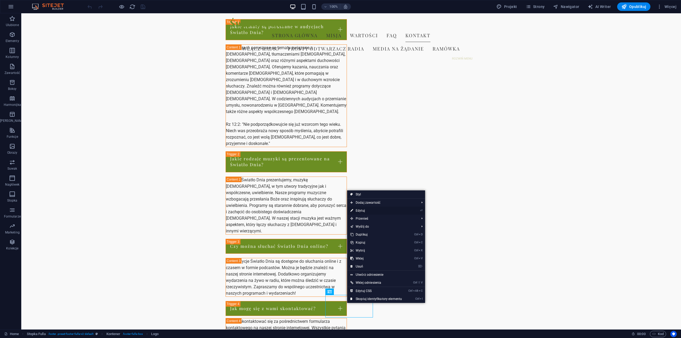
click at [367, 209] on link "⏎ Edytuj" at bounding box center [376, 211] width 58 height 8
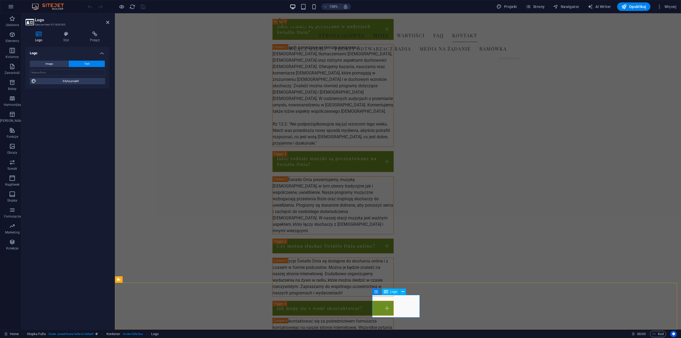
click at [393, 291] on span "Logo" at bounding box center [393, 291] width 7 height 3
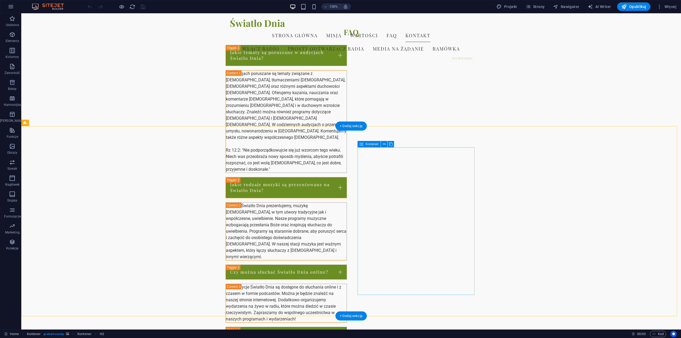
scroll to position [672, 0]
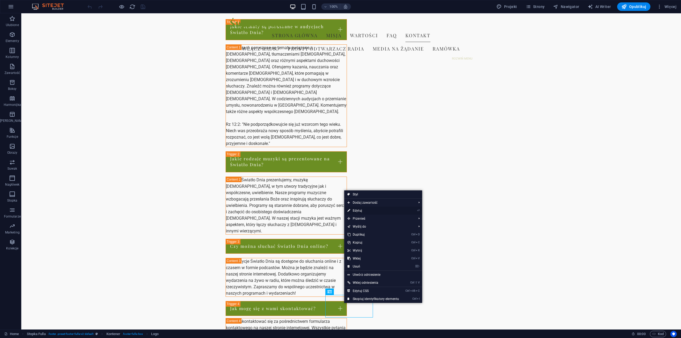
click at [364, 210] on link "⏎ Edytuj" at bounding box center [373, 211] width 58 height 8
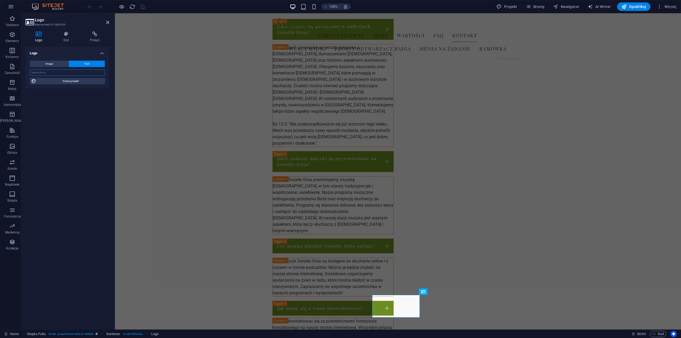
click at [48, 72] on input "text" at bounding box center [67, 72] width 75 height 6
type input "Światło Dnia"
click at [57, 63] on button "Image" at bounding box center [49, 64] width 39 height 6
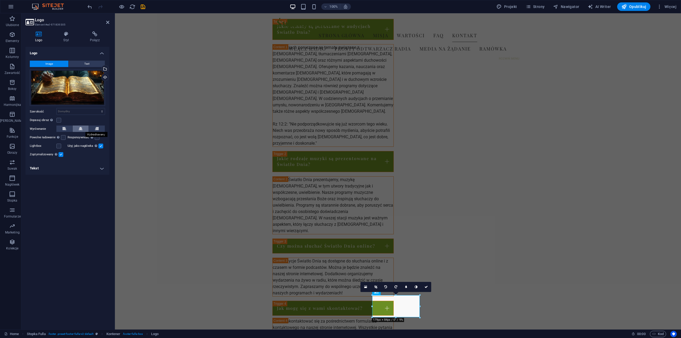
click at [80, 129] on icon at bounding box center [81, 129] width 4 height 6
click at [84, 63] on span "Text" at bounding box center [86, 64] width 5 height 6
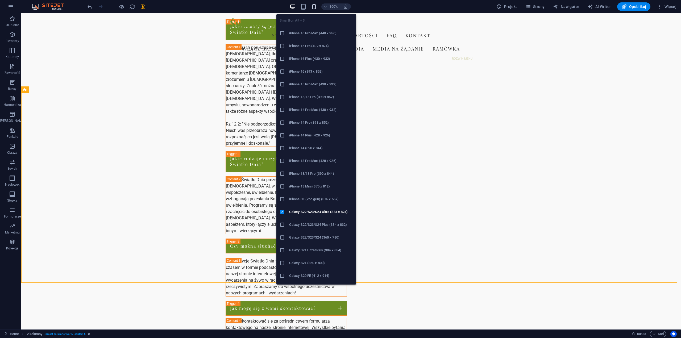
click at [314, 6] on icon "button" at bounding box center [314, 7] width 6 height 6
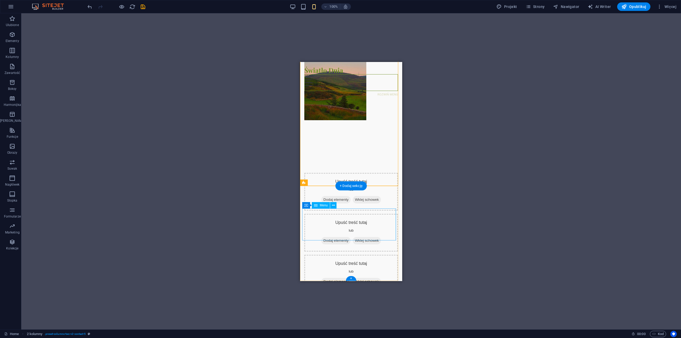
scroll to position [1127, 0]
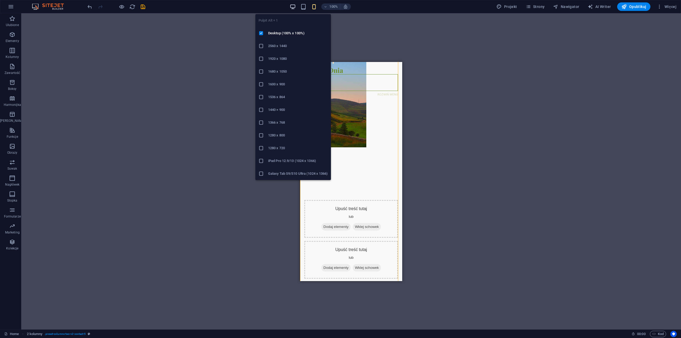
click at [293, 5] on icon "button" at bounding box center [293, 7] width 6 height 6
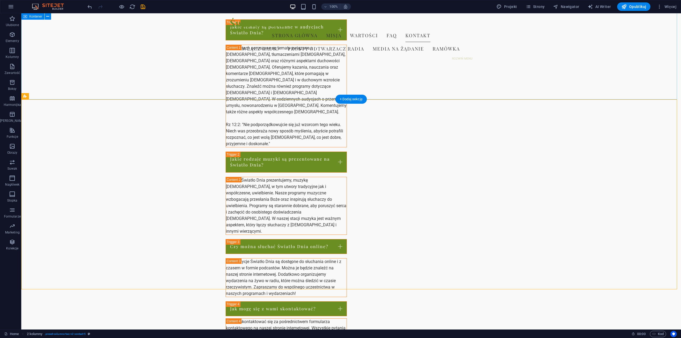
scroll to position [672, 0]
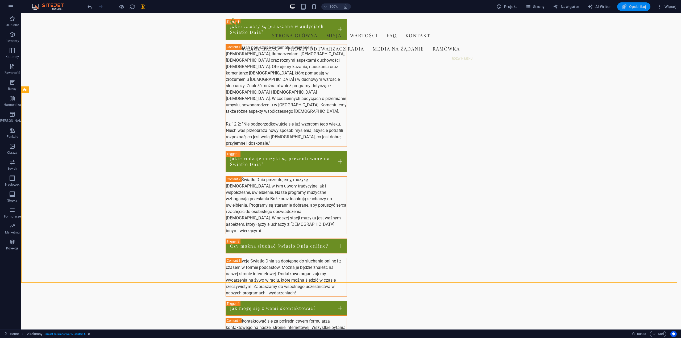
click at [636, 6] on span "Opublikuj" at bounding box center [633, 6] width 25 height 5
checkbox input "false"
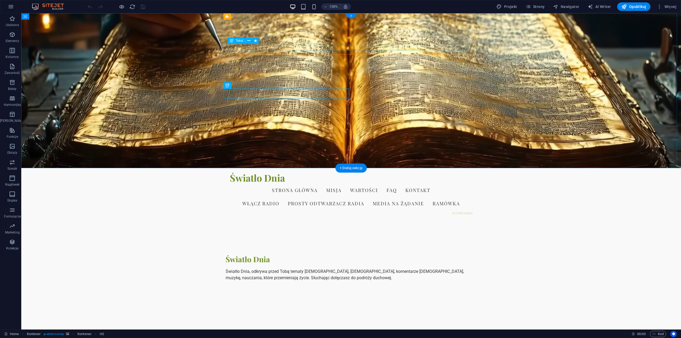
click at [458, 210] on div "ROZWIŃ MENU" at bounding box center [351, 213] width 243 height 6
click at [461, 197] on nav "Włącz Radio Prosty Odtwarzacz Radia Media na Żądanie Ramówka" at bounding box center [351, 203] width 243 height 13
click at [458, 210] on div "ROZWIŃ MENU" at bounding box center [351, 213] width 243 height 6
click at [459, 210] on div "ROZWIŃ MENU" at bounding box center [351, 213] width 243 height 6
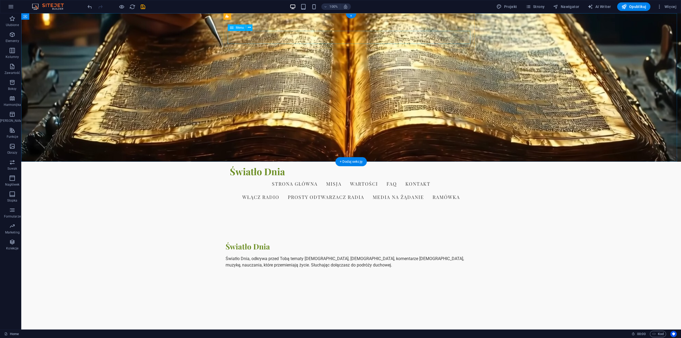
click at [420, 190] on nav "Włącz Radio Prosty Odtwarzacz Radia Media na Żądanie Ramówka" at bounding box center [351, 196] width 243 height 13
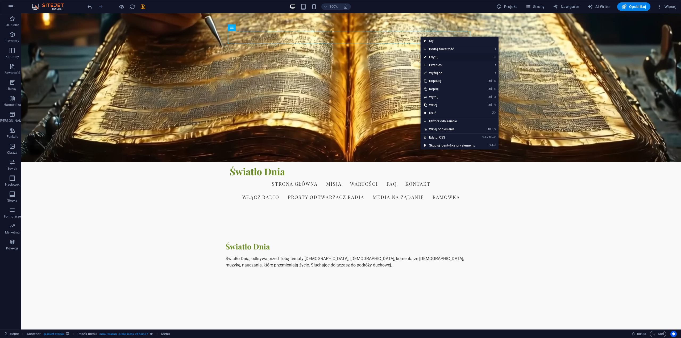
click at [442, 57] on link "⏎ Edytuj" at bounding box center [450, 57] width 58 height 8
select select "overlay"
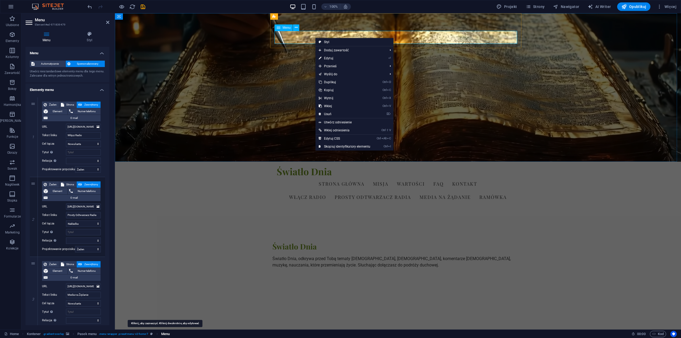
click at [167, 334] on span "Menu" at bounding box center [165, 334] width 9 height 6
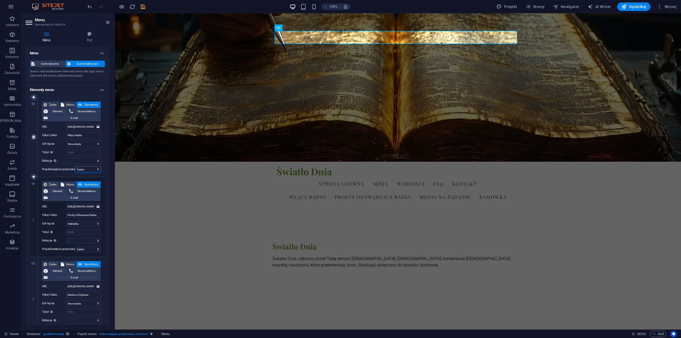
click at [97, 169] on select "Żaden Domyślny Nadrzędny Podrzędny" at bounding box center [88, 169] width 26 height 6
click at [55, 111] on span "Element" at bounding box center [57, 111] width 16 height 6
select select
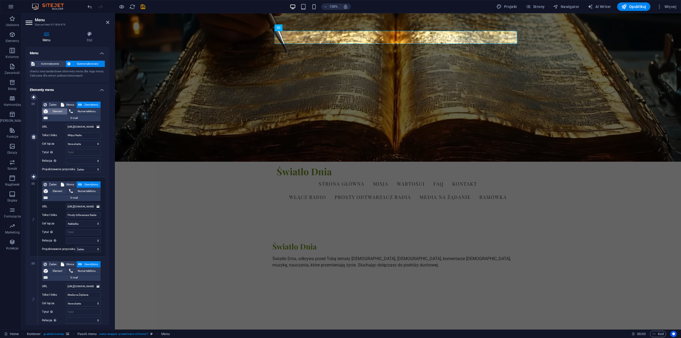
select select
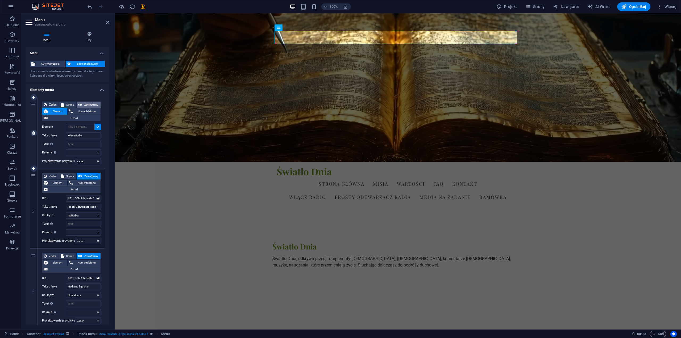
click at [89, 105] on span "Zewnętrzny" at bounding box center [91, 105] width 15 height 6
select select "blank"
select select
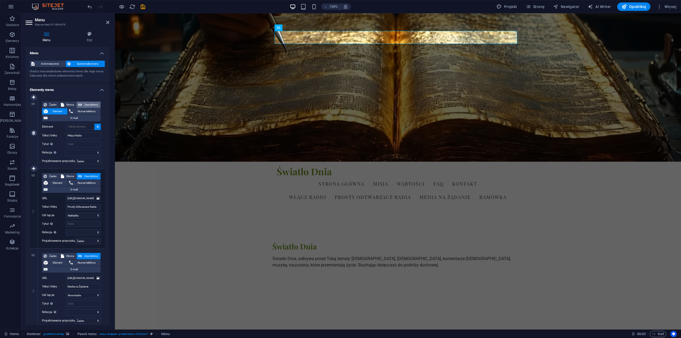
select select
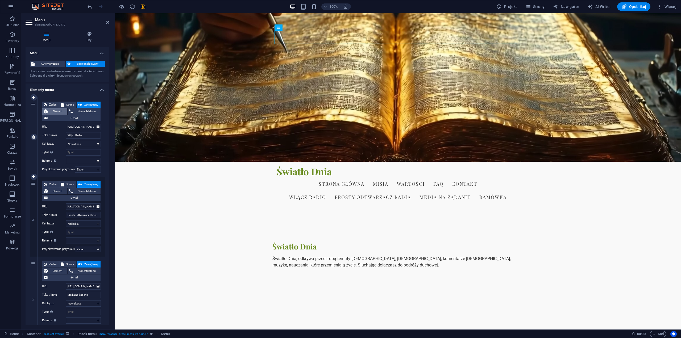
click at [55, 111] on span "Element" at bounding box center [57, 111] width 16 height 6
select select
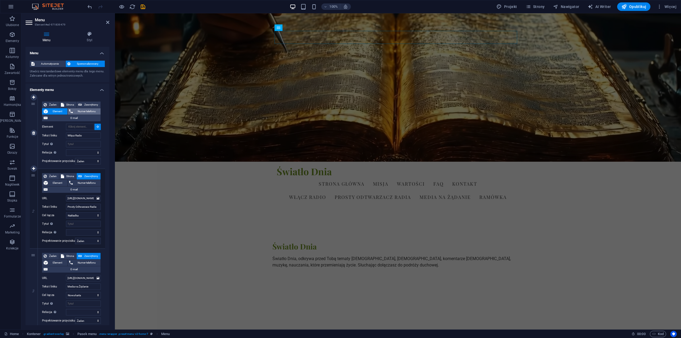
click at [74, 111] on span "Numer telefonu" at bounding box center [86, 111] width 25 height 6
select select
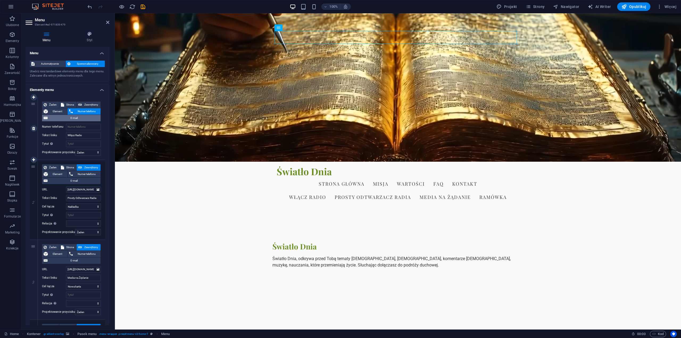
click at [74, 117] on span "E-mail" at bounding box center [74, 118] width 50 height 6
select select
click at [54, 117] on span "E-mail" at bounding box center [74, 118] width 50 height 6
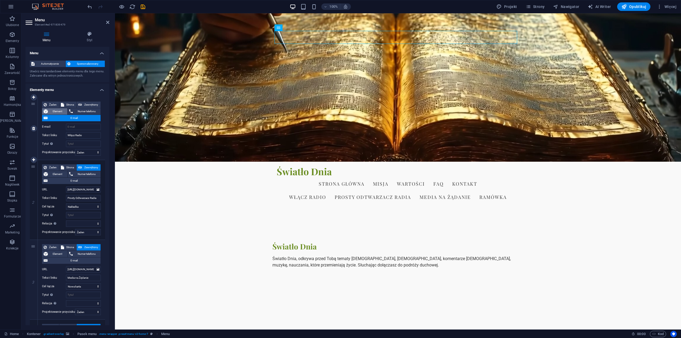
click at [55, 110] on span "Element" at bounding box center [57, 111] width 16 height 6
select select
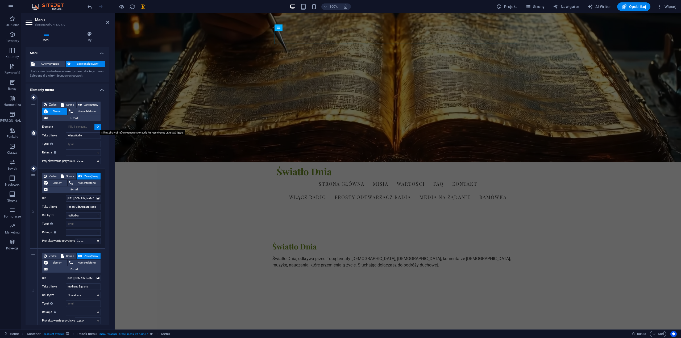
click at [97, 127] on icon at bounding box center [98, 126] width 2 height 3
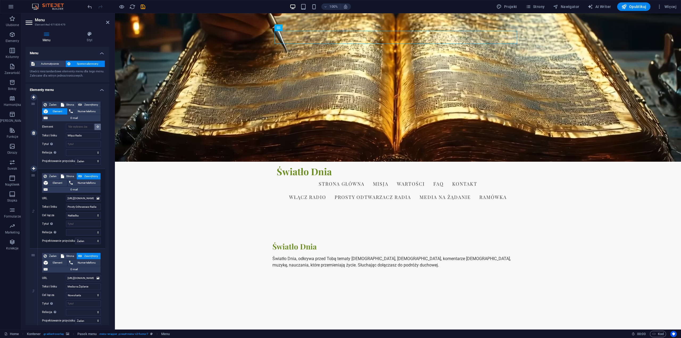
click at [97, 127] on icon at bounding box center [98, 126] width 2 height 3
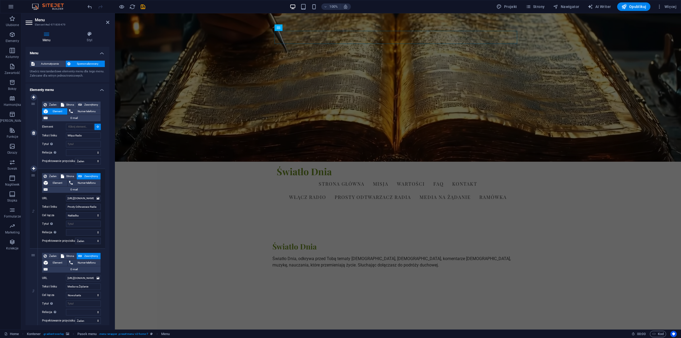
click at [97, 127] on icon at bounding box center [98, 126] width 2 height 3
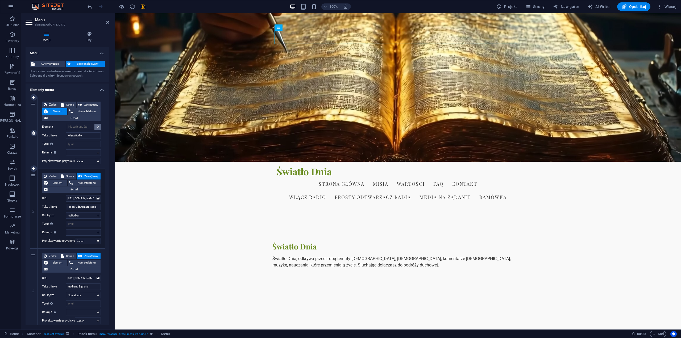
click at [97, 127] on icon at bounding box center [98, 126] width 2 height 3
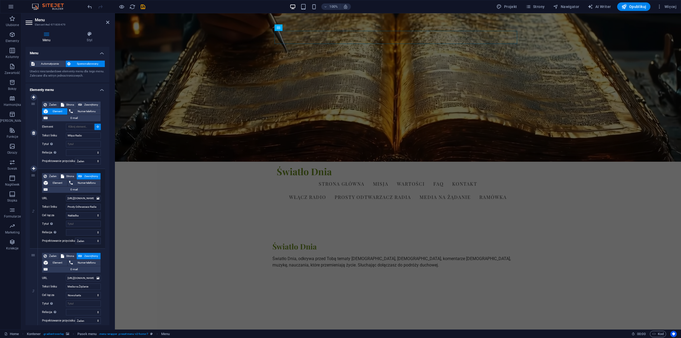
click at [97, 127] on icon at bounding box center [98, 126] width 2 height 3
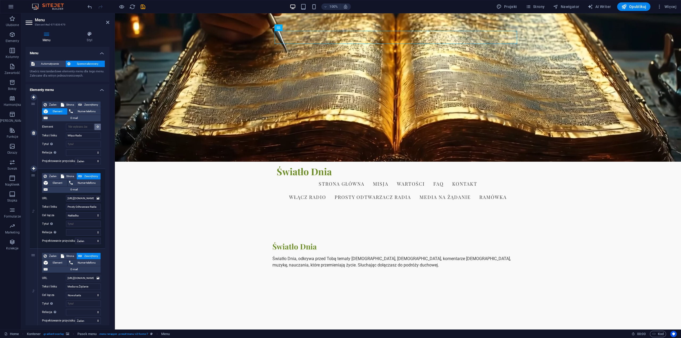
click at [97, 127] on icon at bounding box center [98, 126] width 2 height 3
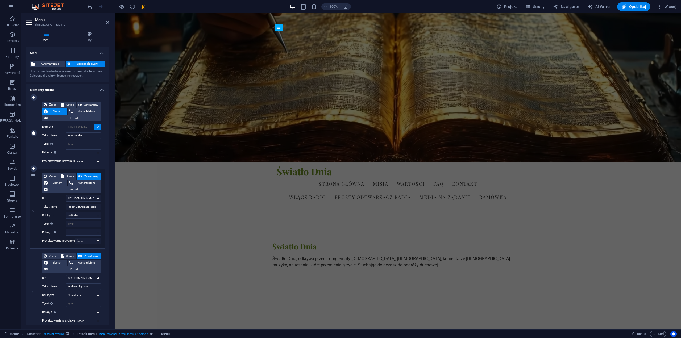
click at [97, 127] on icon at bounding box center [98, 126] width 2 height 3
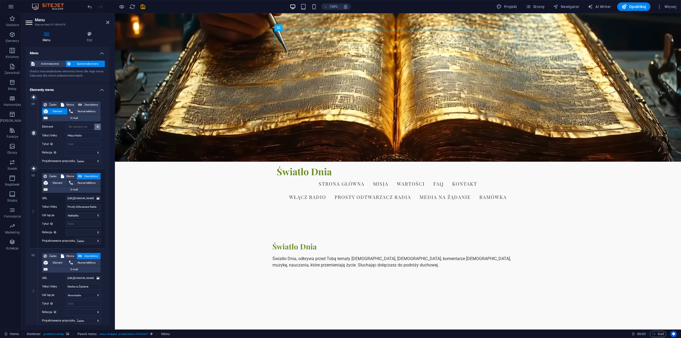
click at [97, 127] on icon at bounding box center [98, 126] width 2 height 3
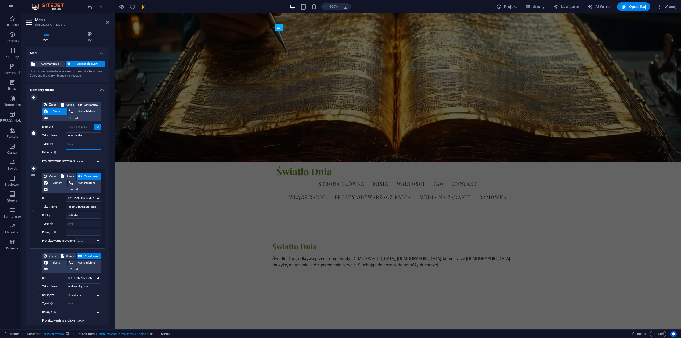
click at [89, 153] on select "alternate author bookmark external help license next nofollow noreferrer noopen…" at bounding box center [83, 152] width 35 height 6
click at [93, 161] on select "Żaden Domyślny Nadrzędny Podrzędny" at bounding box center [88, 161] width 26 height 6
click at [59, 166] on div "Żaden Strona Zewnętrzny Element Numer telefonu E-mail Strona Home Subpage Legal…" at bounding box center [71, 132] width 67 height 71
click at [50, 63] on span "Automatycznie" at bounding box center [50, 64] width 28 height 6
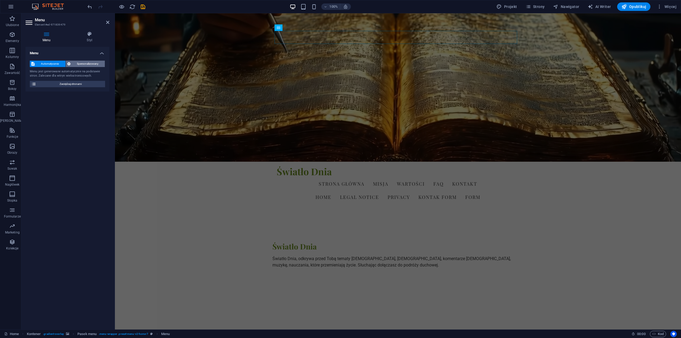
click at [73, 64] on span "Spersonalizowany" at bounding box center [87, 64] width 31 height 6
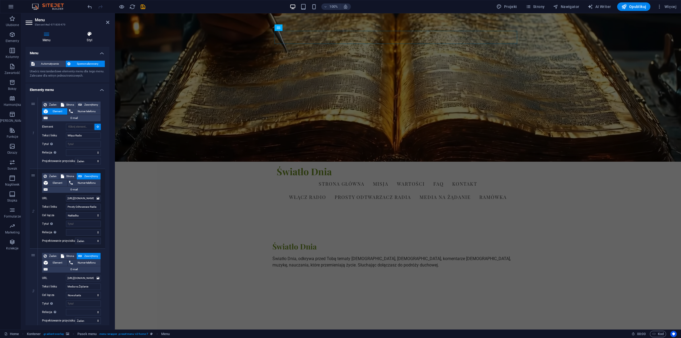
click at [89, 36] on icon at bounding box center [90, 33] width 40 height 5
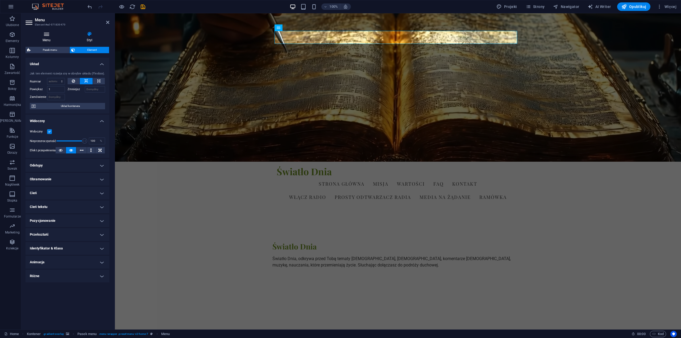
click at [47, 34] on icon at bounding box center [47, 33] width 42 height 5
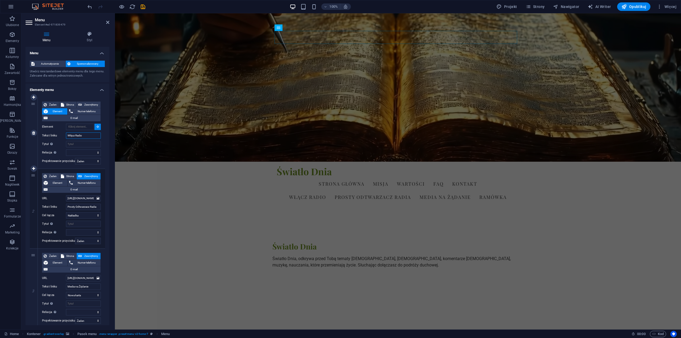
click at [84, 135] on input "Włącz Radio" at bounding box center [83, 135] width 35 height 6
drag, startPoint x: 84, startPoint y: 135, endPoint x: 68, endPoint y: 135, distance: 16.8
click at [68, 135] on input "Włącz Radio" at bounding box center [83, 135] width 35 height 6
drag, startPoint x: 74, startPoint y: 144, endPoint x: 69, endPoint y: 144, distance: 5.3
click at [69, 144] on input "Tytuł Dodatkowy opis linku nie powinien być taki sam jak treść linku. Tytuł jes…" at bounding box center [83, 144] width 35 height 6
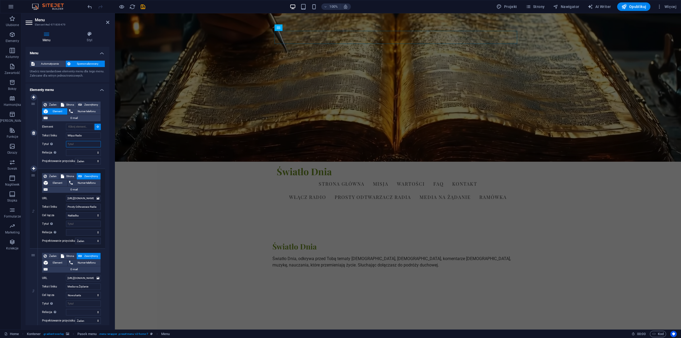
paste input "Włącz Radio"
type input "Włącz Radio"
select select
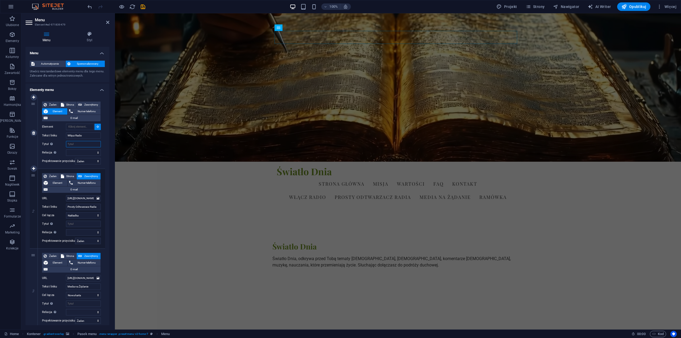
select select
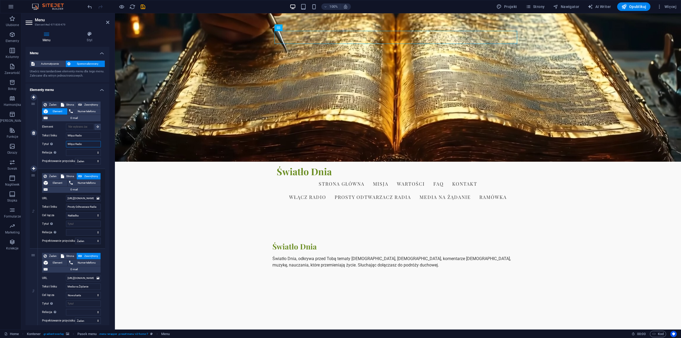
select select
type input "Włącz Radio"
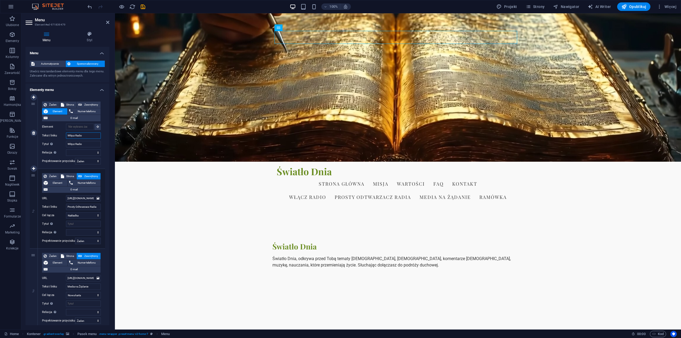
click at [85, 135] on input "Włącz Radio" at bounding box center [83, 135] width 35 height 6
drag, startPoint x: 82, startPoint y: 143, endPoint x: 66, endPoint y: 145, distance: 16.1
click at [66, 143] on input "Włącz Radio" at bounding box center [83, 144] width 35 height 6
select select
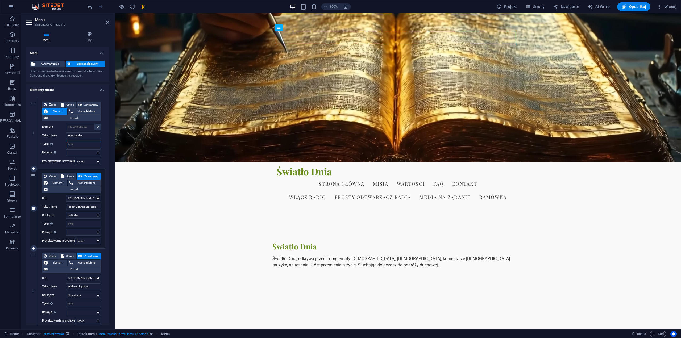
select select
click at [84, 134] on input "Włącz Radio" at bounding box center [83, 135] width 35 height 6
click at [73, 144] on input "Tytuł Dodatkowy opis linku nie powinien być taki sam jak treść linku. Tytuł jes…" at bounding box center [83, 144] width 35 height 6
type input "Od"
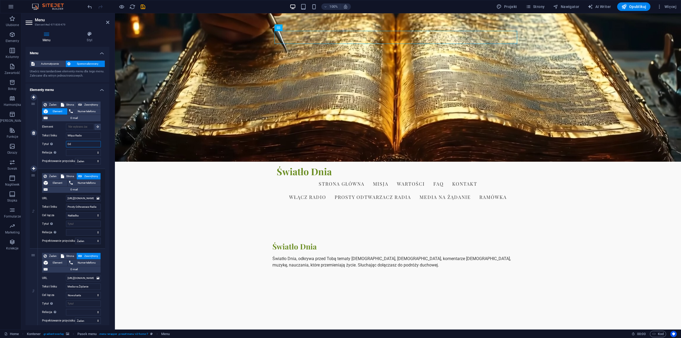
select select
type input "Odtawar"
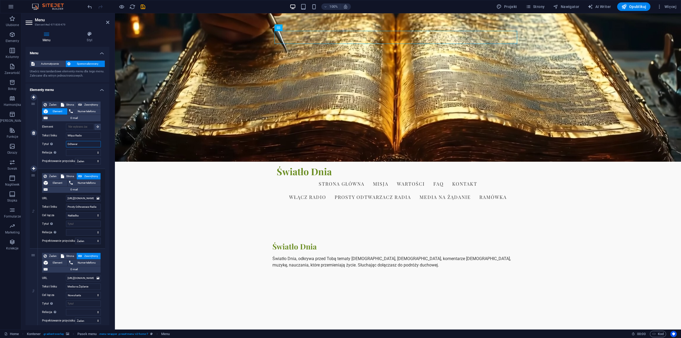
select select
type input "Odtawarzac"
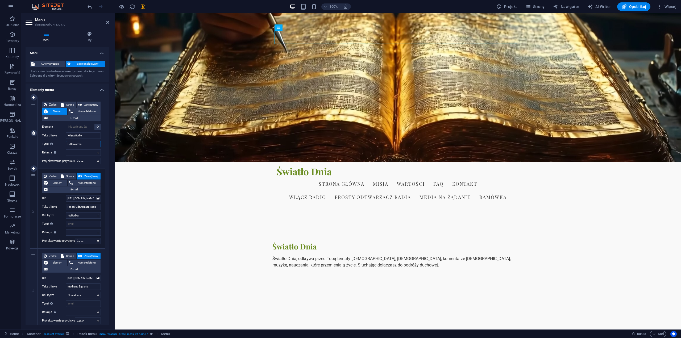
select select
type input "Odtawarzacz"
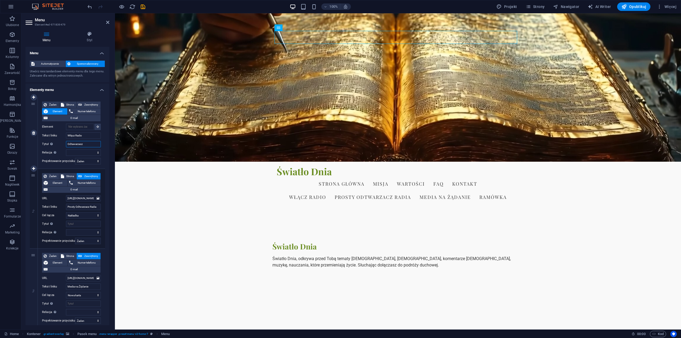
select select
type input "Odtawarzacz"
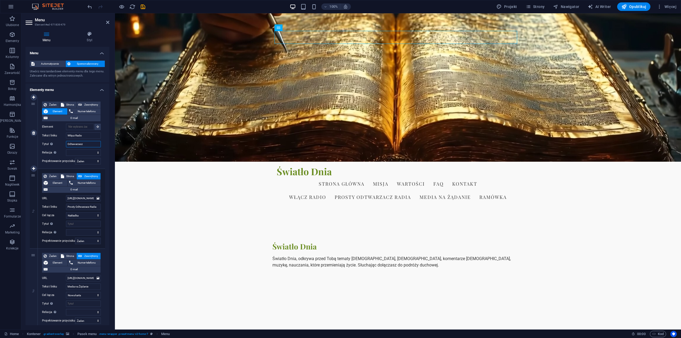
select select
type input "Odtwarzacz"
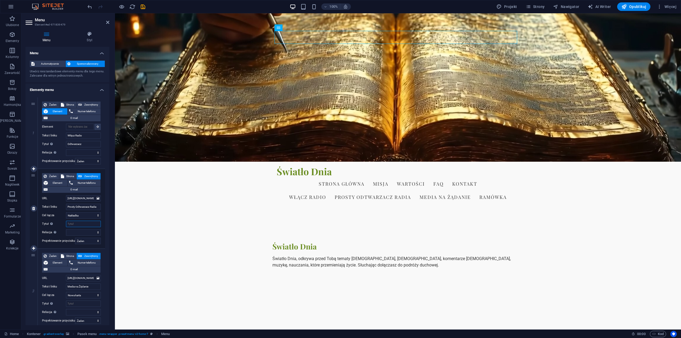
select select
click at [77, 224] on input "Tytuł Dodatkowy opis linku nie powinien być taki sam jak treść linku. Tytuł jes…" at bounding box center [83, 224] width 35 height 6
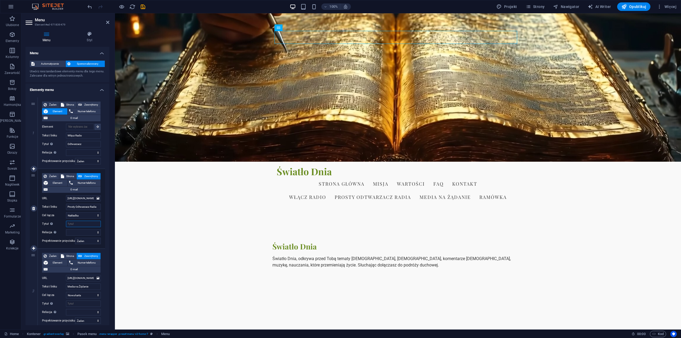
type input "P"
select select
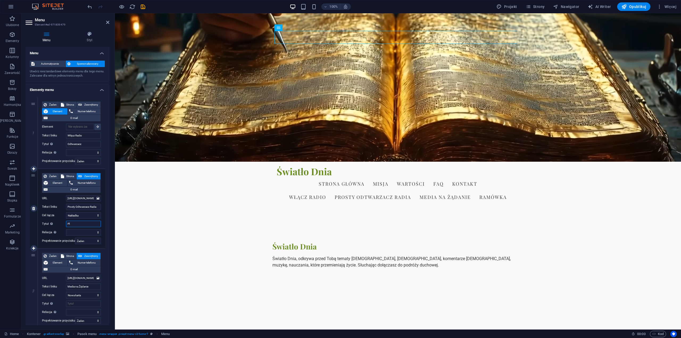
type input "Pla"
select select
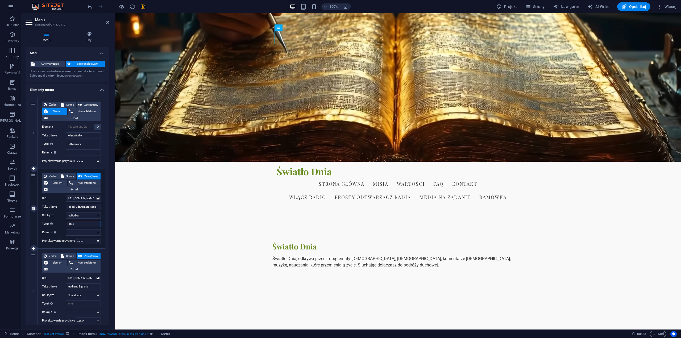
type input "Player"
select select
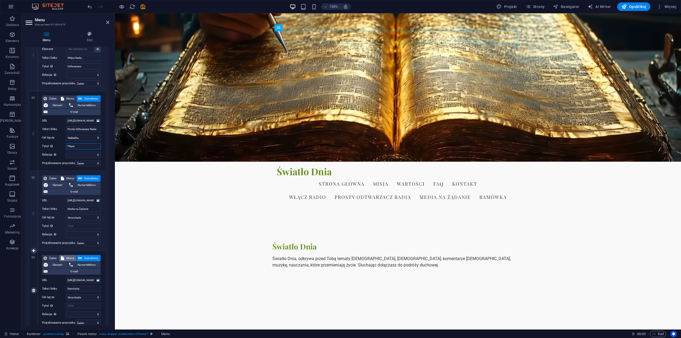
scroll to position [97, 0]
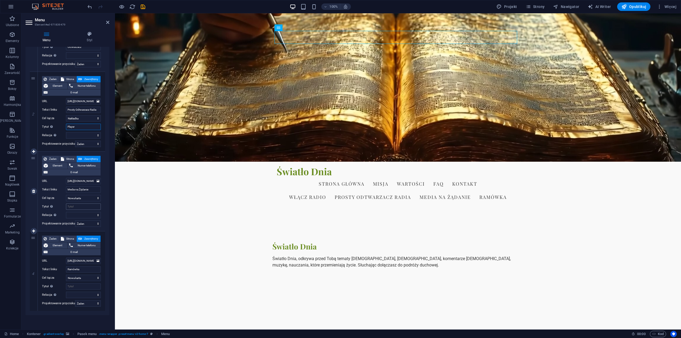
type input "Player"
click at [76, 207] on input "Tytuł Dodatkowy opis linku nie powinien być taki sam jak treść linku. Tytuł jes…" at bounding box center [83, 206] width 35 height 6
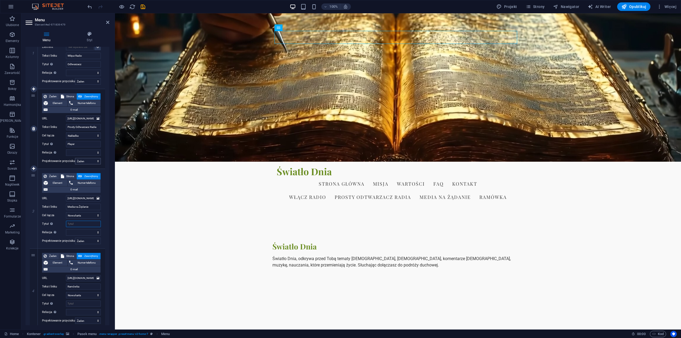
scroll to position [27, 0]
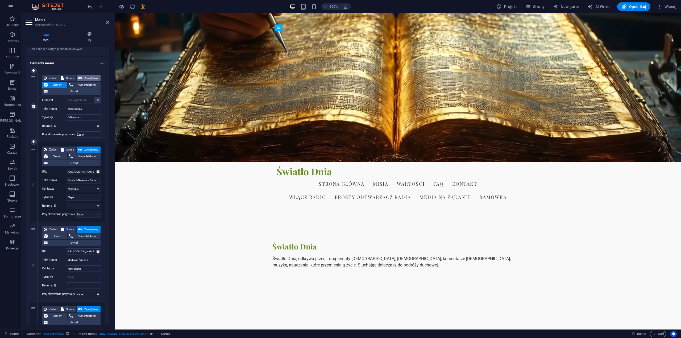
click at [88, 77] on span "Zewnętrzny" at bounding box center [91, 78] width 15 height 6
select select "blank"
select select
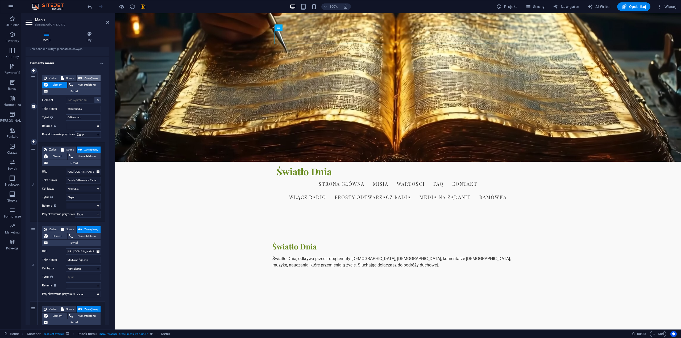
select select
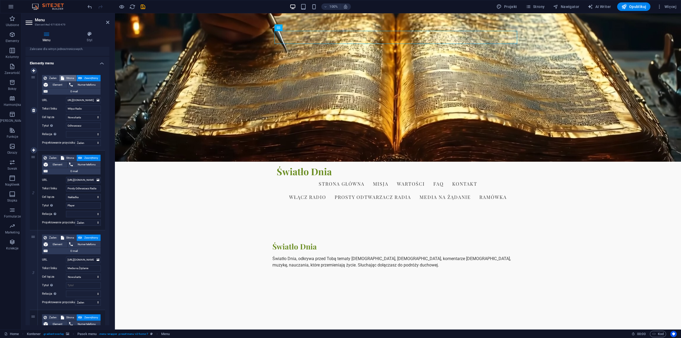
scroll to position [0, 0]
click at [71, 77] on span "Strona" at bounding box center [70, 78] width 9 height 6
select select
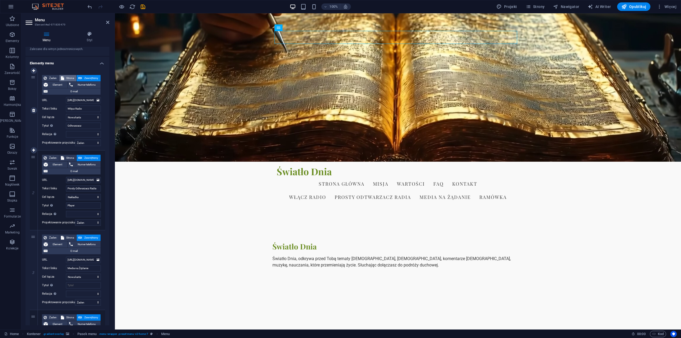
select select
click at [85, 77] on span "Zewnętrzny" at bounding box center [91, 78] width 15 height 6
select select "blank"
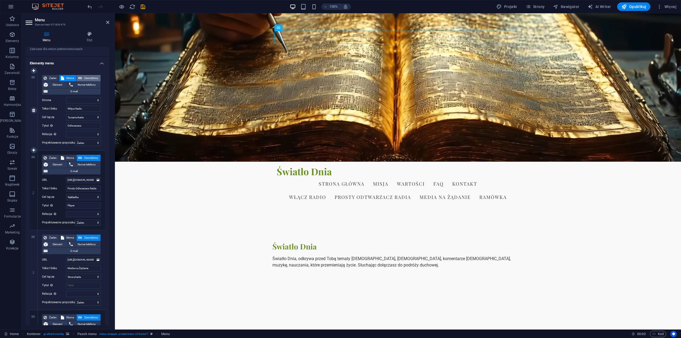
select select
click at [69, 157] on span "Strona" at bounding box center [70, 158] width 9 height 6
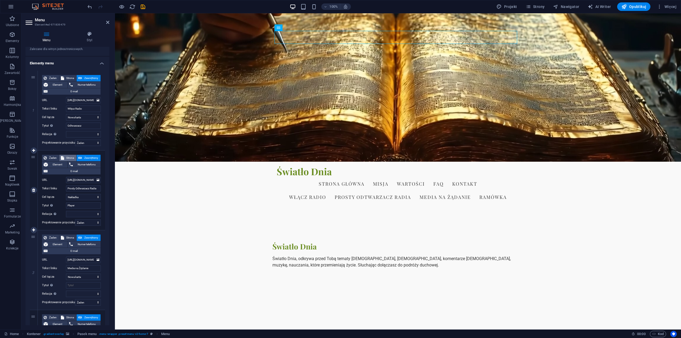
select select
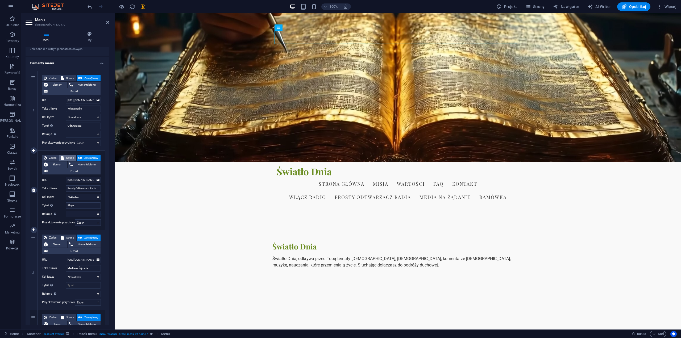
select select
click at [89, 156] on span "Zewnętrzny" at bounding box center [91, 158] width 15 height 6
select select
select select "blank"
select select
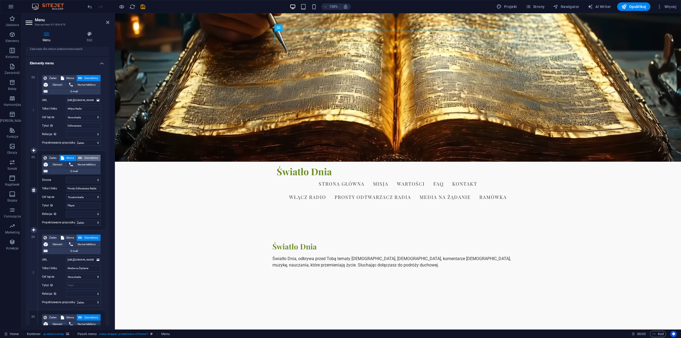
select select
click at [69, 237] on span "Strona" at bounding box center [70, 238] width 9 height 6
select select
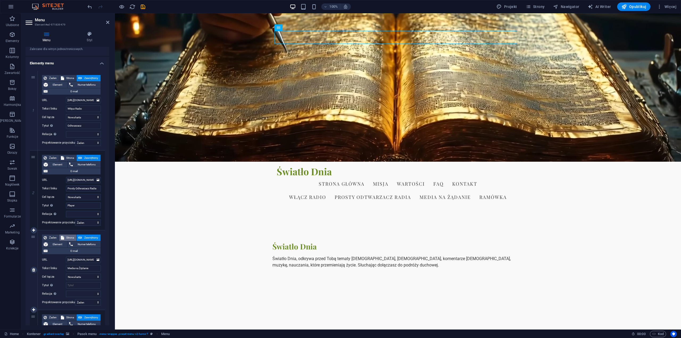
select select
click at [76, 284] on input "Tytuł Dodatkowy opis linku nie powinien być taki sam jak treść linku. Tytuł jes…" at bounding box center [83, 285] width 35 height 6
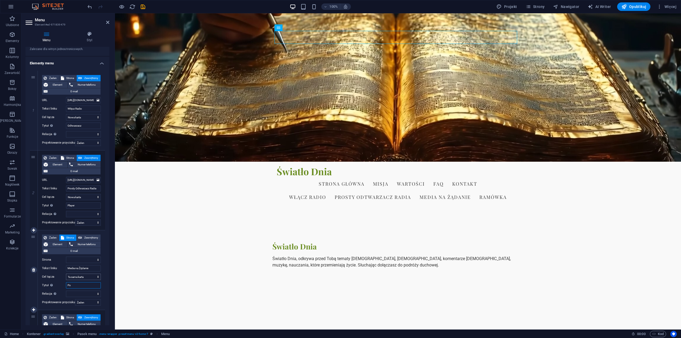
type input "Pod"
select select
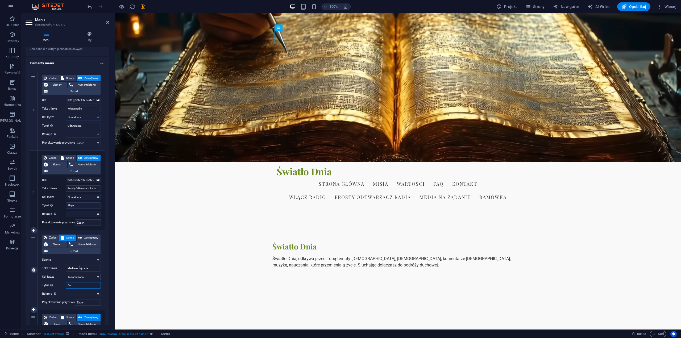
select select
type input "Podcast"
select select
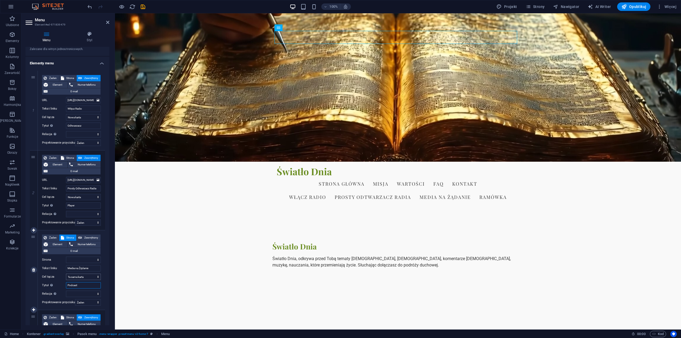
select select
type input "Podcast"
select select
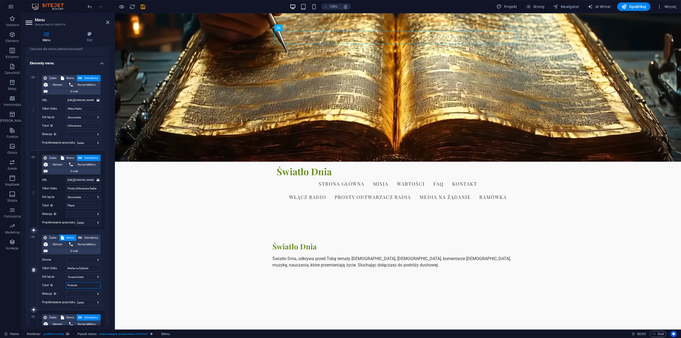
select select
type input "Podcast"
click at [90, 236] on span "Zewnętrzny" at bounding box center [91, 238] width 15 height 6
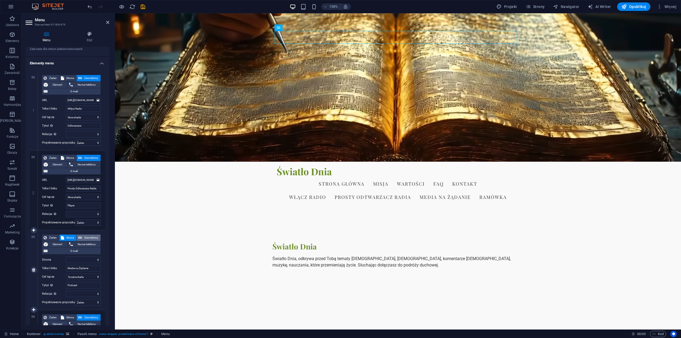
select select
select select "blank"
select select
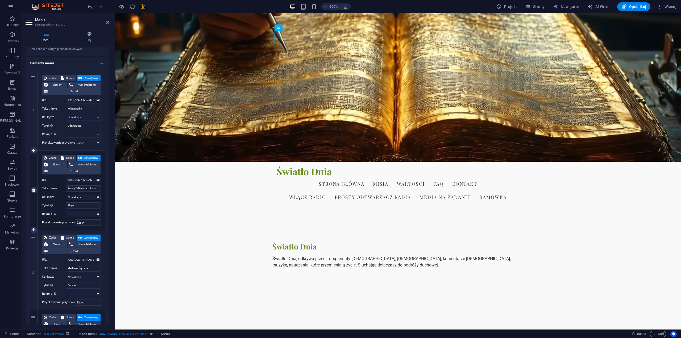
click at [97, 195] on select "Nowa karta Ta sama karta Nakładka" at bounding box center [83, 197] width 35 height 6
select select "overlay"
click at [66, 194] on select "Nowa karta Ta sama karta Nakładka" at bounding box center [83, 197] width 35 height 6
select select
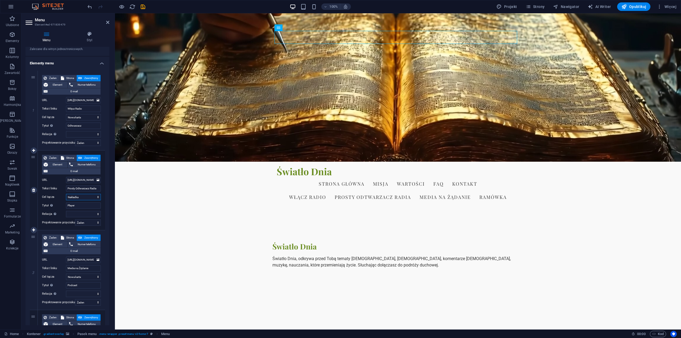
select select
click at [71, 157] on span "Strona" at bounding box center [70, 158] width 9 height 6
select select
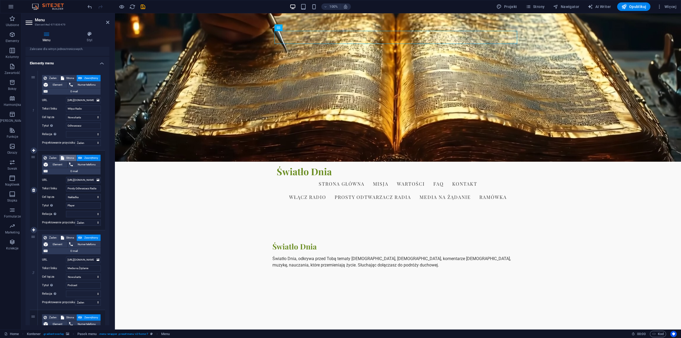
select select
click at [85, 156] on span "Zewnętrzny" at bounding box center [91, 158] width 15 height 6
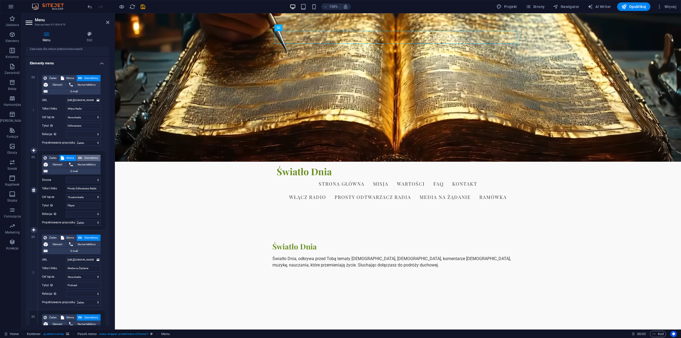
select select
select select "blank"
select select
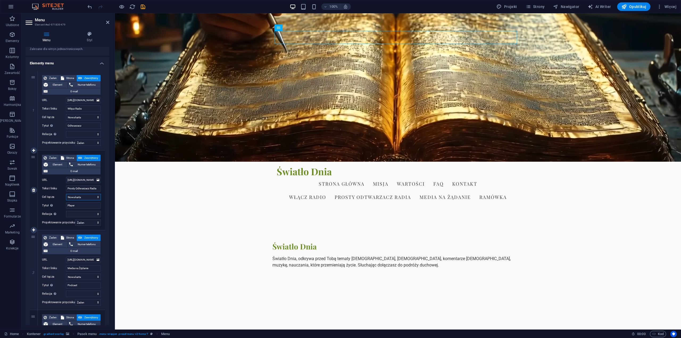
click at [96, 197] on select "Nowa karta Ta sama karta Nakładka" at bounding box center [83, 197] width 35 height 6
select select "overlay"
click at [66, 194] on select "Nowa karta Ta sama karta Nakładka" at bounding box center [83, 197] width 35 height 6
select select
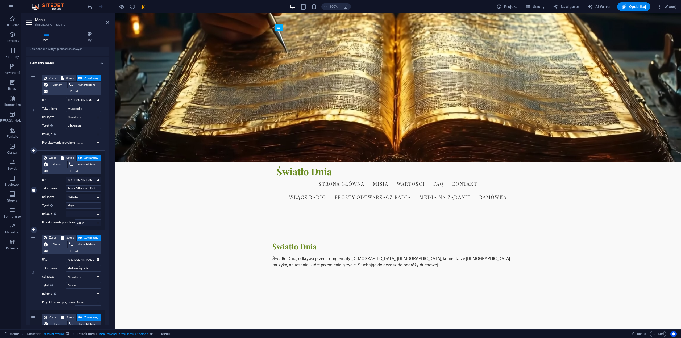
select select
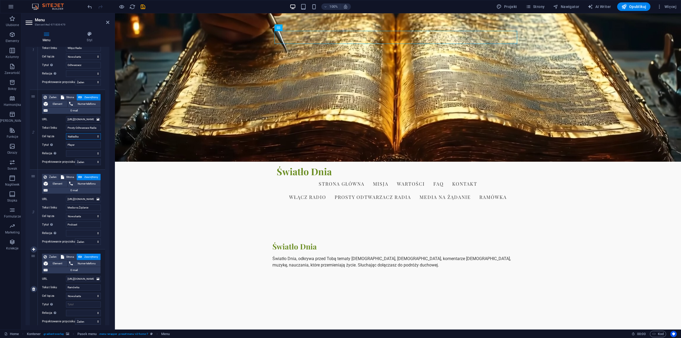
scroll to position [105, 0]
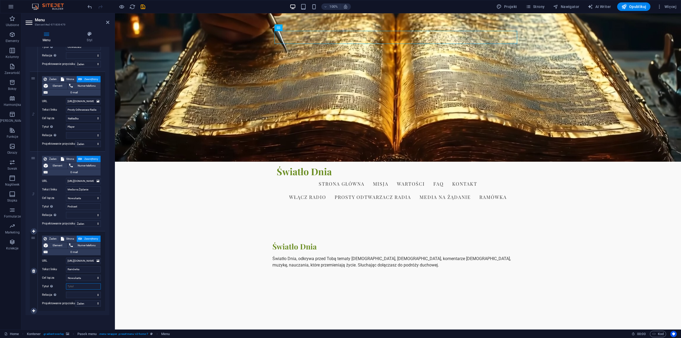
click at [78, 286] on input "Tytuł Dodatkowy opis linku nie powinien być taki sam jak treść linku. Tytuł jes…" at bounding box center [83, 286] width 35 height 6
type input "au"
select select
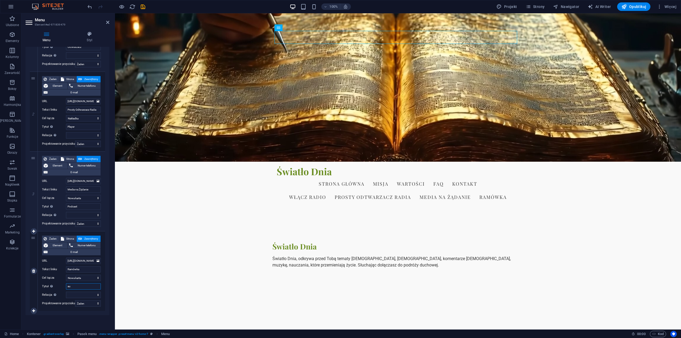
select select
type input "audy"
select select
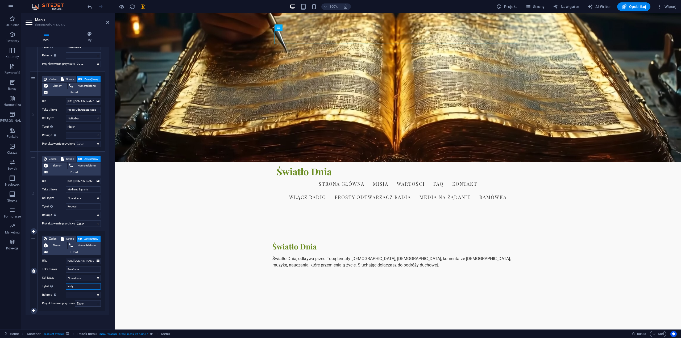
type input "audyc"
select select
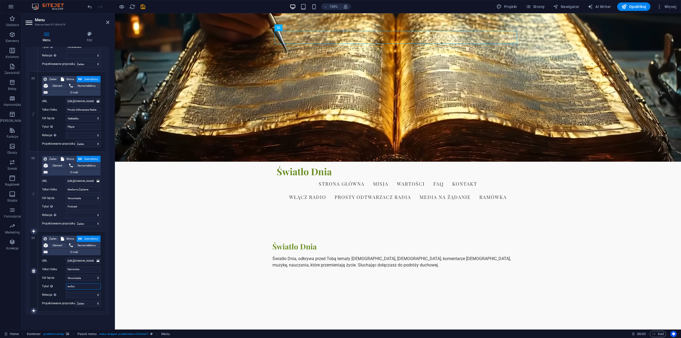
select select
type input "aud"
select select
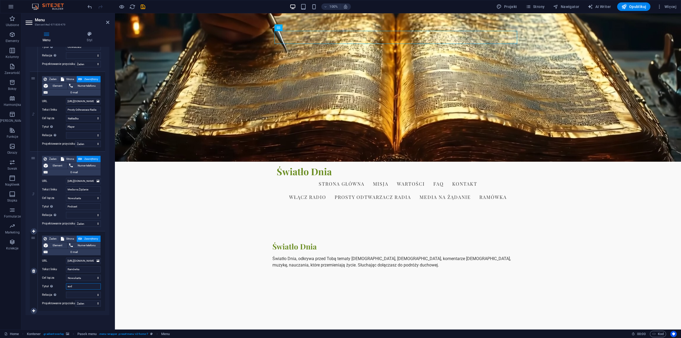
select select
type input "a"
select select
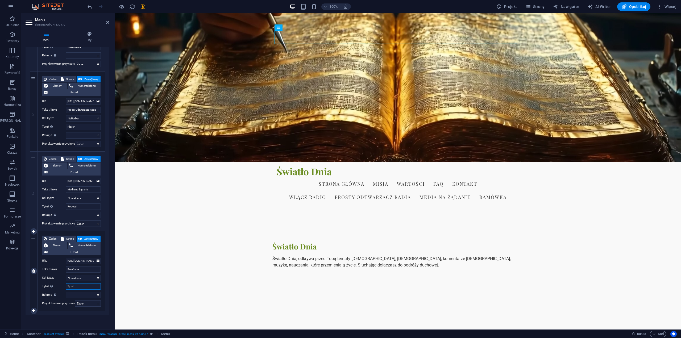
select select
type input "har"
select select
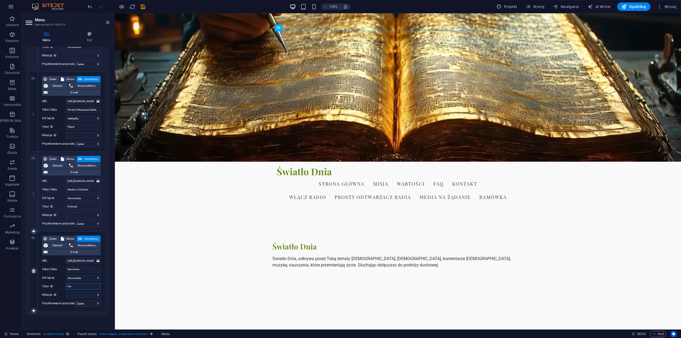
select select
type input "harm"
select select
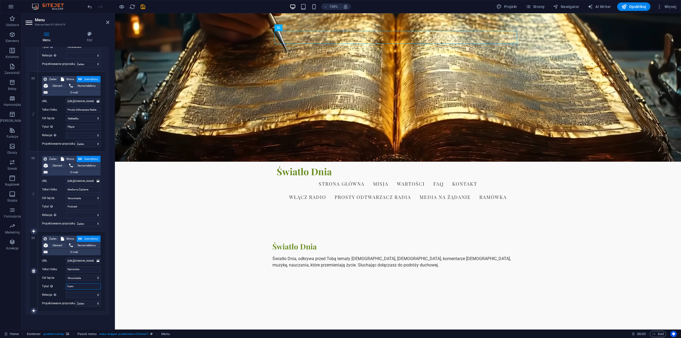
select select
type input "harmo"
click at [69, 286] on input "harmonogram" at bounding box center [83, 286] width 35 height 6
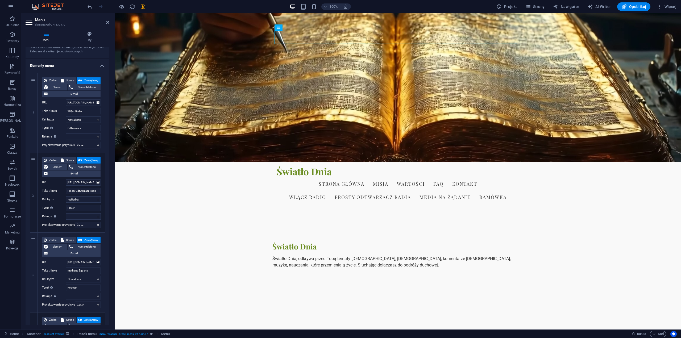
scroll to position [0, 0]
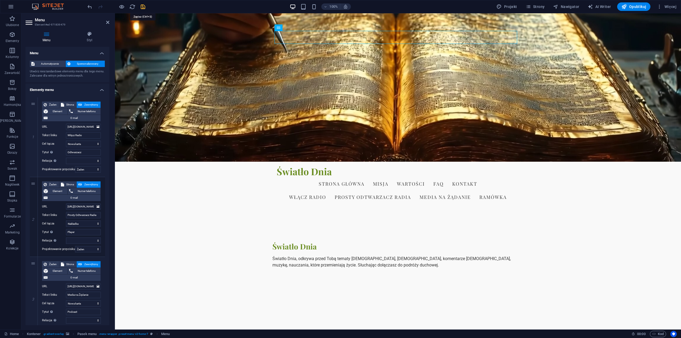
click at [143, 7] on icon "save" at bounding box center [143, 7] width 6 height 6
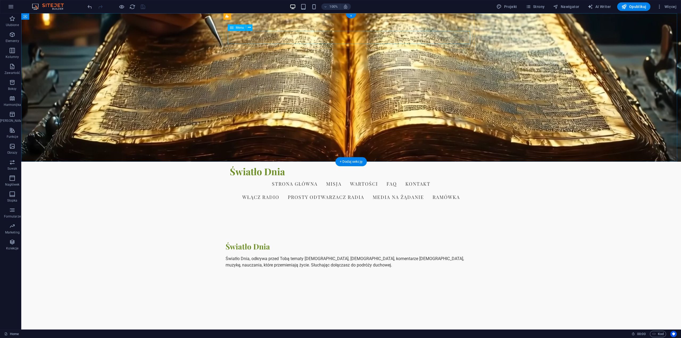
click at [362, 190] on nav "Włącz Radio Prosty Odtwarzacz Radia Media na Żądanie Ramówka" at bounding box center [351, 196] width 243 height 13
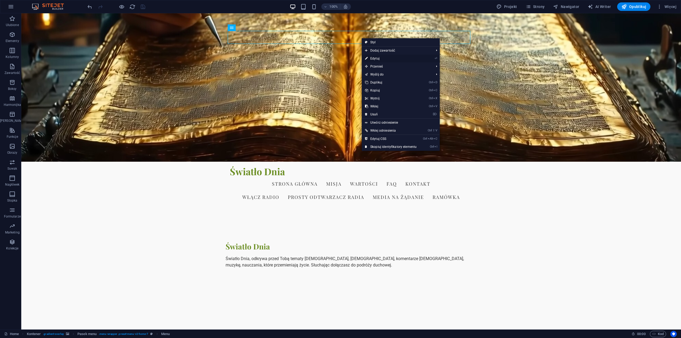
click at [379, 58] on link "⏎ Edytuj" at bounding box center [391, 59] width 58 height 8
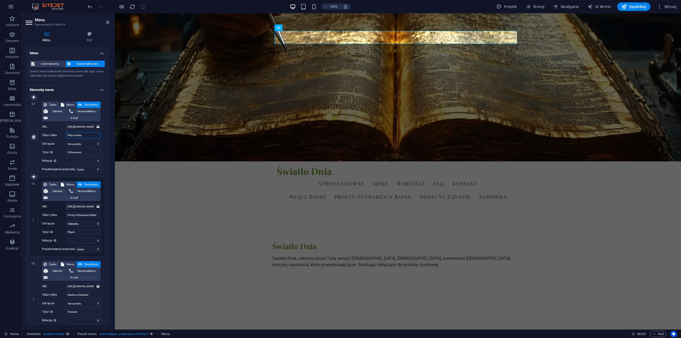
click at [68, 134] on input "Włącz Radio" at bounding box center [83, 135] width 35 height 6
drag, startPoint x: 68, startPoint y: 134, endPoint x: 93, endPoint y: 132, distance: 25.4
click at [93, 132] on div "Żaden Strona Zewnętrzny Element Numer telefonu E-mail Strona Home Subpage Legal…" at bounding box center [71, 133] width 59 height 63
click at [12, 37] on icon "button" at bounding box center [12, 34] width 6 height 6
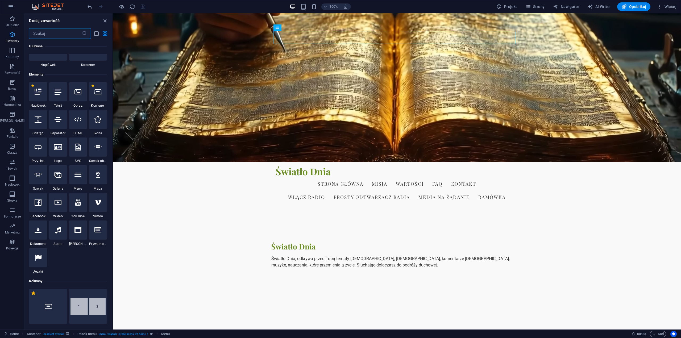
scroll to position [57, 0]
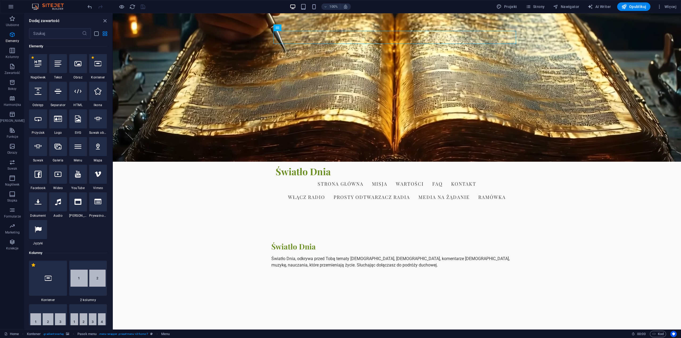
click at [99, 92] on icon at bounding box center [97, 91] width 7 height 7
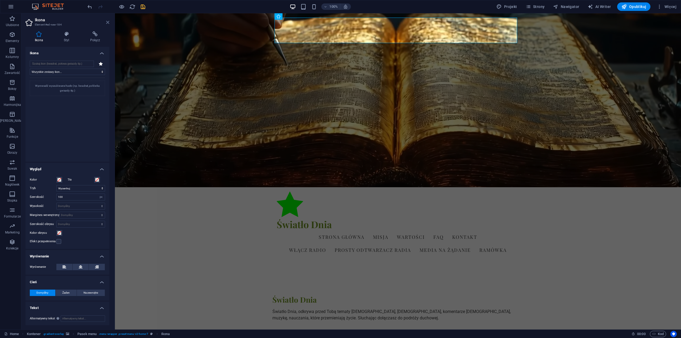
click at [107, 22] on icon at bounding box center [107, 22] width 3 height 4
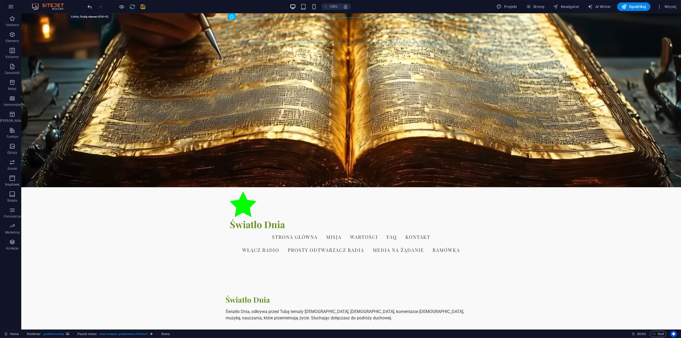
click at [89, 7] on icon "undo" at bounding box center [90, 7] width 6 height 6
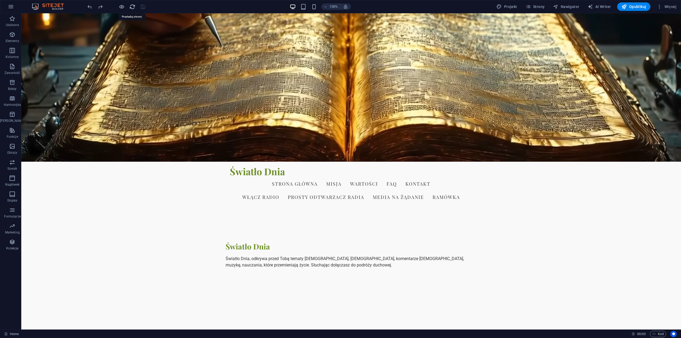
click at [132, 7] on icon "reload" at bounding box center [132, 7] width 6 height 6
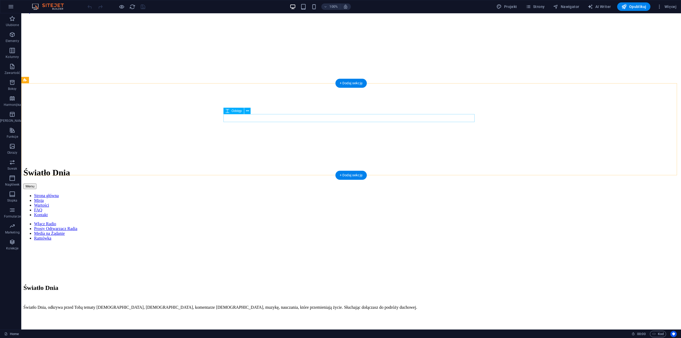
scroll to position [0, 0]
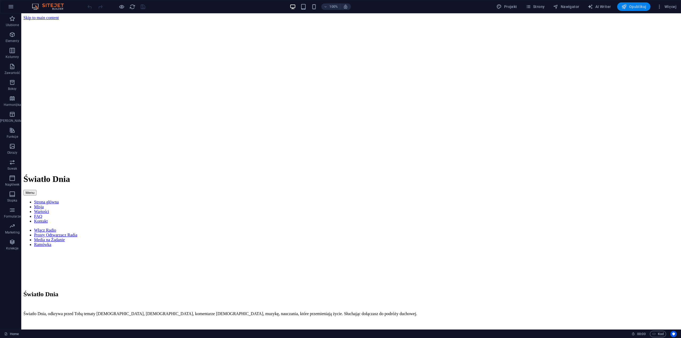
click at [633, 9] on span "Opublikuj" at bounding box center [633, 6] width 25 height 5
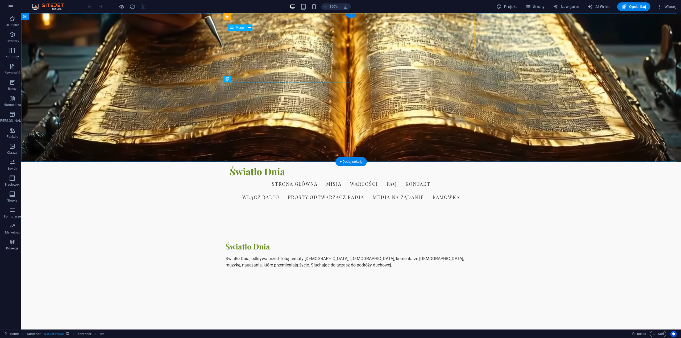
click at [363, 190] on nav "Włącz Radio Prosty Odtwarzacz Radia Media na Żądanie Ramówka" at bounding box center [351, 196] width 243 height 13
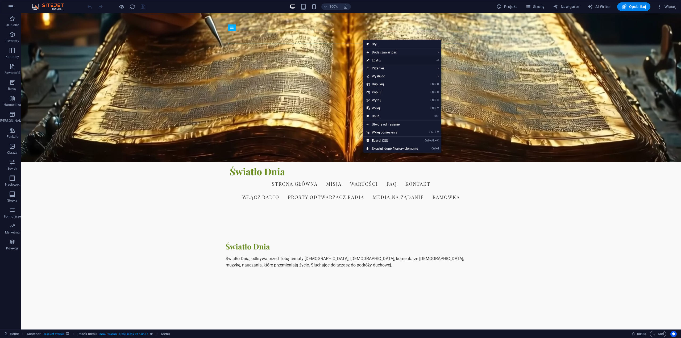
click at [377, 60] on link "⏎ Edytuj" at bounding box center [392, 60] width 58 height 8
select select "overlay"
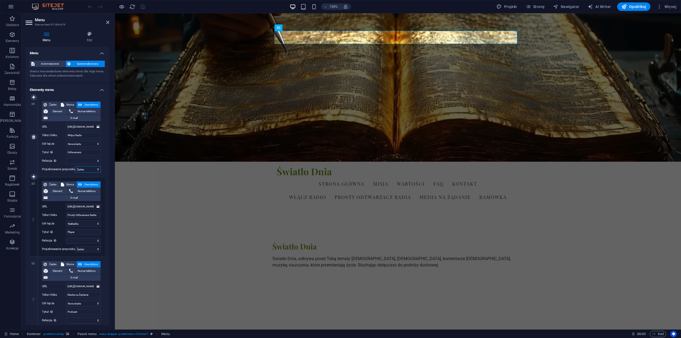
click at [95, 170] on select "Żaden Domyślny Nadrzędny Podrzędny" at bounding box center [88, 169] width 26 height 6
select select "default"
click at [75, 166] on select "Żaden Domyślny Nadrzędny Podrzędny" at bounding box center [88, 169] width 26 height 6
select select
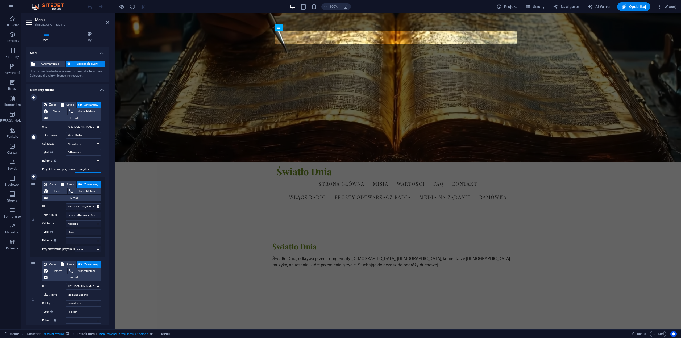
select select
click at [96, 170] on select "Żaden Domyślny Nadrzędny Podrzędny" at bounding box center [88, 169] width 26 height 6
select select
click at [75, 166] on select "Żaden Domyślny Nadrzędny Podrzędny" at bounding box center [88, 169] width 26 height 6
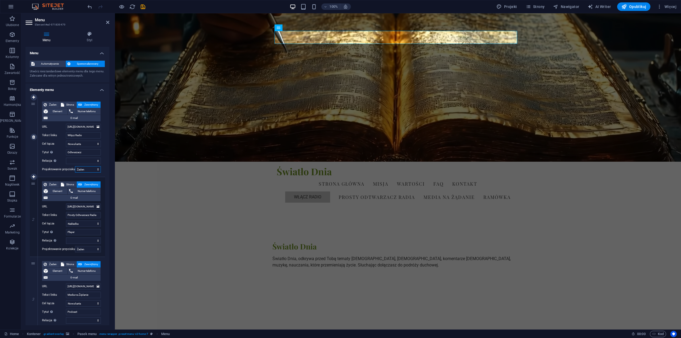
select select
click at [97, 160] on select "alternate author bookmark external help license next nofollow noreferrer noopen…" at bounding box center [83, 161] width 35 height 6
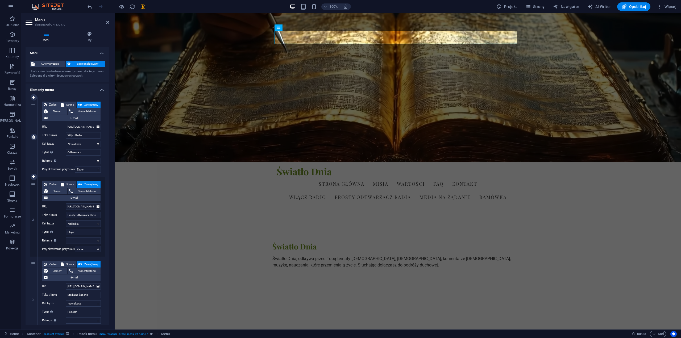
click at [32, 152] on div "1" at bounding box center [34, 137] width 8 height 80
select select
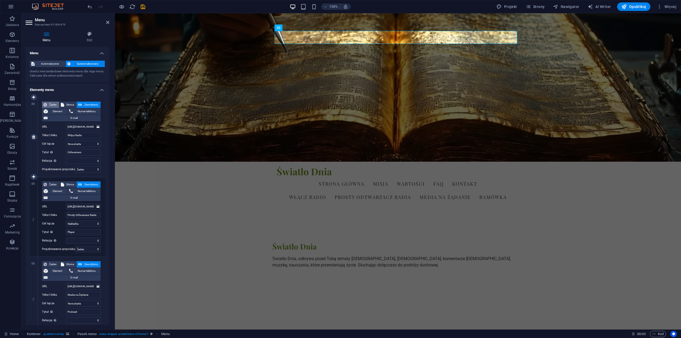
click at [51, 103] on span "Żaden" at bounding box center [52, 105] width 9 height 6
select select
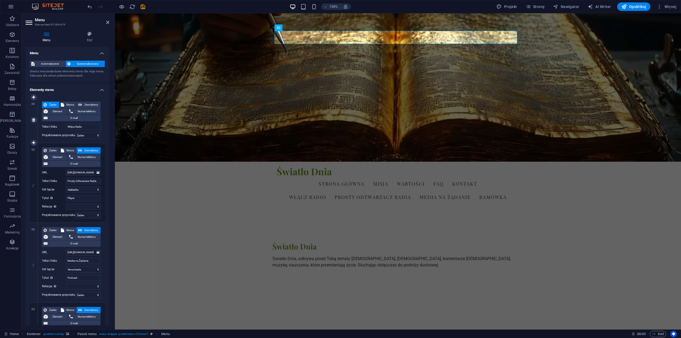
click at [51, 103] on span "Żaden" at bounding box center [52, 105] width 9 height 6
click at [66, 104] on span "Strona" at bounding box center [70, 105] width 9 height 6
select select
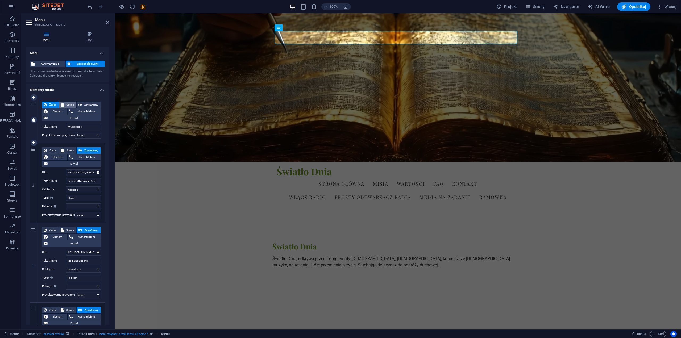
select select
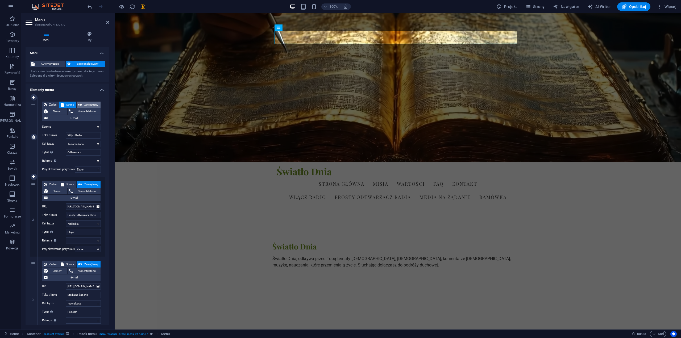
click at [91, 104] on span "Zewnętrzny" at bounding box center [91, 105] width 15 height 6
select select "blank"
select select
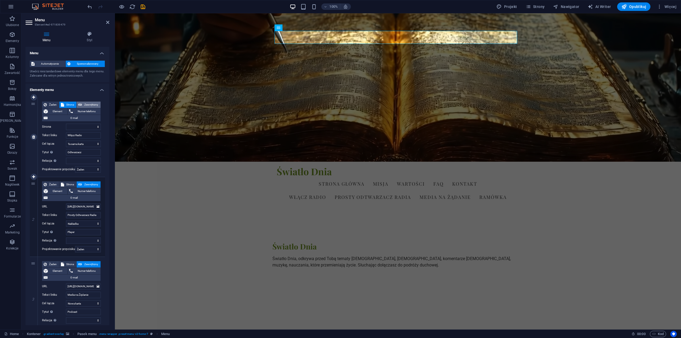
select select
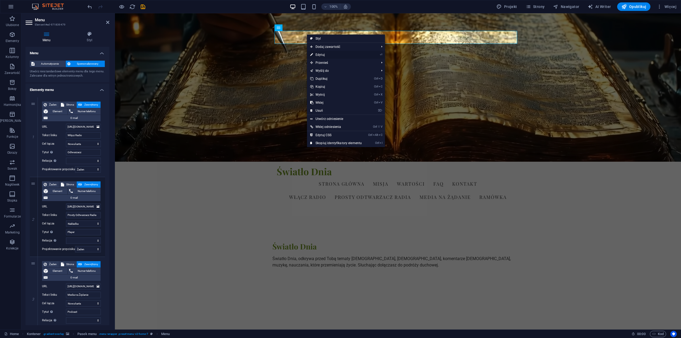
click at [327, 53] on link "⏎ Edytuj" at bounding box center [336, 55] width 58 height 8
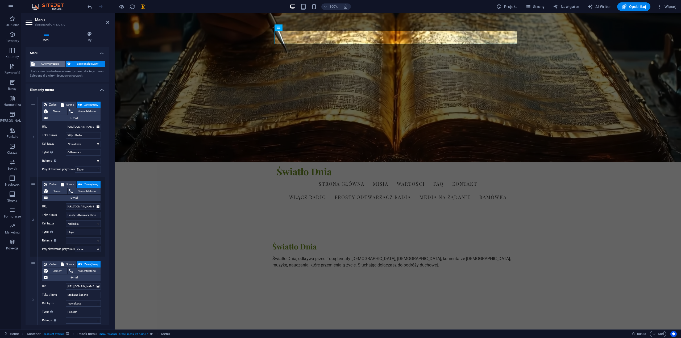
click at [50, 64] on span "Automatycznie" at bounding box center [50, 64] width 28 height 6
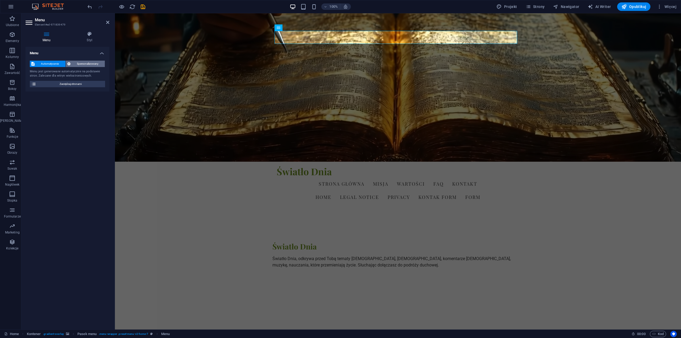
click at [80, 64] on span "Spersonalizowany" at bounding box center [87, 64] width 31 height 6
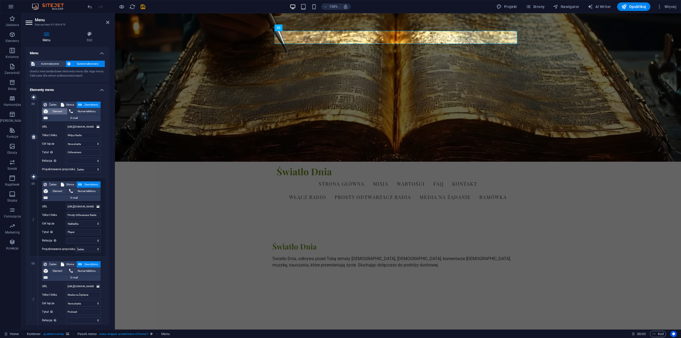
click at [53, 110] on span "Element" at bounding box center [57, 111] width 16 height 6
select select
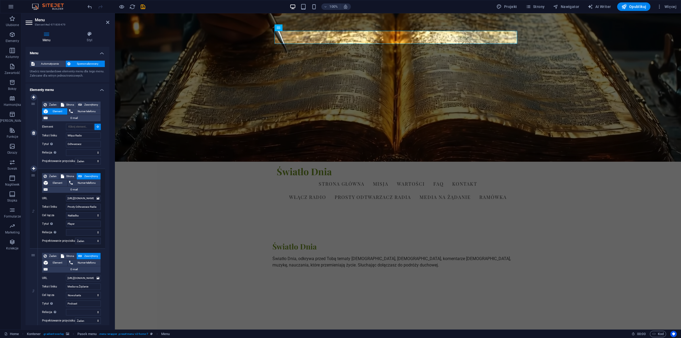
click at [52, 110] on span "Element" at bounding box center [57, 111] width 16 height 6
click at [86, 103] on span "Zewnętrzny" at bounding box center [91, 105] width 15 height 6
select select "blank"
select select
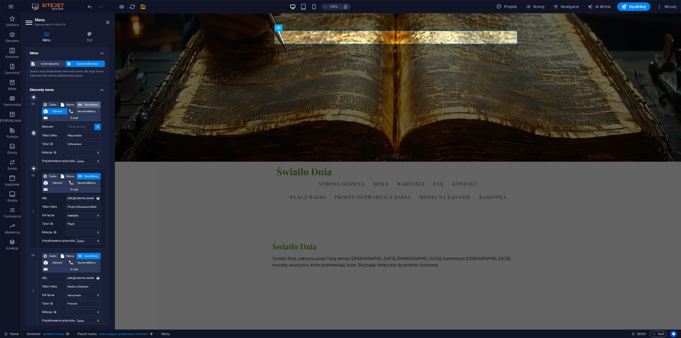
select select
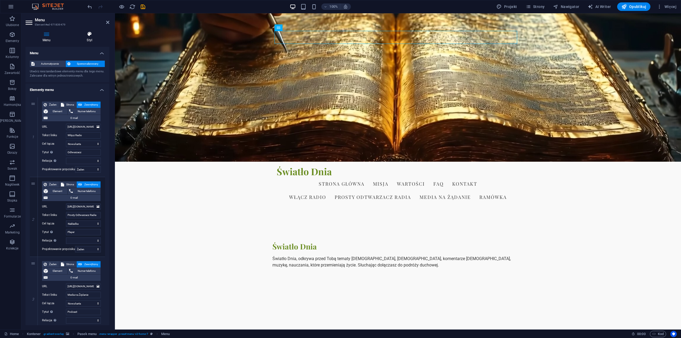
click at [89, 36] on icon at bounding box center [90, 33] width 40 height 5
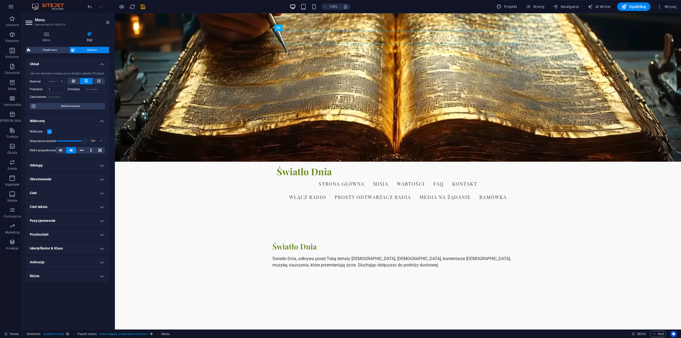
click at [102, 207] on h4 "Cień tekstu" at bounding box center [68, 207] width 84 height 13
click at [94, 218] on span "Na zewnątrz" at bounding box center [91, 217] width 15 height 6
type input "2"
type input "4"
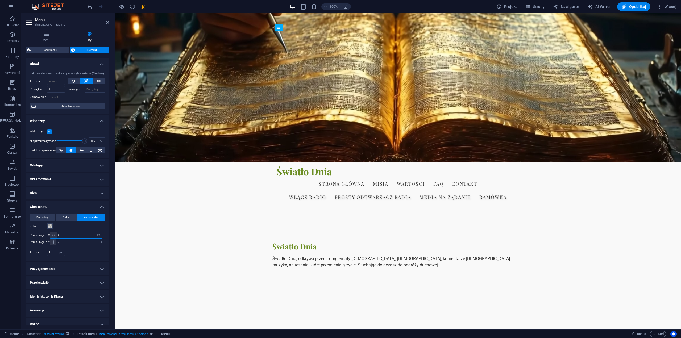
drag, startPoint x: 70, startPoint y: 234, endPoint x: 49, endPoint y: 238, distance: 20.8
click at [49, 237] on div "Przesunięcie X 2 px rem vh vw" at bounding box center [66, 235] width 73 height 7
type input "6"
drag, startPoint x: 65, startPoint y: 242, endPoint x: 49, endPoint y: 244, distance: 15.8
click at [50, 244] on div "2 px rem vh vw" at bounding box center [77, 242] width 55 height 7
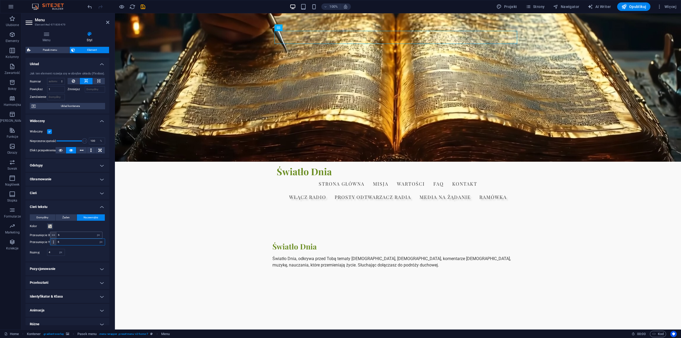
type input "6"
click at [53, 236] on icon at bounding box center [53, 235] width 3 height 3
drag, startPoint x: 60, startPoint y: 235, endPoint x: 55, endPoint y: 235, distance: 4.6
click at [55, 235] on div "6 px rem vh vw" at bounding box center [76, 235] width 52 height 7
type input "26"
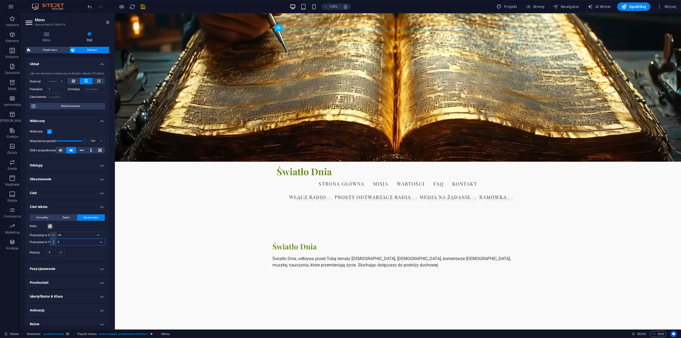
drag, startPoint x: 61, startPoint y: 242, endPoint x: 52, endPoint y: 242, distance: 9.1
click at [52, 242] on div "6 px rem vh vw" at bounding box center [77, 242] width 55 height 7
type input "26"
drag, startPoint x: 62, startPoint y: 235, endPoint x: 57, endPoint y: 237, distance: 6.0
click at [55, 235] on div "26 px rem vh vw" at bounding box center [76, 235] width 52 height 7
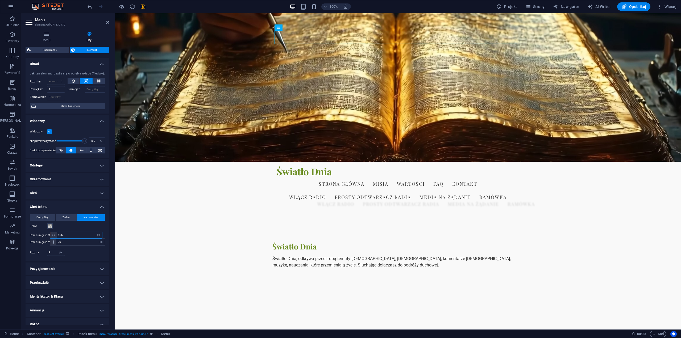
type input "106"
drag, startPoint x: 62, startPoint y: 242, endPoint x: 49, endPoint y: 242, distance: 13.0
click at [49, 242] on div "Przesunięcie Y 26 px rem vh vw" at bounding box center [67, 242] width 75 height 7
type input "106"
click at [77, 252] on div at bounding box center [87, 252] width 38 height 7
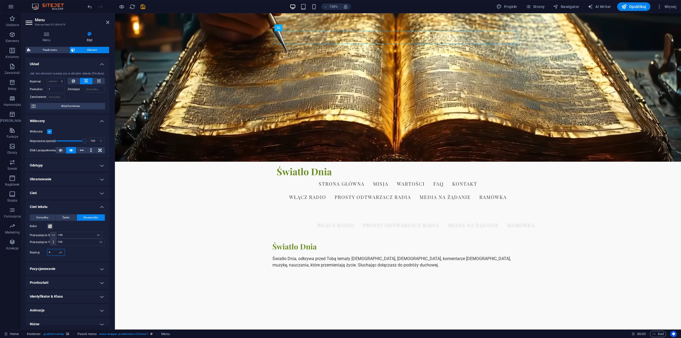
drag, startPoint x: 53, startPoint y: 251, endPoint x: 43, endPoint y: 252, distance: 9.7
click at [44, 252] on div "Rozmyj 4 px rem % vh vw" at bounding box center [47, 252] width 35 height 7
type input "15"
click at [191, 58] on figure at bounding box center [398, 87] width 566 height 148
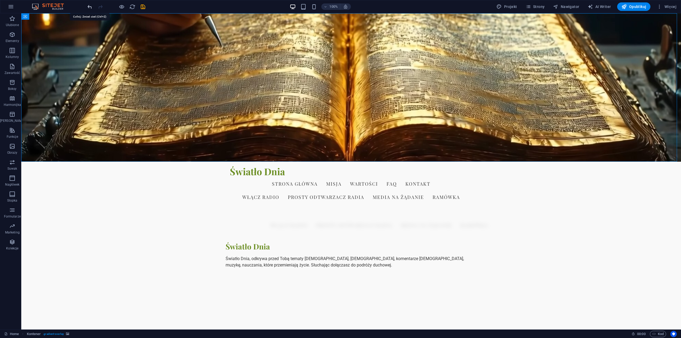
click at [90, 7] on icon "undo" at bounding box center [90, 7] width 6 height 6
click at [131, 6] on icon "reload" at bounding box center [132, 7] width 6 height 6
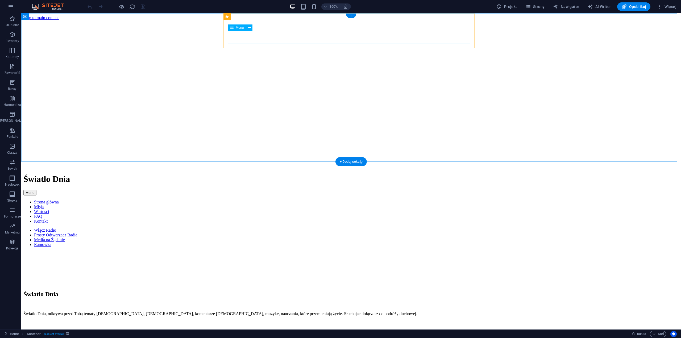
click at [310, 228] on nav "Włącz Radio Prosty Odtwarzacz Radia Media na Żądanie Ramówka" at bounding box center [350, 237] width 655 height 19
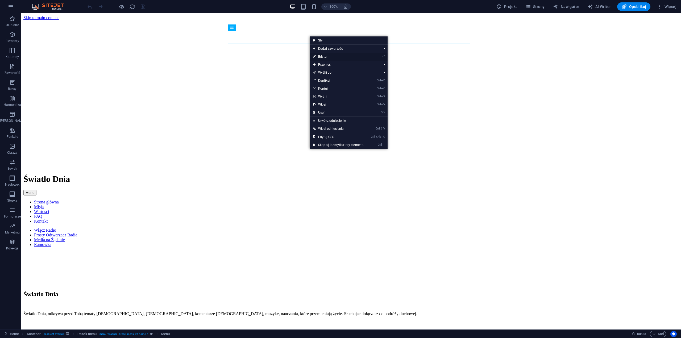
click at [324, 55] on link "⏎ Edytuj" at bounding box center [339, 57] width 58 height 8
select select "overlay"
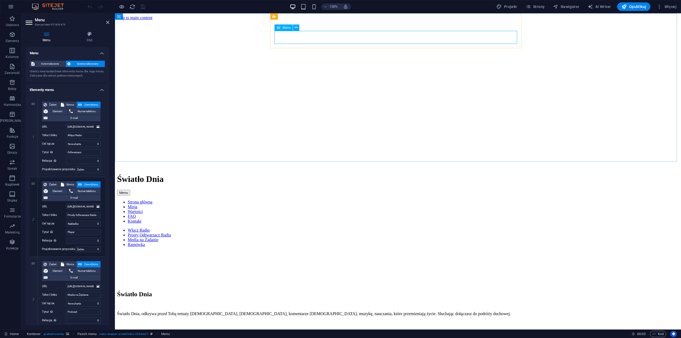
click at [483, 228] on nav "Włącz Radio Prosty Odtwarzacz Radia Media na Żądanie Ramówka" at bounding box center [398, 237] width 562 height 19
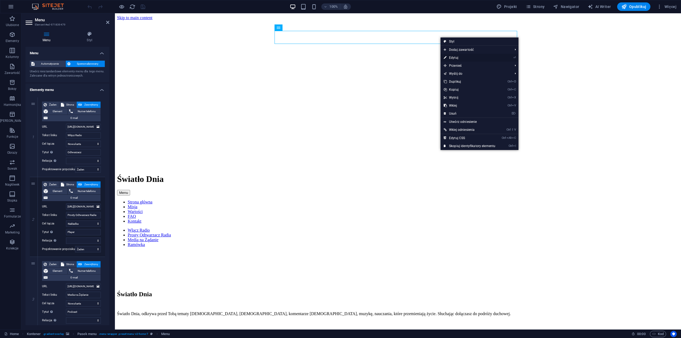
click at [461, 57] on link "⏎ Edytuj" at bounding box center [469, 58] width 58 height 8
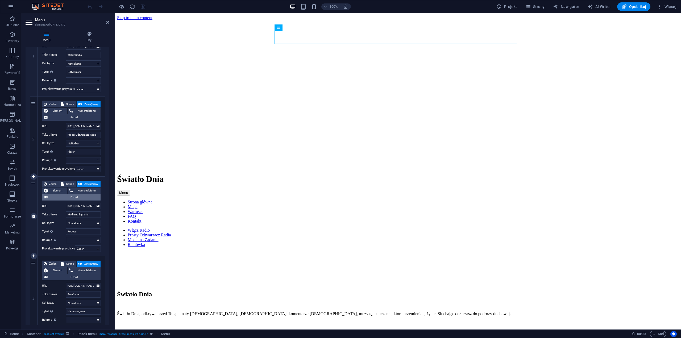
scroll to position [105, 0]
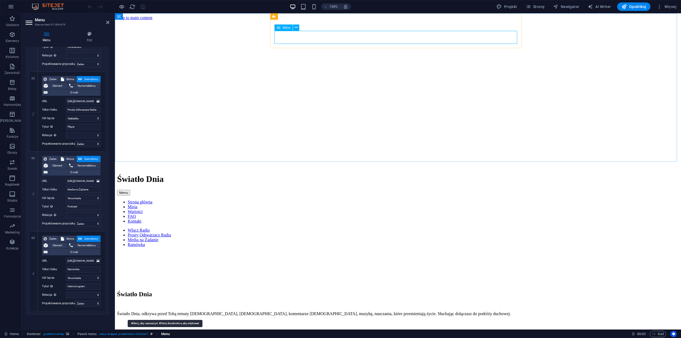
click at [165, 334] on span "Menu" at bounding box center [165, 334] width 9 height 6
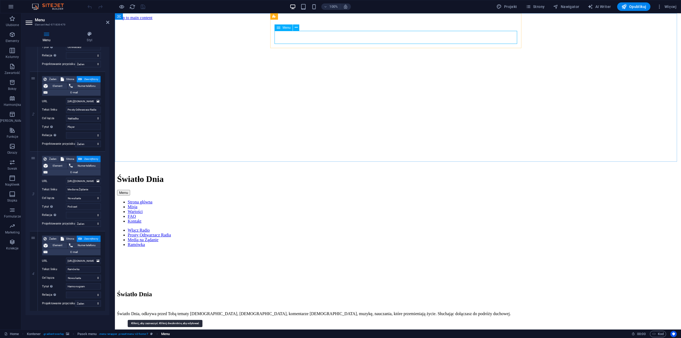
click at [165, 334] on span "Menu" at bounding box center [165, 334] width 9 height 6
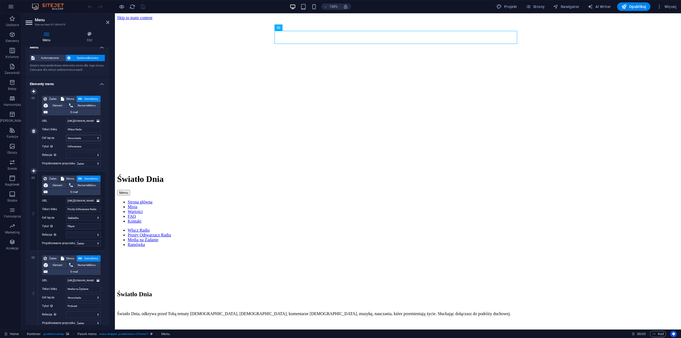
scroll to position [0, 0]
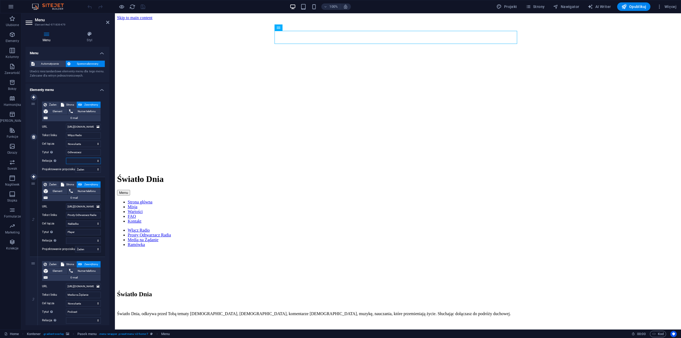
click at [92, 161] on select "alternate author bookmark external help license next nofollow noreferrer noopen…" at bounding box center [83, 161] width 35 height 6
click at [29, 117] on div "1 Żaden Strona Zewnętrzny Element Numer telefonu E-mail Strona Home Subpage Leg…" at bounding box center [68, 256] width 84 height 327
click at [88, 35] on icon at bounding box center [90, 33] width 40 height 5
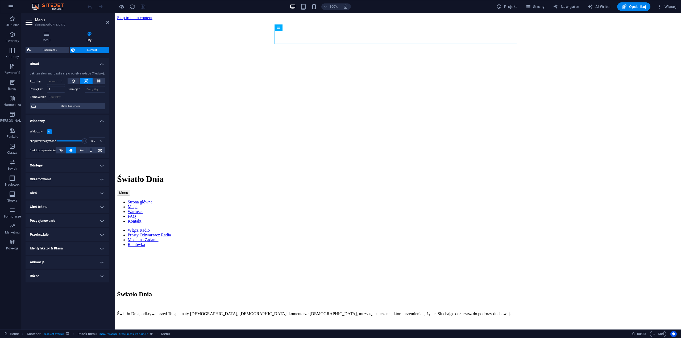
click at [49, 132] on label at bounding box center [49, 131] width 5 height 5
click at [0, 0] on input "Widoczny" at bounding box center [0, 0] width 0 height 0
click at [49, 132] on label at bounding box center [49, 131] width 5 height 5
click at [0, 0] on input "Widoczny" at bounding box center [0, 0] width 0 height 0
click at [60, 150] on icon at bounding box center [61, 150] width 4 height 6
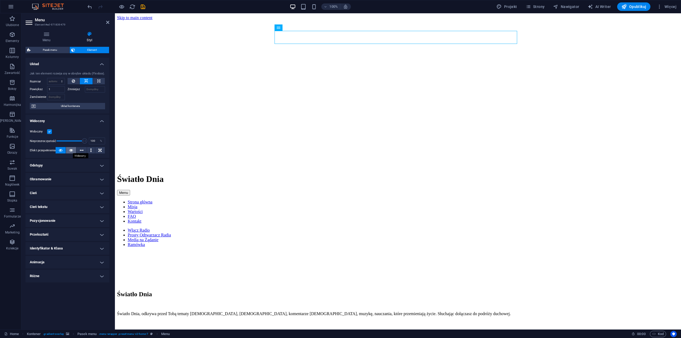
click at [69, 151] on icon at bounding box center [71, 150] width 4 height 6
click at [81, 150] on icon at bounding box center [82, 150] width 4 height 6
click at [90, 149] on button at bounding box center [91, 150] width 8 height 6
click at [99, 151] on icon at bounding box center [99, 150] width 3 height 6
click at [71, 151] on icon at bounding box center [71, 150] width 4 height 6
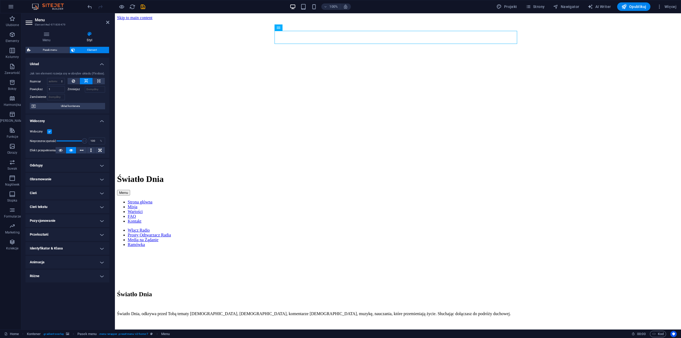
click at [101, 165] on h4 "Odstępy" at bounding box center [68, 165] width 84 height 13
click at [101, 166] on h4 "Odstępy" at bounding box center [68, 164] width 84 height 10
click at [103, 178] on h4 "Obramowanie" at bounding box center [68, 179] width 84 height 13
click at [69, 189] on span at bounding box center [70, 190] width 4 height 4
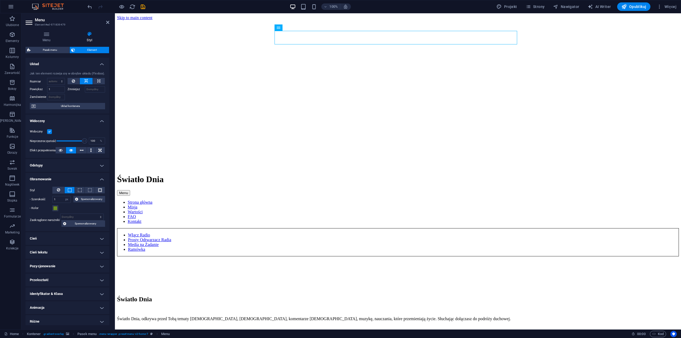
click at [69, 189] on span at bounding box center [70, 190] width 4 height 4
click at [56, 190] on button at bounding box center [58, 190] width 12 height 7
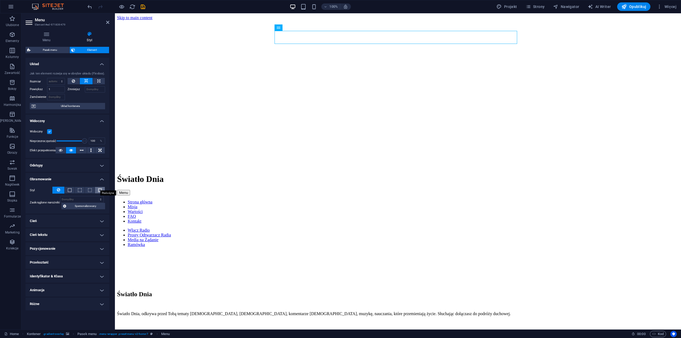
click at [99, 190] on span at bounding box center [100, 190] width 4 height 4
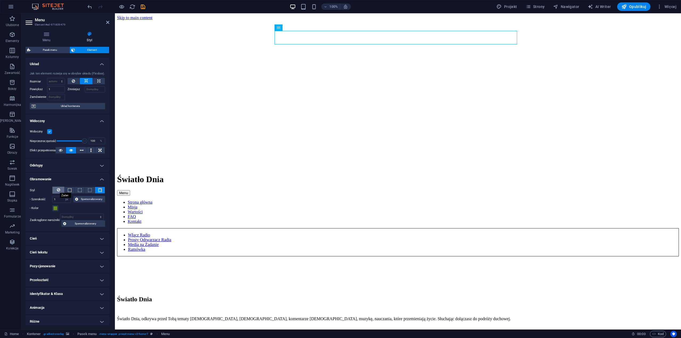
click at [58, 190] on icon at bounding box center [58, 190] width 3 height 6
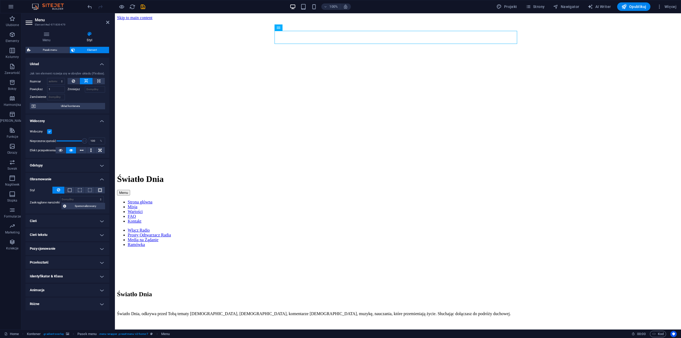
click at [103, 221] on h4 "Cień" at bounding box center [68, 221] width 84 height 13
click at [103, 221] on h4 "Cień" at bounding box center [68, 220] width 84 height 10
click at [102, 249] on h4 "Pozycjonowanie" at bounding box center [68, 248] width 84 height 13
click at [102, 248] on h4 "Pozycjonowanie" at bounding box center [68, 247] width 84 height 10
click at [101, 261] on h4 "Przekształć" at bounding box center [68, 262] width 84 height 13
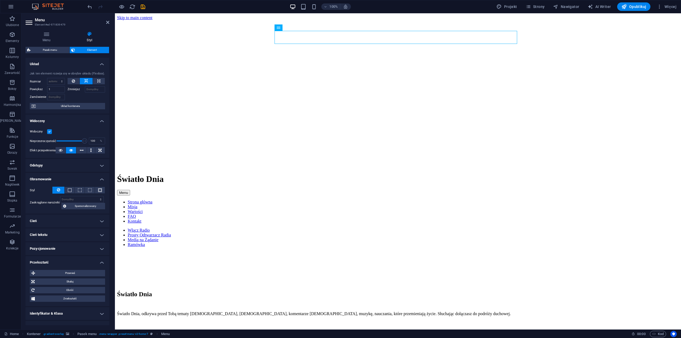
click at [102, 261] on h4 "Przekształć" at bounding box center [68, 261] width 84 height 10
click at [101, 276] on h4 "Identyfikator & Klasa" at bounding box center [68, 276] width 84 height 13
click at [101, 276] on h4 "Identyfikator & Klasa" at bounding box center [68, 275] width 84 height 10
click at [102, 289] on h4 "Animacja" at bounding box center [68, 290] width 84 height 13
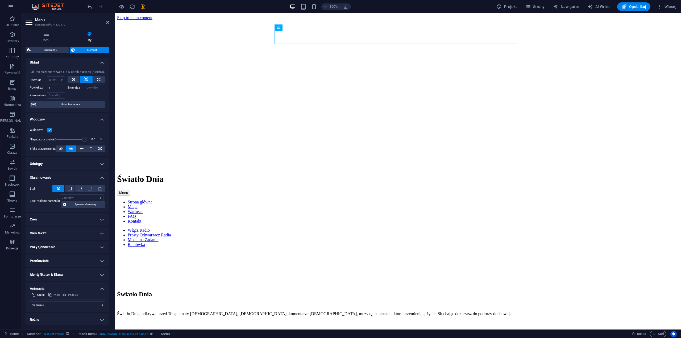
click at [101, 304] on select "Nie animuj Pokaż / Ukryj Przesuń w górę/w dół Powiększ/oddal Przesuń od lewej d…" at bounding box center [67, 305] width 75 height 6
select select "shrink"
click at [30, 302] on select "Nie animuj Pokaż / Ukryj Przesuń w górę/w dół Powiększ/oddal Przesuń od lewej d…" at bounding box center [67, 305] width 75 height 6
select select "scroll"
click at [89, 9] on icon "undo" at bounding box center [90, 7] width 6 height 6
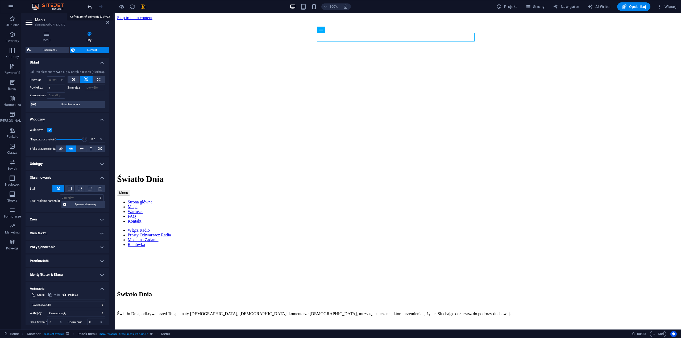
select select "none"
click at [131, 7] on icon "reload" at bounding box center [132, 7] width 6 height 6
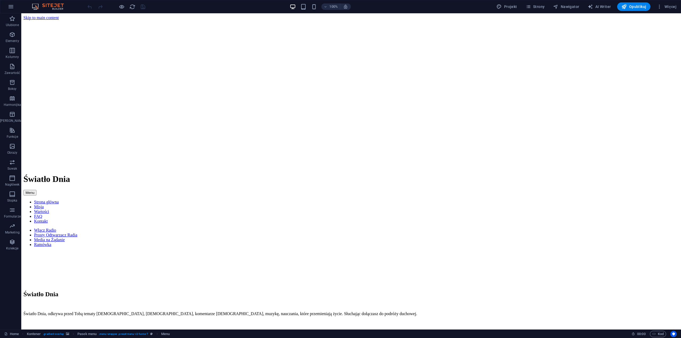
scroll to position [0, 0]
click at [352, 228] on nav "Włącz Radio Prosty Odtwarzacz Radia Media na Żądanie Ramówka" at bounding box center [350, 237] width 655 height 19
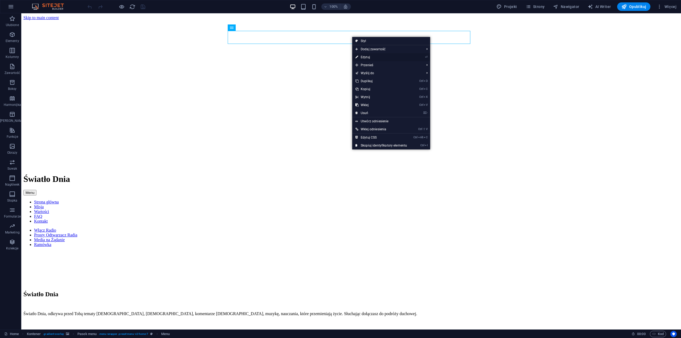
click at [368, 56] on link "⏎ Edytuj" at bounding box center [381, 57] width 58 height 8
select select "overlay"
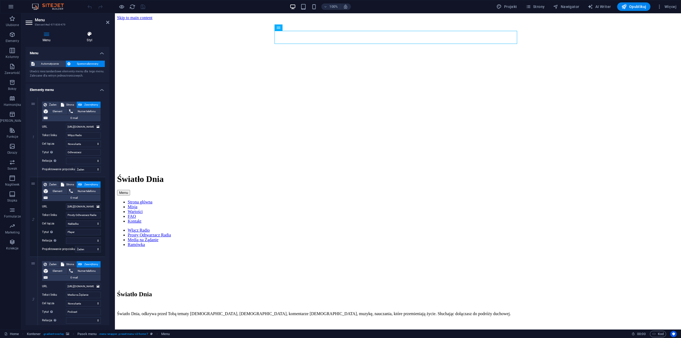
click at [89, 36] on icon at bounding box center [90, 33] width 40 height 5
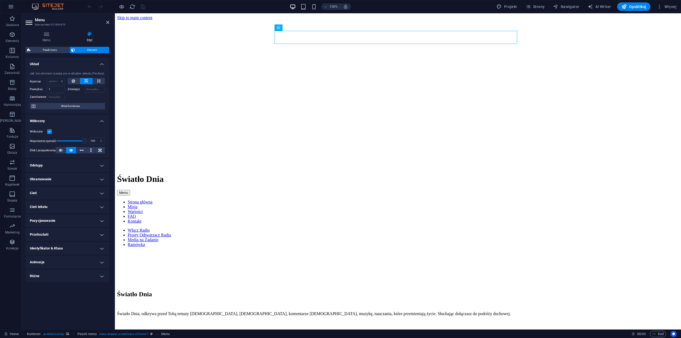
click at [102, 276] on h4 "Różne" at bounding box center [68, 276] width 84 height 13
click at [102, 276] on h4 "Różne" at bounding box center [68, 275] width 84 height 10
click at [102, 263] on h4 "Animacja" at bounding box center [68, 262] width 84 height 13
click at [102, 278] on select "Nie animuj Pokaż / Ukryj Przesuń w górę/w dół Powiększ/oddal Przesuń od lewej d…" at bounding box center [67, 278] width 75 height 6
select select "shrink"
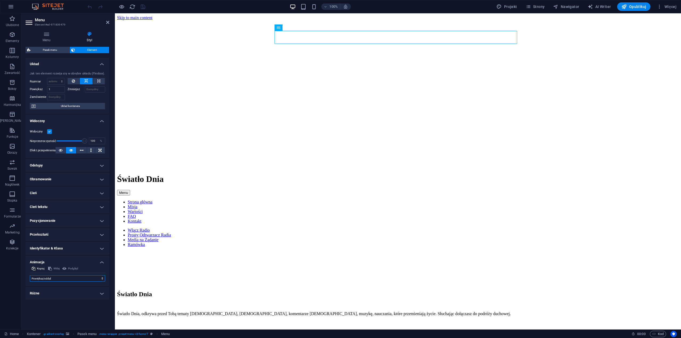
click at [30, 275] on select "Nie animuj Pokaż / Ukryj Przesuń w górę/w dół Powiększ/oddal Przesuń od lewej d…" at bounding box center [67, 278] width 75 height 6
select select "scroll"
click at [326, 228] on nav "Włącz Radio Prosty Odtwarzacz Radia Media na Żądanie Ramówka" at bounding box center [398, 237] width 562 height 19
click at [390, 228] on nav "Włącz Radio Prosty Odtwarzacz Radia Media na Żądanie Ramówka" at bounding box center [398, 237] width 562 height 19
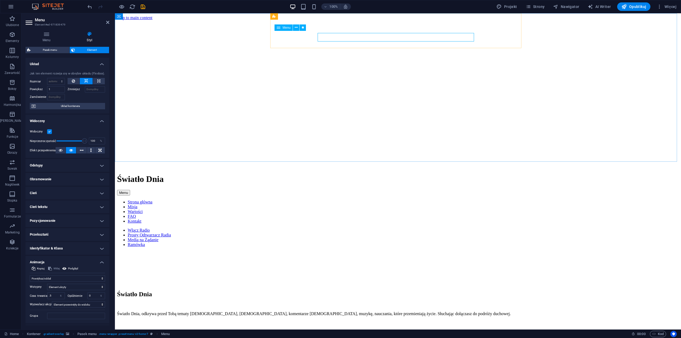
click at [391, 228] on nav "Włącz Radio Prosty Odtwarzacz Radia Media na Żądanie Ramówka" at bounding box center [398, 237] width 562 height 19
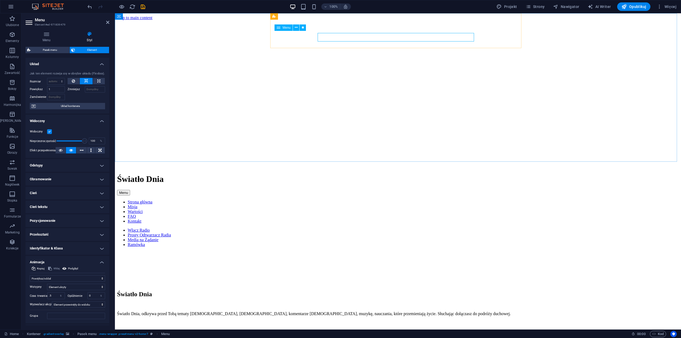
click at [390, 228] on nav "Włącz Radio Prosty Odtwarzacz Radia Media na Żądanie Ramówka" at bounding box center [398, 237] width 562 height 19
click at [88, 6] on icon "undo" at bounding box center [90, 7] width 6 height 6
select select "none"
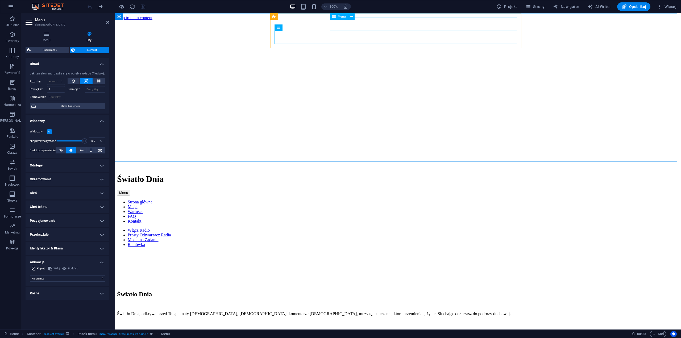
click at [409, 200] on nav "Strona główna Misja Wartości FAQ Kontakt" at bounding box center [398, 212] width 562 height 24
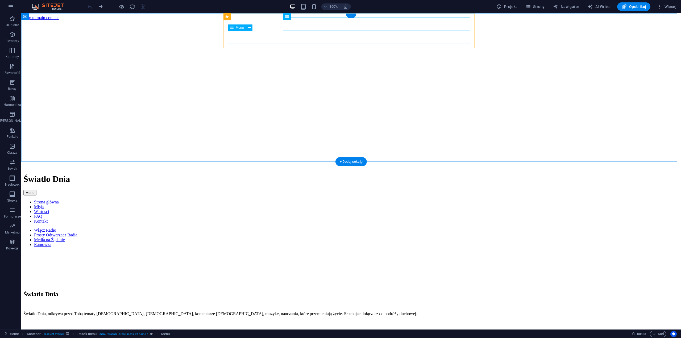
click at [394, 228] on nav "Włącz Radio Prosty Odtwarzacz Radia Media na Żądanie Ramówka" at bounding box center [350, 237] width 655 height 19
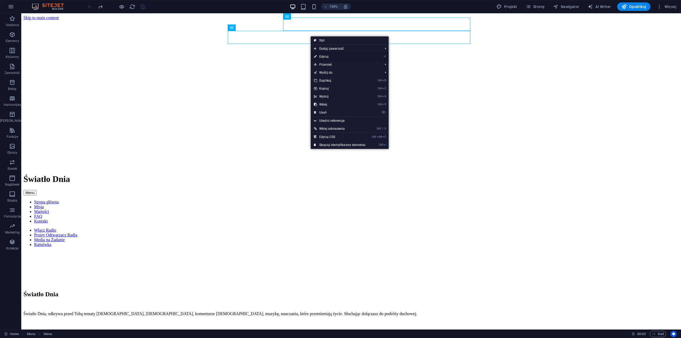
click at [332, 55] on link "⏎ Edytuj" at bounding box center [340, 57] width 58 height 8
select select
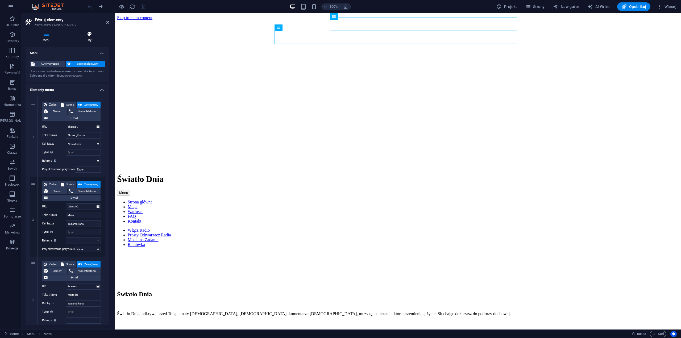
click at [89, 35] on icon at bounding box center [90, 33] width 40 height 5
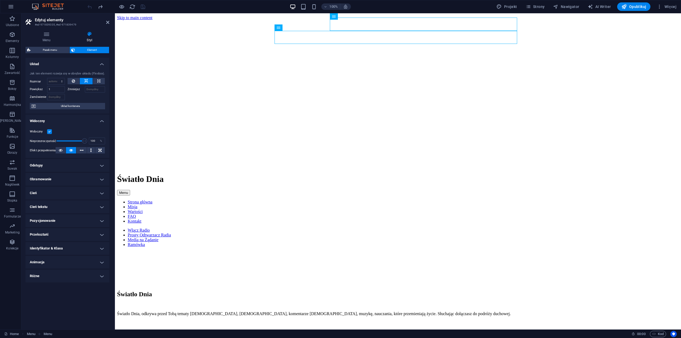
click at [102, 262] on h4 "Animacja" at bounding box center [68, 262] width 84 height 13
click at [102, 278] on select "Nie animuj Pokaż / Ukryj Przesuń w górę/w dół Powiększ/oddal Przesuń od lewej d…" at bounding box center [67, 278] width 75 height 6
select select "pulse"
click at [30, 275] on select "Nie animuj Pokaż / Ukryj Przesuń w górę/w dół Powiększ/oddal Przesuń od lewej d…" at bounding box center [67, 278] width 75 height 6
select select "scroll"
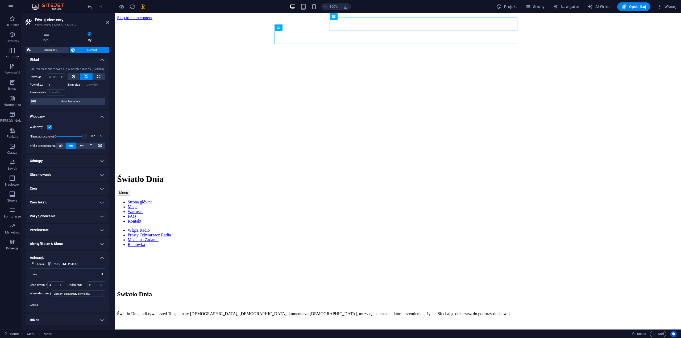
scroll to position [5, 0]
click at [75, 263] on span "Podgląd" at bounding box center [73, 263] width 10 height 6
click at [75, 264] on span "Podgląd" at bounding box center [73, 263] width 10 height 6
click at [89, 7] on icon "undo" at bounding box center [90, 7] width 6 height 6
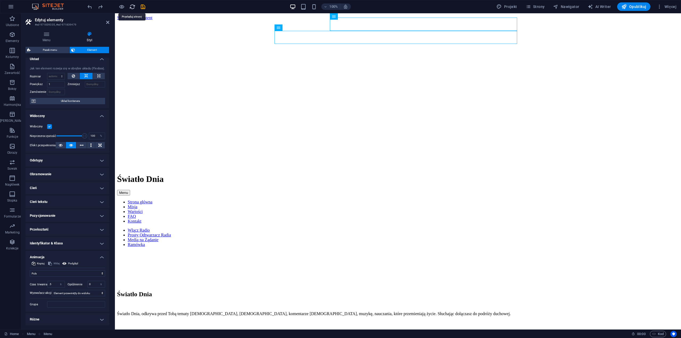
click at [131, 6] on icon "reload" at bounding box center [132, 7] width 6 height 6
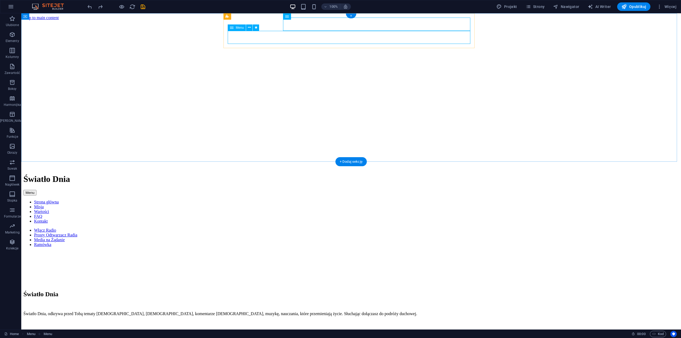
scroll to position [0, 0]
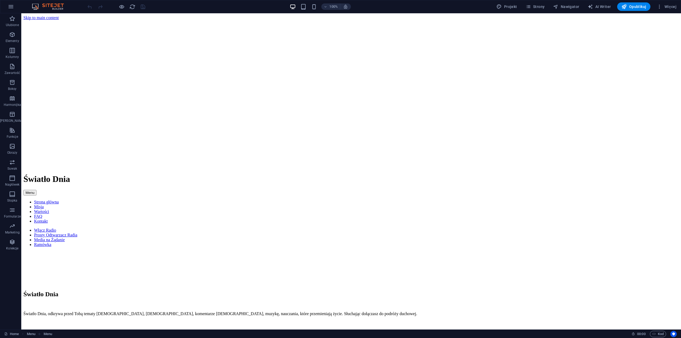
click at [370, 228] on nav "Włącz Radio Prosty Odtwarzacz Radia Media na Żądanie Ramówka" at bounding box center [350, 237] width 655 height 19
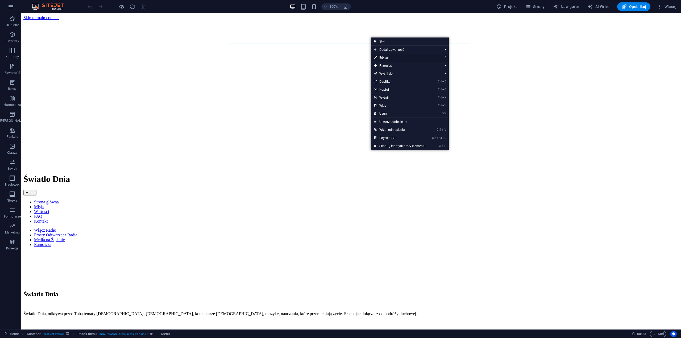
click at [386, 57] on link "⏎ Edytuj" at bounding box center [400, 58] width 58 height 8
select select "overlay"
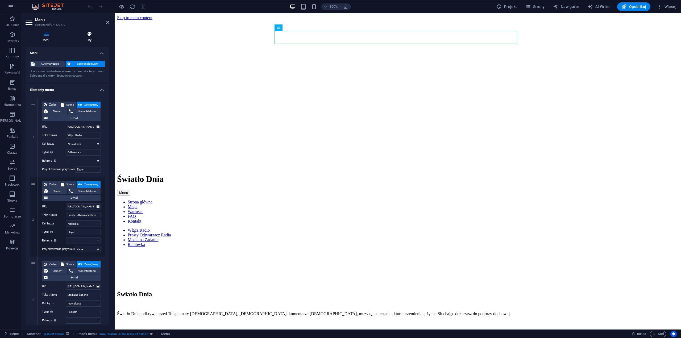
click at [89, 39] on h4 "Styl" at bounding box center [90, 36] width 40 height 11
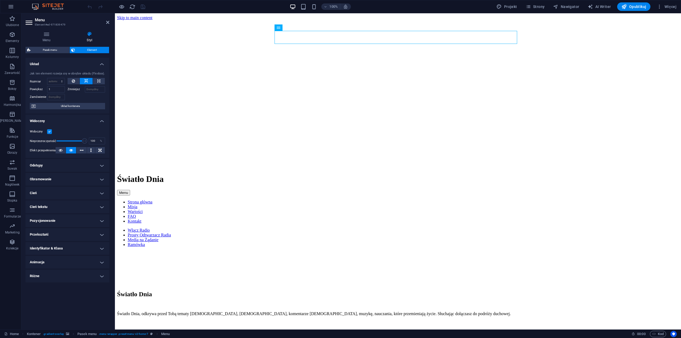
click at [103, 261] on h4 "Animacja" at bounding box center [68, 262] width 84 height 13
click at [103, 278] on select "Nie animuj Pokaż / Ukryj Przesuń w górę/w dół Powiększ/oddal Przesuń od lewej d…" at bounding box center [67, 278] width 75 height 6
select select "pulse"
click at [30, 275] on select "Nie animuj Pokaż / Ukryj Przesuń w górę/w dół Powiększ/oddal Przesuń od lewej d…" at bounding box center [67, 278] width 75 height 6
select select "scroll"
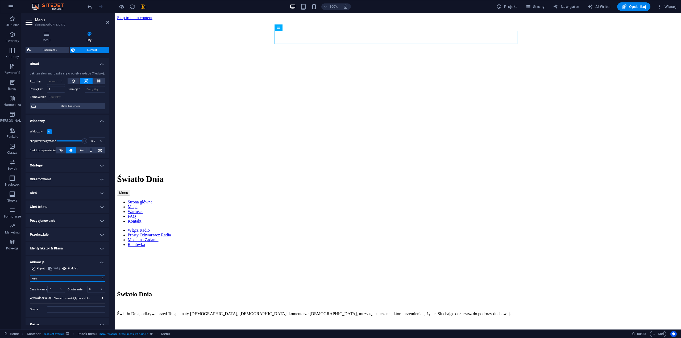
click at [101, 278] on select "Nie animuj Pokaż / Ukryj Przesuń w górę/w dół Powiększ/oddal Przesuń od lewej d…" at bounding box center [67, 278] width 75 height 6
click at [30, 275] on select "Nie animuj Pokaż / Ukryj Przesuń w górę/w dół Powiększ/oddal Przesuń od lewej d…" at bounding box center [67, 278] width 75 height 6
click at [101, 278] on select "Nie animuj Pokaż / Ukryj Przesuń w górę/w dół Powiększ/oddal Przesuń od lewej d…" at bounding box center [67, 278] width 75 height 6
click at [30, 275] on select "Nie animuj Pokaż / Ukryj Przesuń w górę/w dół Powiększ/oddal Przesuń od lewej d…" at bounding box center [67, 278] width 75 height 6
click at [70, 268] on span "Podgląd" at bounding box center [73, 268] width 10 height 6
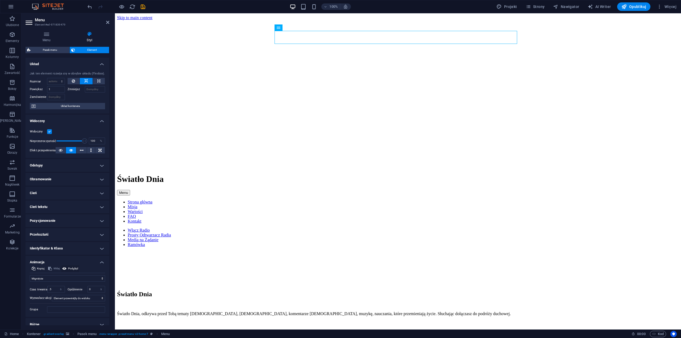
click at [70, 268] on span "Podgląd" at bounding box center [73, 268] width 10 height 6
click at [101, 278] on select "Nie animuj Pokaż / Ukryj Przesuń w górę/w dół Powiększ/oddal Przesuń od lewej d…" at bounding box center [67, 278] width 75 height 6
click at [30, 275] on select "Nie animuj Pokaż / Ukryj Przesuń w górę/w dół Powiększ/oddal Przesuń od lewej d…" at bounding box center [67, 278] width 75 height 6
click at [102, 276] on select "Nie animuj Pokaż / Ukryj Przesuń w górę/w dół Powiększ/oddal Przesuń od lewej d…" at bounding box center [67, 278] width 75 height 6
click at [30, 275] on select "Nie animuj Pokaż / Ukryj Przesuń w górę/w dół Powiększ/oddal Przesuń od lewej d…" at bounding box center [67, 278] width 75 height 6
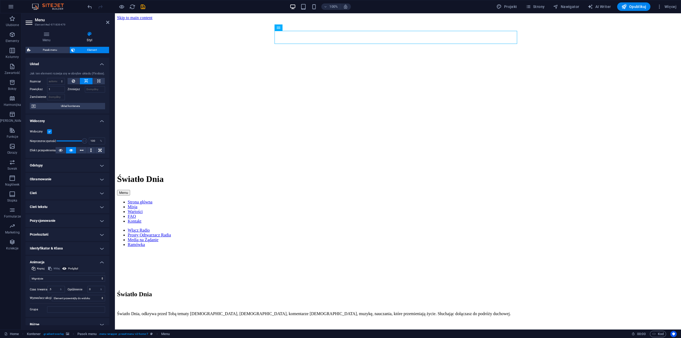
click at [74, 267] on span "Podgląd" at bounding box center [73, 268] width 10 height 6
click at [75, 267] on span "Podgląd" at bounding box center [73, 268] width 10 height 6
click at [102, 278] on select "Nie animuj Pokaż / Ukryj Przesuń w górę/w dół Powiększ/oddal Przesuń od lewej d…" at bounding box center [67, 278] width 75 height 6
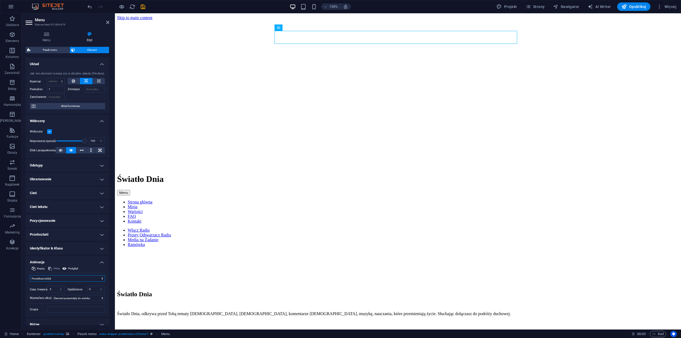
click at [30, 275] on select "Nie animuj Pokaż / Ukryj Przesuń w górę/w dół Powiększ/oddal Przesuń od lewej d…" at bounding box center [67, 278] width 75 height 6
click at [74, 267] on span "Podgląd" at bounding box center [73, 268] width 10 height 6
click at [75, 267] on span "Podgląd" at bounding box center [73, 268] width 10 height 6
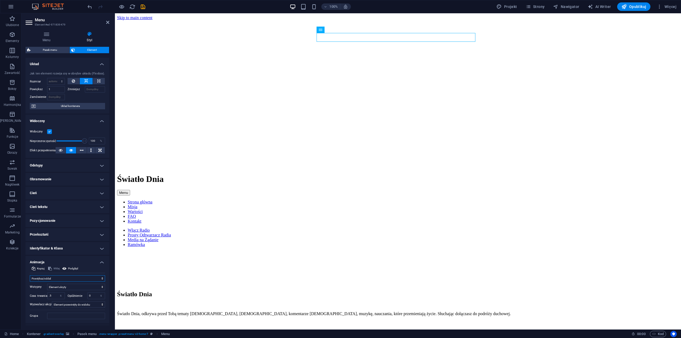
click at [101, 277] on select "Nie animuj Pokaż / Ukryj Przesuń w górę/w dół Powiększ/oddal Przesuń od lewej d…" at bounding box center [67, 278] width 75 height 6
click at [30, 275] on select "Nie animuj Pokaż / Ukryj Przesuń w górę/w dół Powiększ/oddal Przesuń od lewej d…" at bounding box center [67, 278] width 75 height 6
click at [72, 268] on span "Podgląd" at bounding box center [73, 268] width 10 height 6
click at [101, 277] on select "Nie animuj Pokaż / Ukryj Przesuń w górę/w dół Powiększ/oddal Przesuń od lewej d…" at bounding box center [67, 278] width 75 height 6
select select "flash"
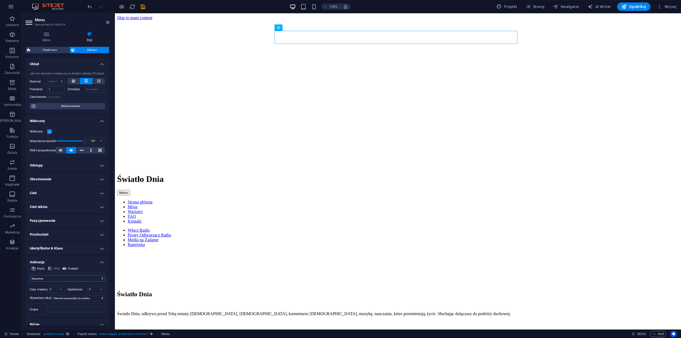
click at [30, 275] on select "Nie animuj Pokaż / Ukryj Przesuń w górę/w dół Powiększ/oddal Przesuń od lewej d…" at bounding box center [67, 278] width 75 height 6
click at [71, 268] on span "Podgląd" at bounding box center [73, 268] width 10 height 6
click at [640, 6] on span "Opublikuj" at bounding box center [633, 6] width 25 height 5
checkbox input "false"
